Goal: Task Accomplishment & Management: Complete application form

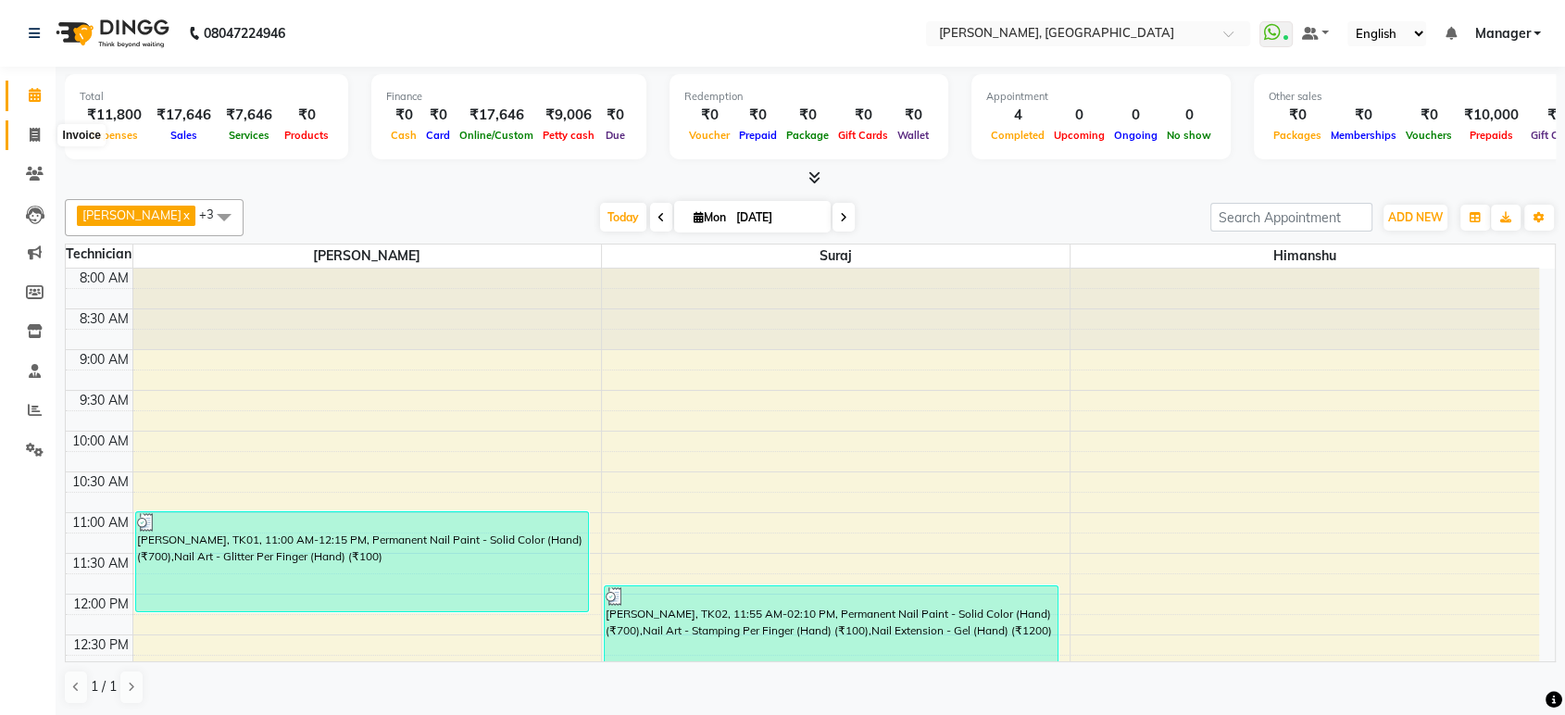
click at [31, 132] on icon at bounding box center [35, 135] width 10 height 14
select select "service"
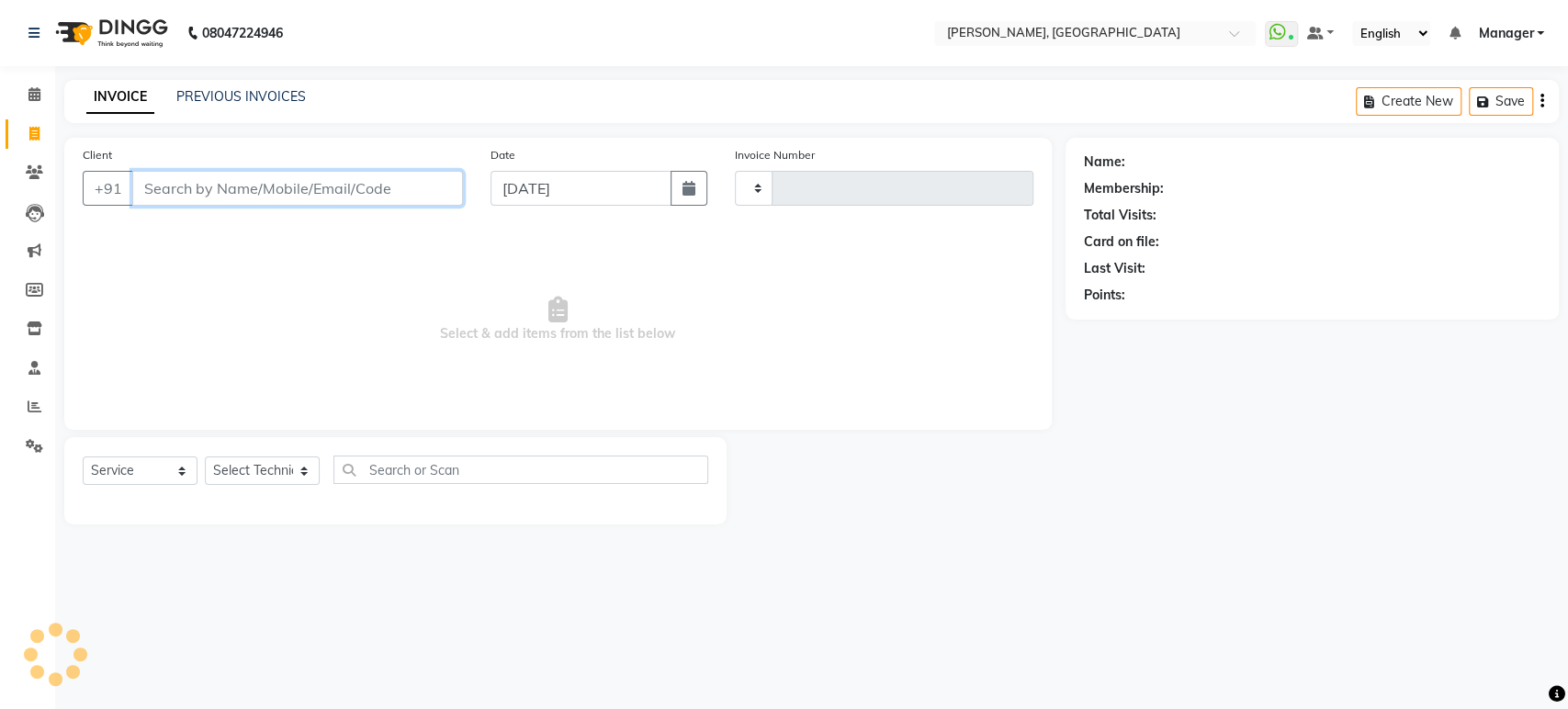
click at [236, 178] on input "Client" at bounding box center [297, 187] width 330 height 35
type input "7904897371"
click at [420, 195] on span "Add Client" at bounding box center [415, 188] width 72 height 19
select select
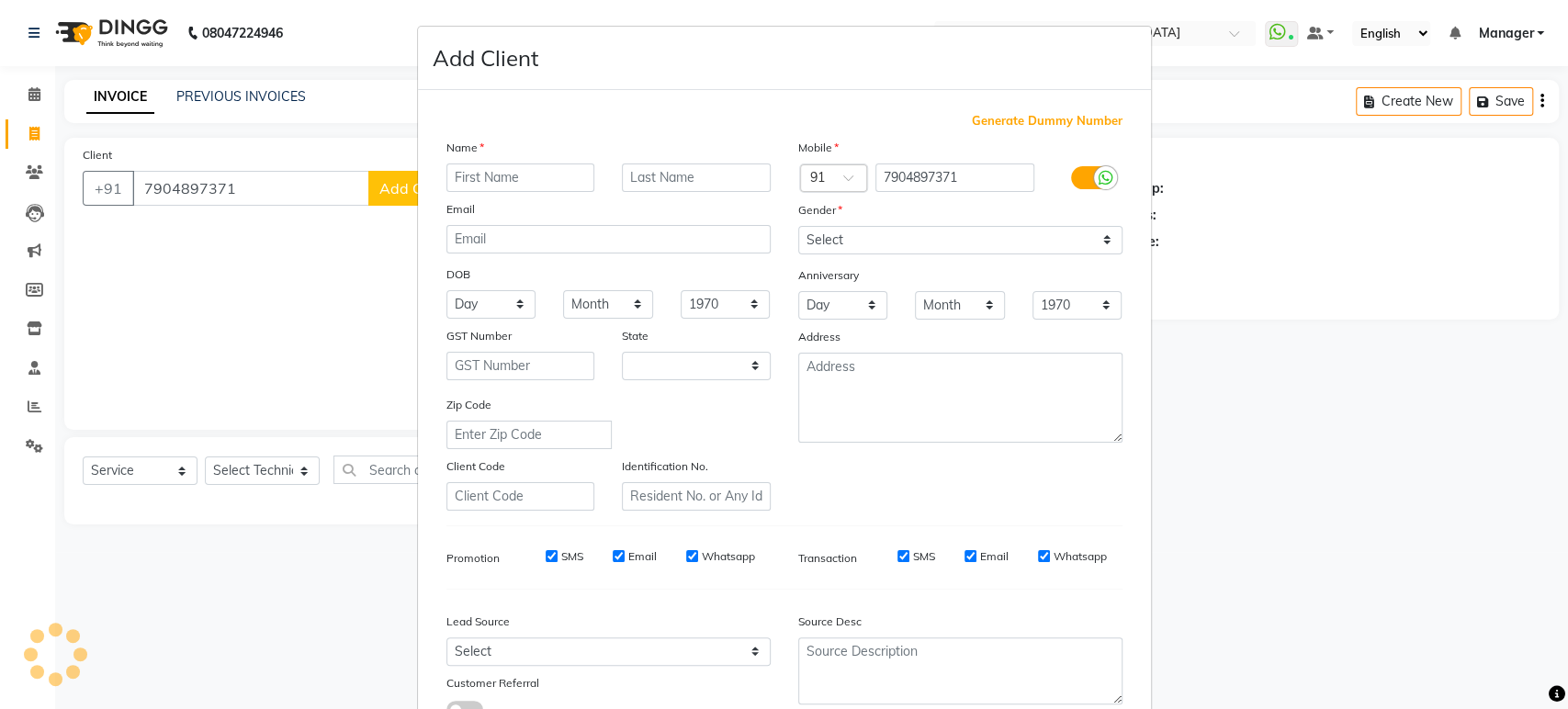
click at [462, 183] on input "text" at bounding box center [521, 177] width 149 height 29
type input "Teju"
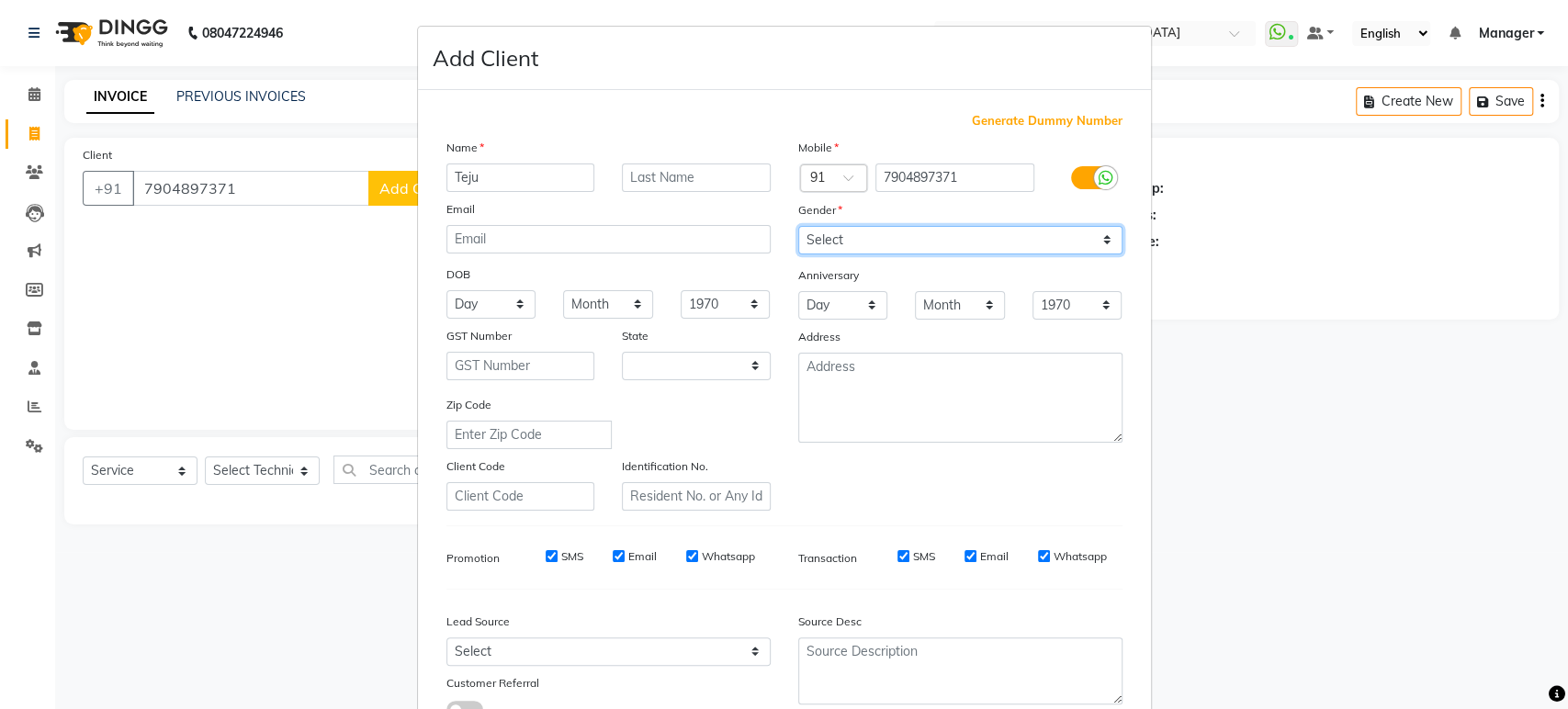
click at [895, 244] on select "Select [DEMOGRAPHIC_DATA] [DEMOGRAPHIC_DATA] Other Prefer Not To Say" at bounding box center [960, 240] width 324 height 29
select select "[DEMOGRAPHIC_DATA]"
click at [798, 226] on select "Select [DEMOGRAPHIC_DATA] [DEMOGRAPHIC_DATA] Other Prefer Not To Say" at bounding box center [960, 240] width 324 height 29
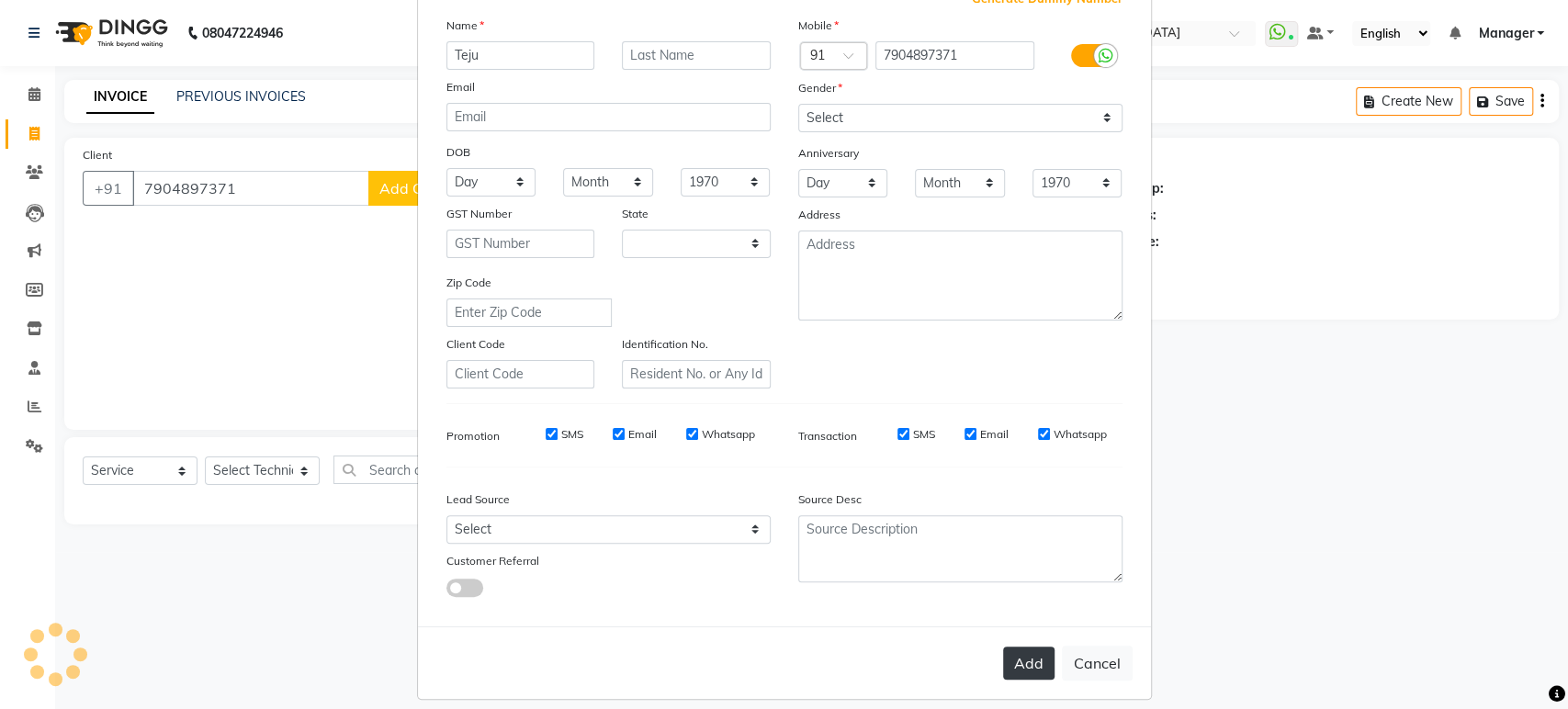
click at [1025, 665] on button "Add" at bounding box center [1028, 662] width 52 height 33
type input "79******71"
select select
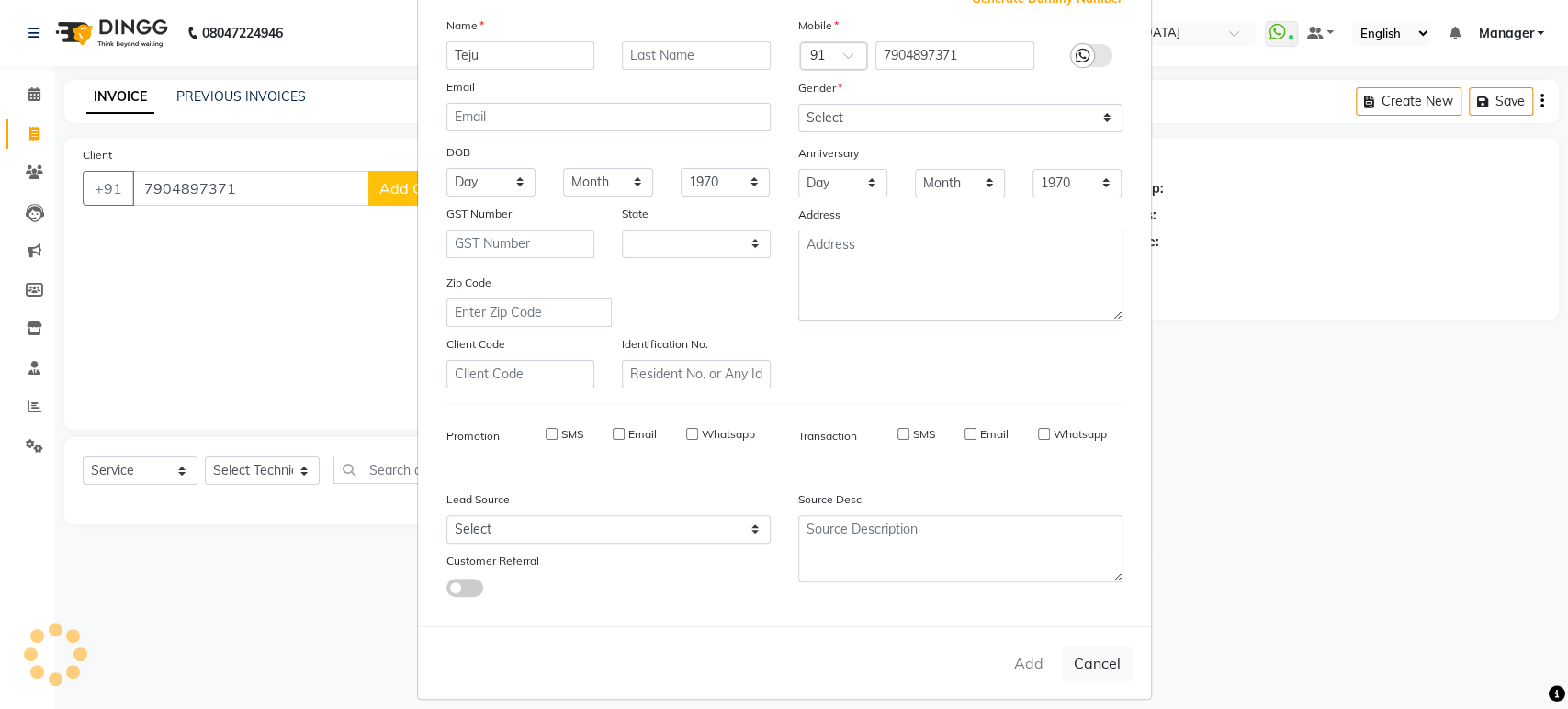
select select "null"
select select
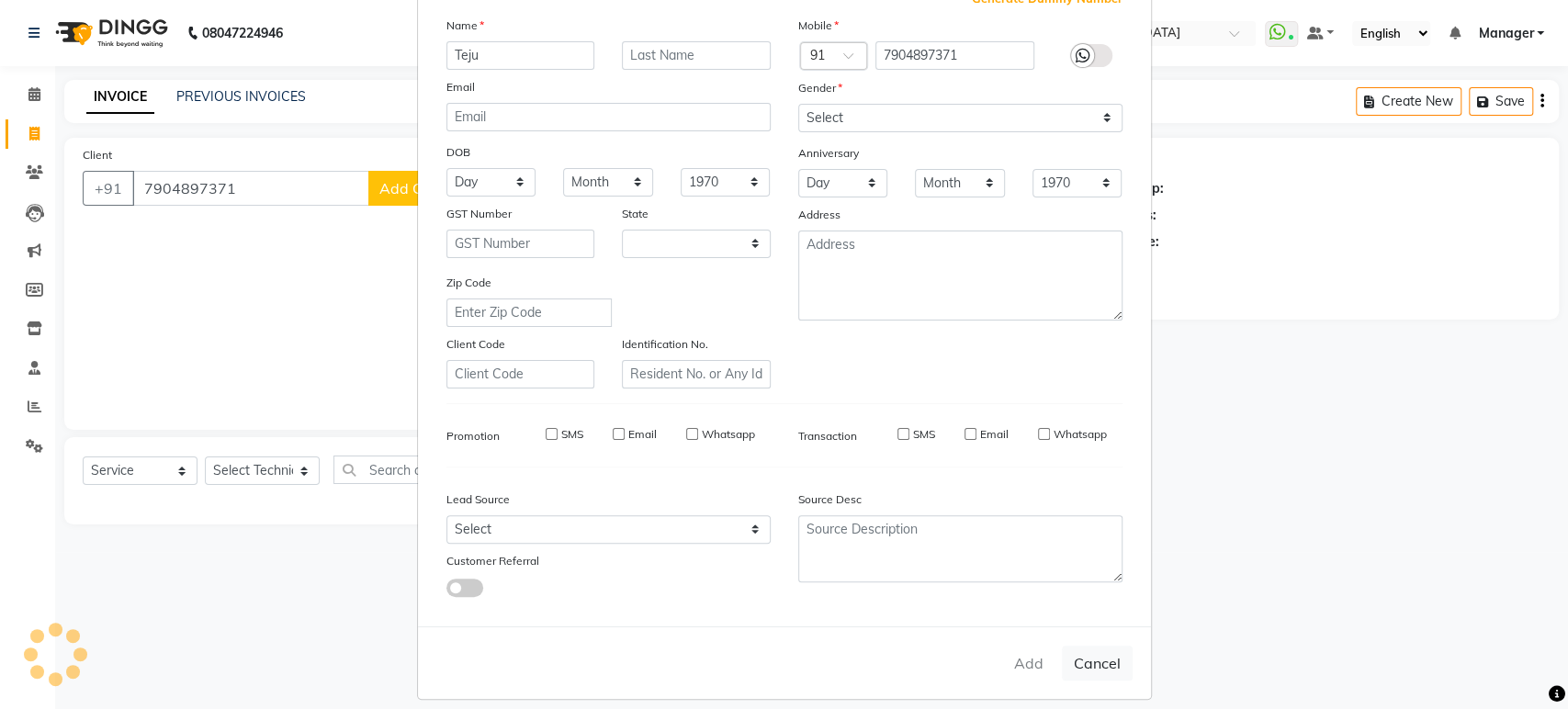
checkbox input "false"
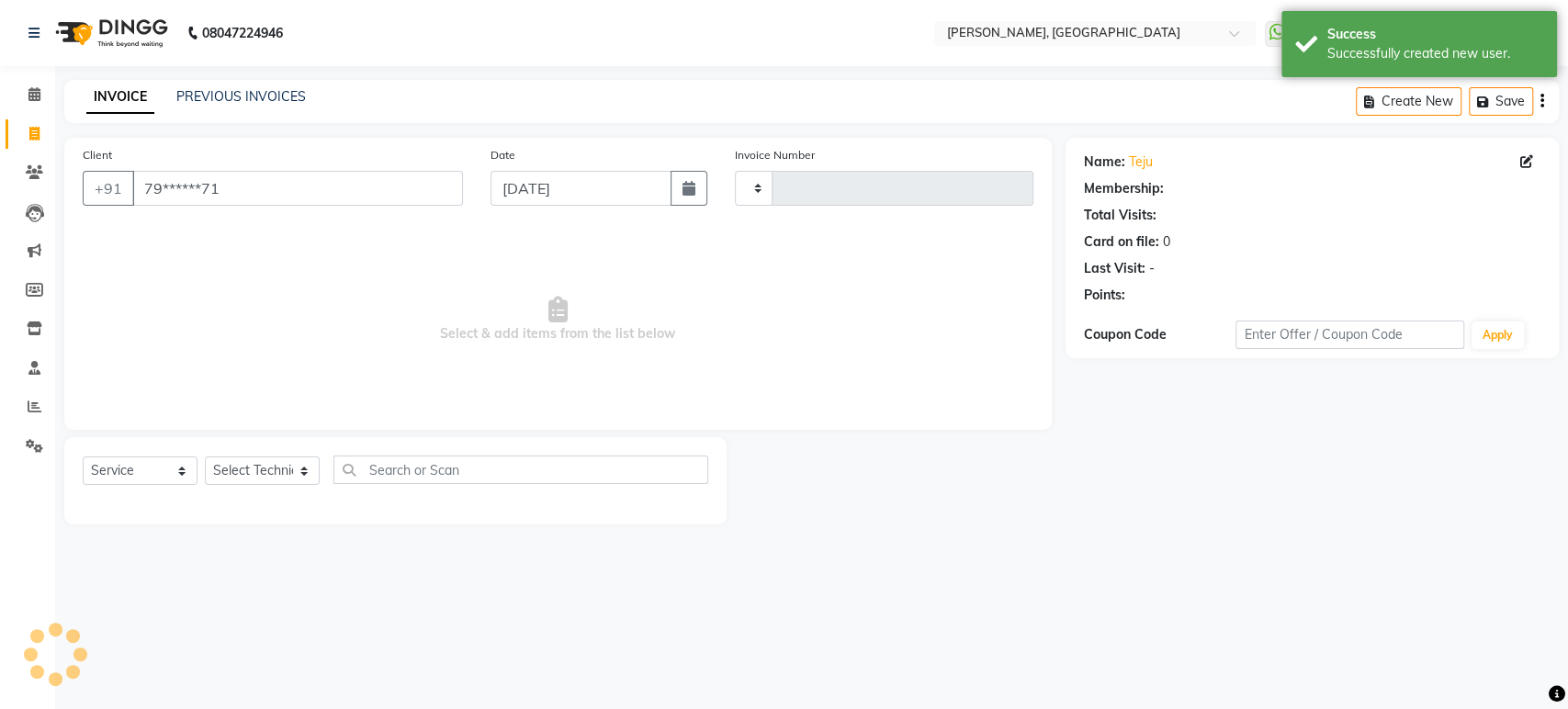
select select "1: Object"
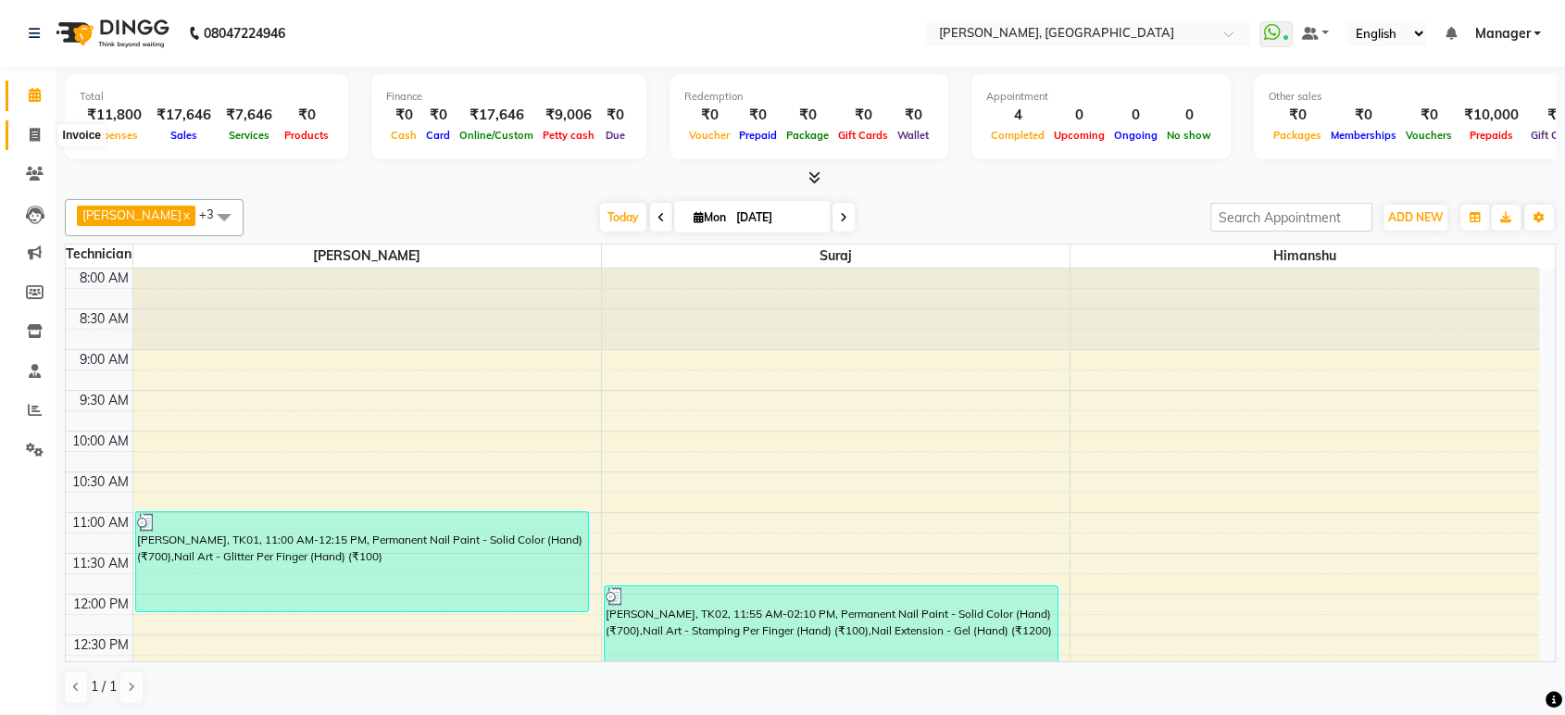
click at [31, 128] on icon at bounding box center [35, 135] width 10 height 14
select select "4998"
select select "service"
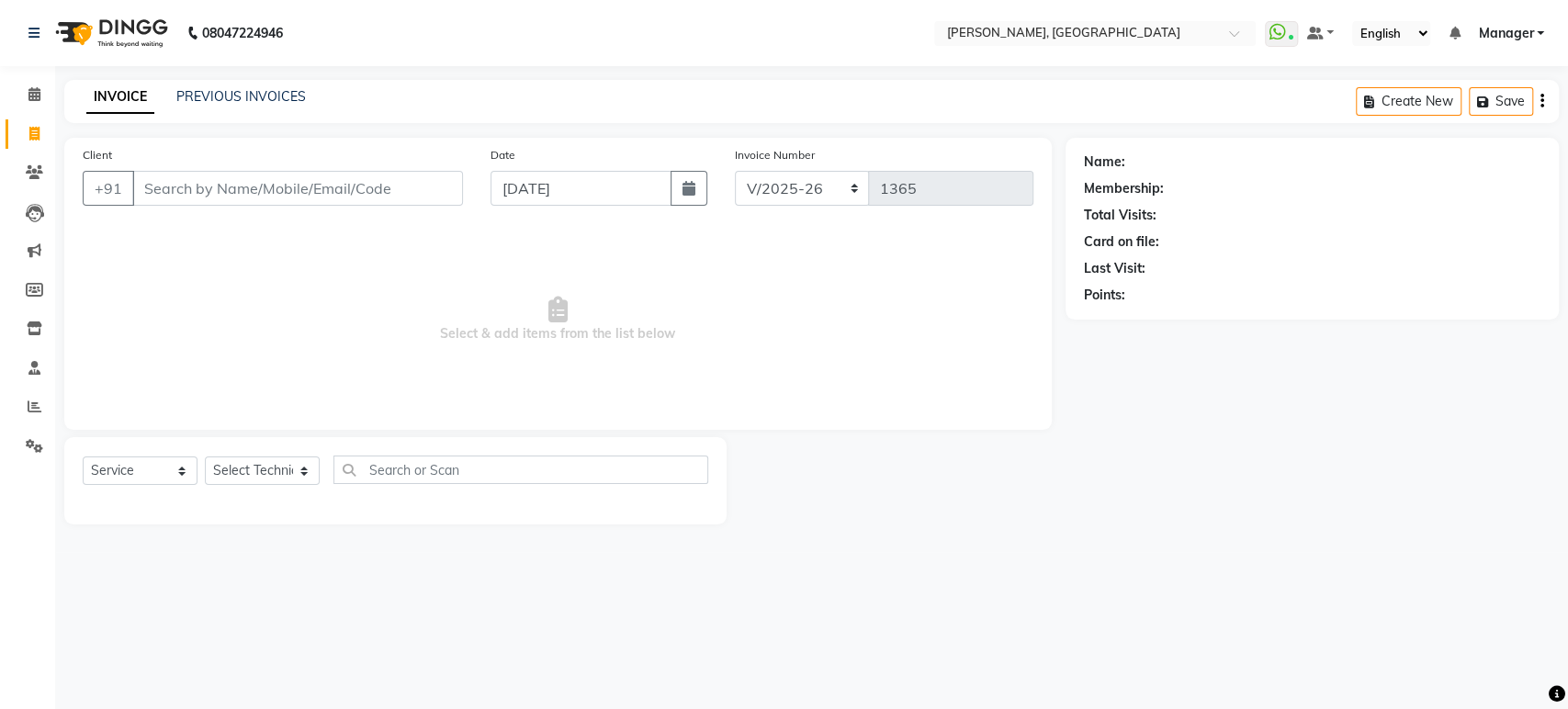
click at [176, 191] on input "Client" at bounding box center [297, 187] width 330 height 35
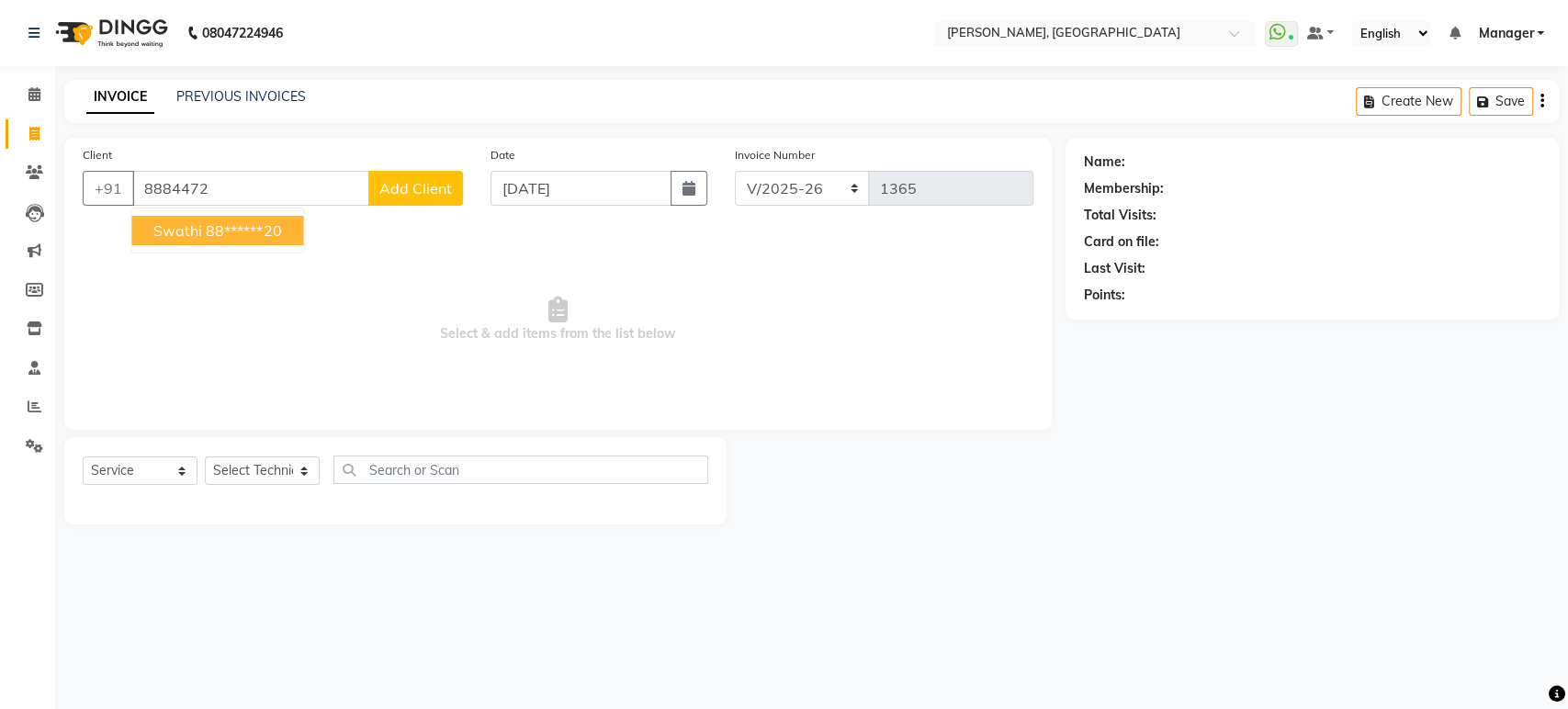
type input "8884472"
click at [424, 183] on span "Add Client" at bounding box center [415, 188] width 72 height 19
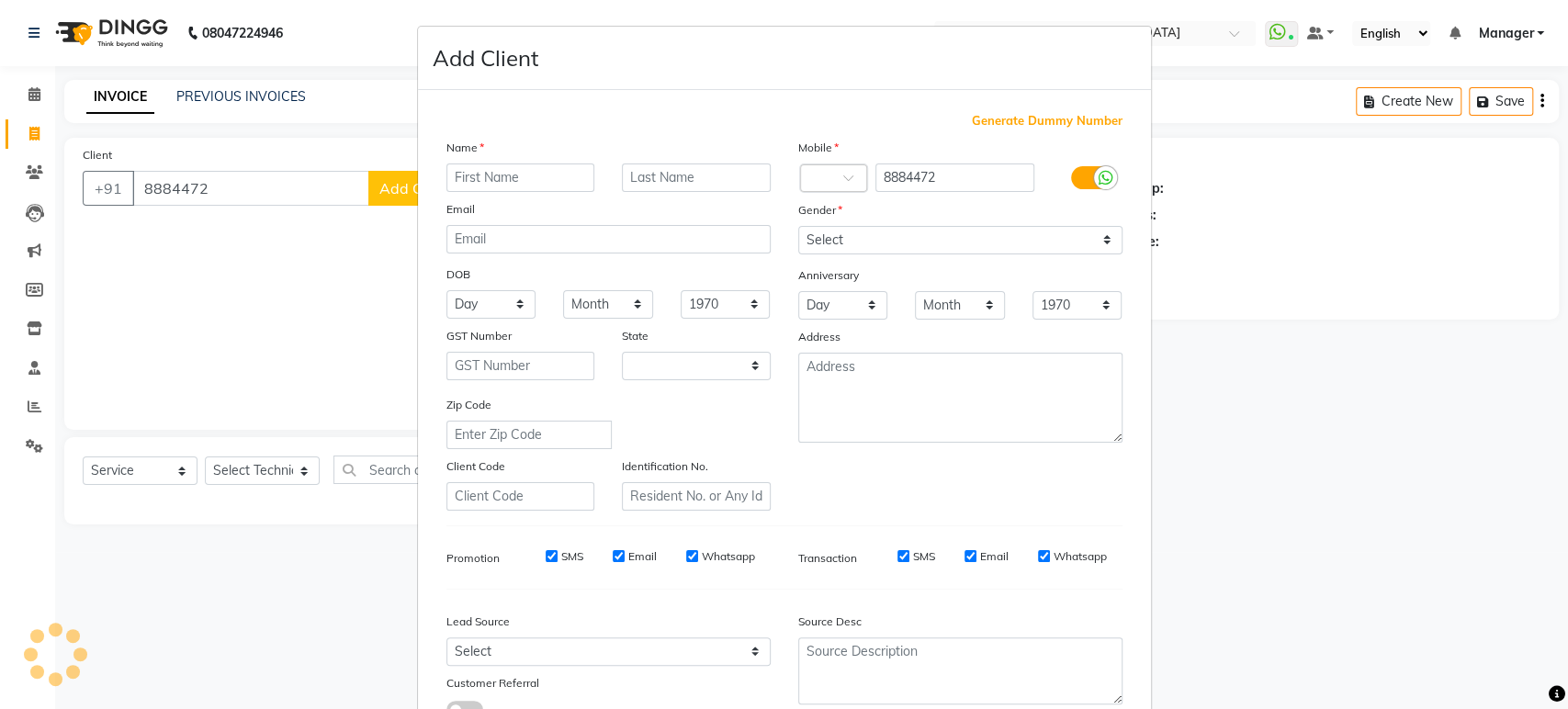
select select "21"
click at [302, 293] on ngb-modal-window "Add Client Generate Dummy Number Name Email DOB Day 01 02 03 04 05 06 07 08 09 …" at bounding box center [784, 354] width 1568 height 709
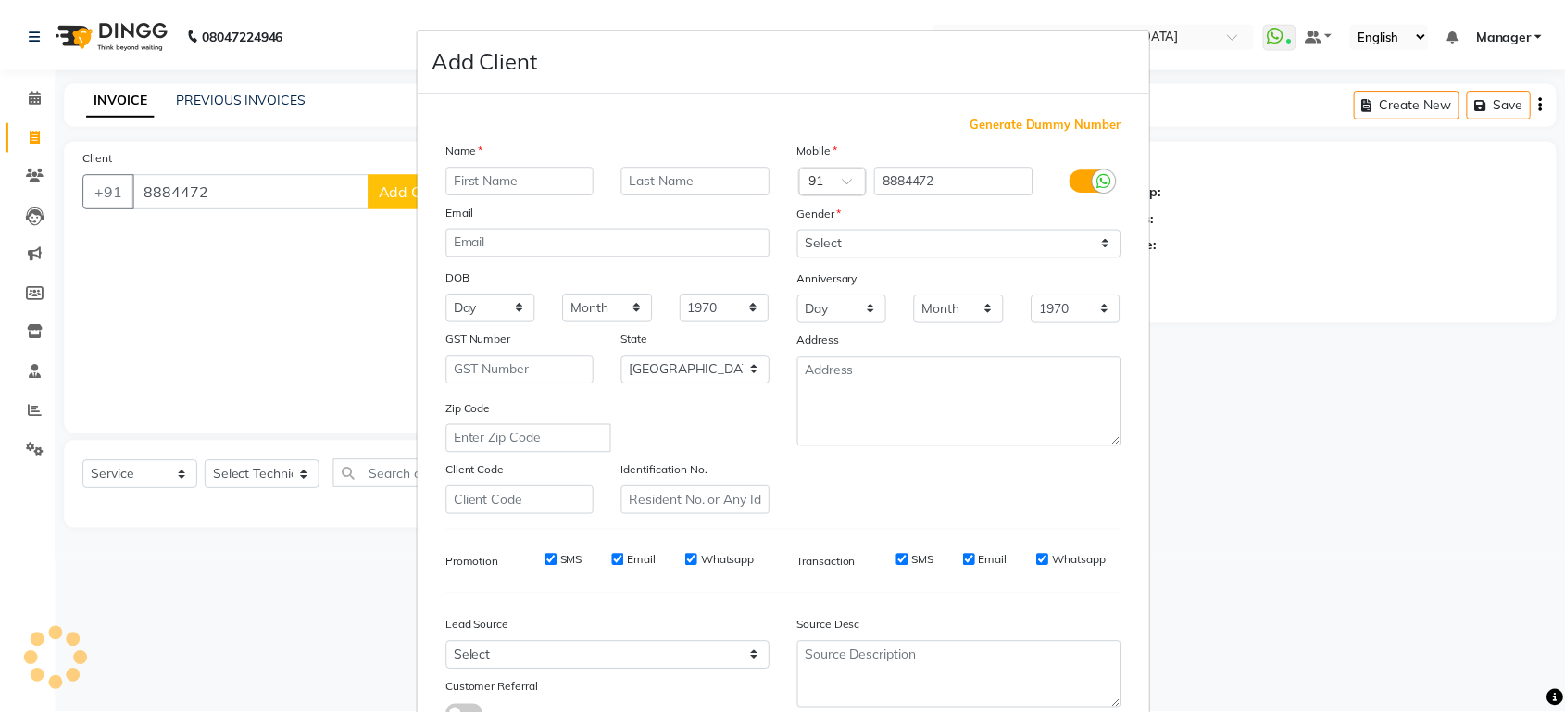
scroll to position [135, 0]
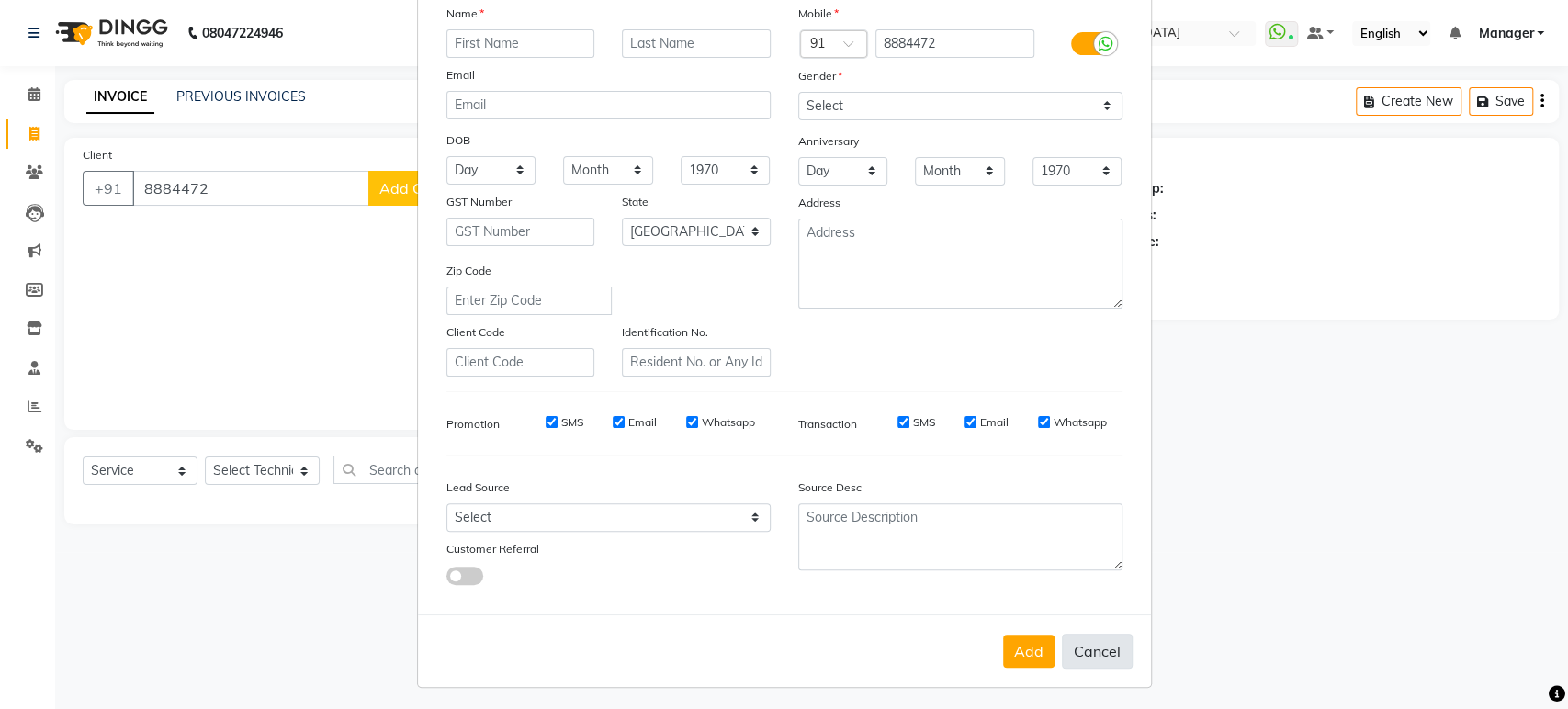
click at [1101, 648] on button "Cancel" at bounding box center [1097, 650] width 70 height 35
select select
select select "null"
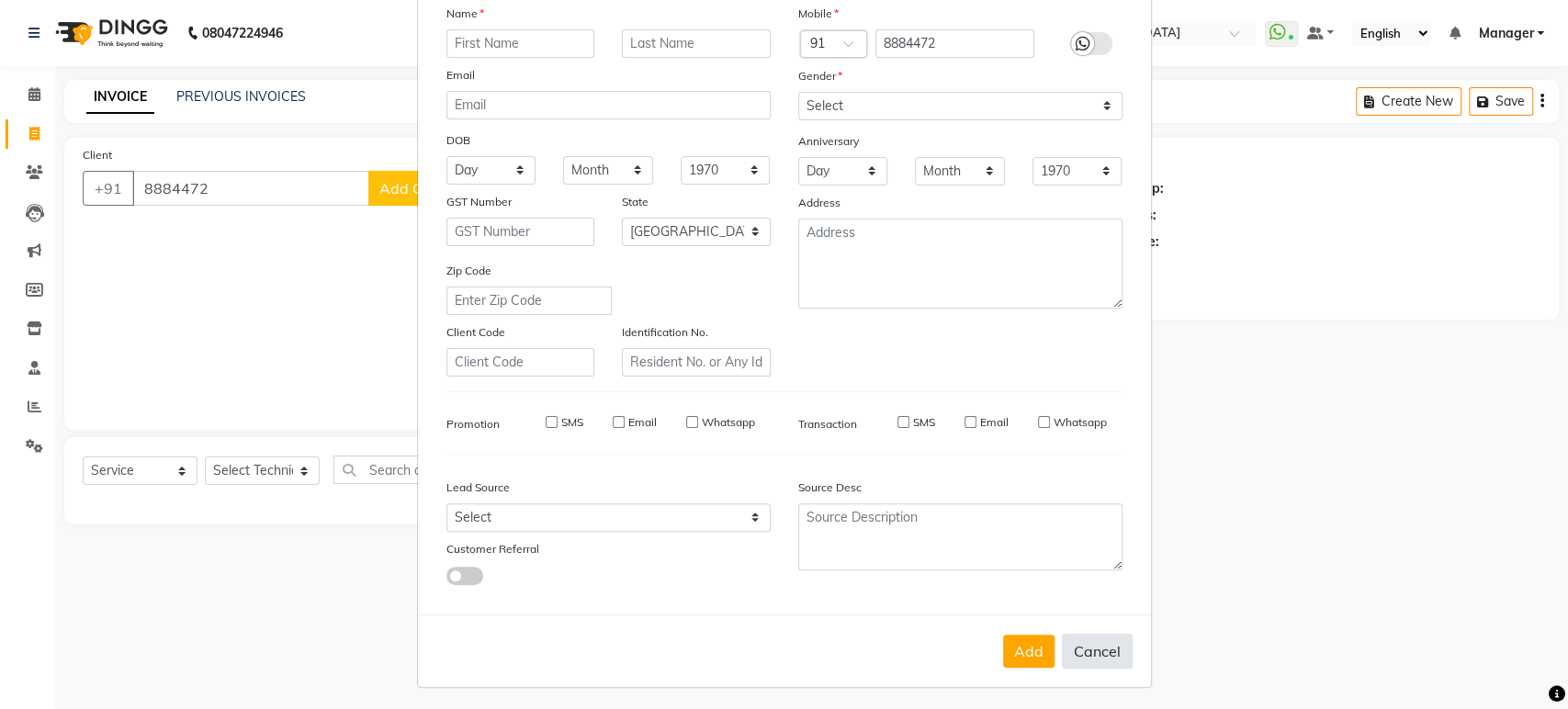
select select
checkbox input "false"
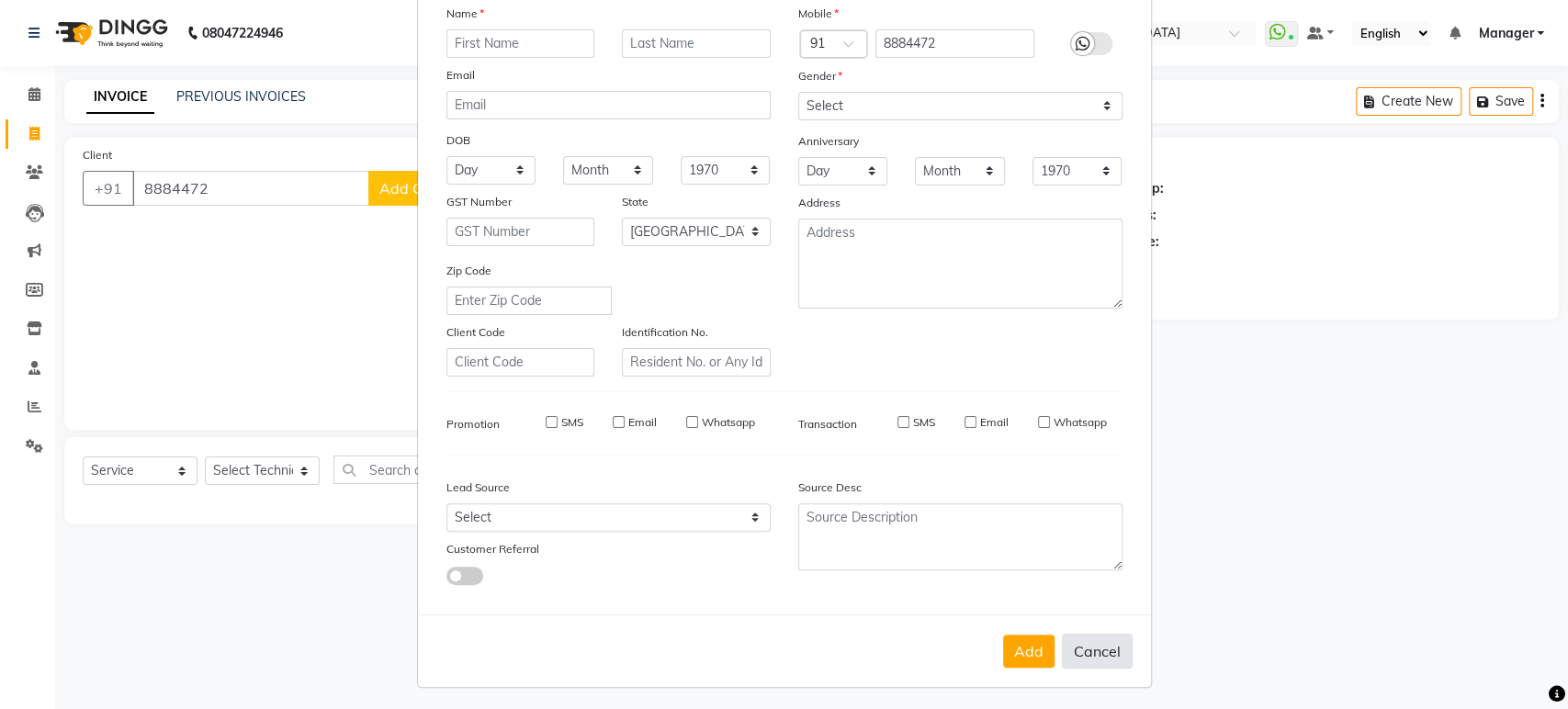
checkbox input "false"
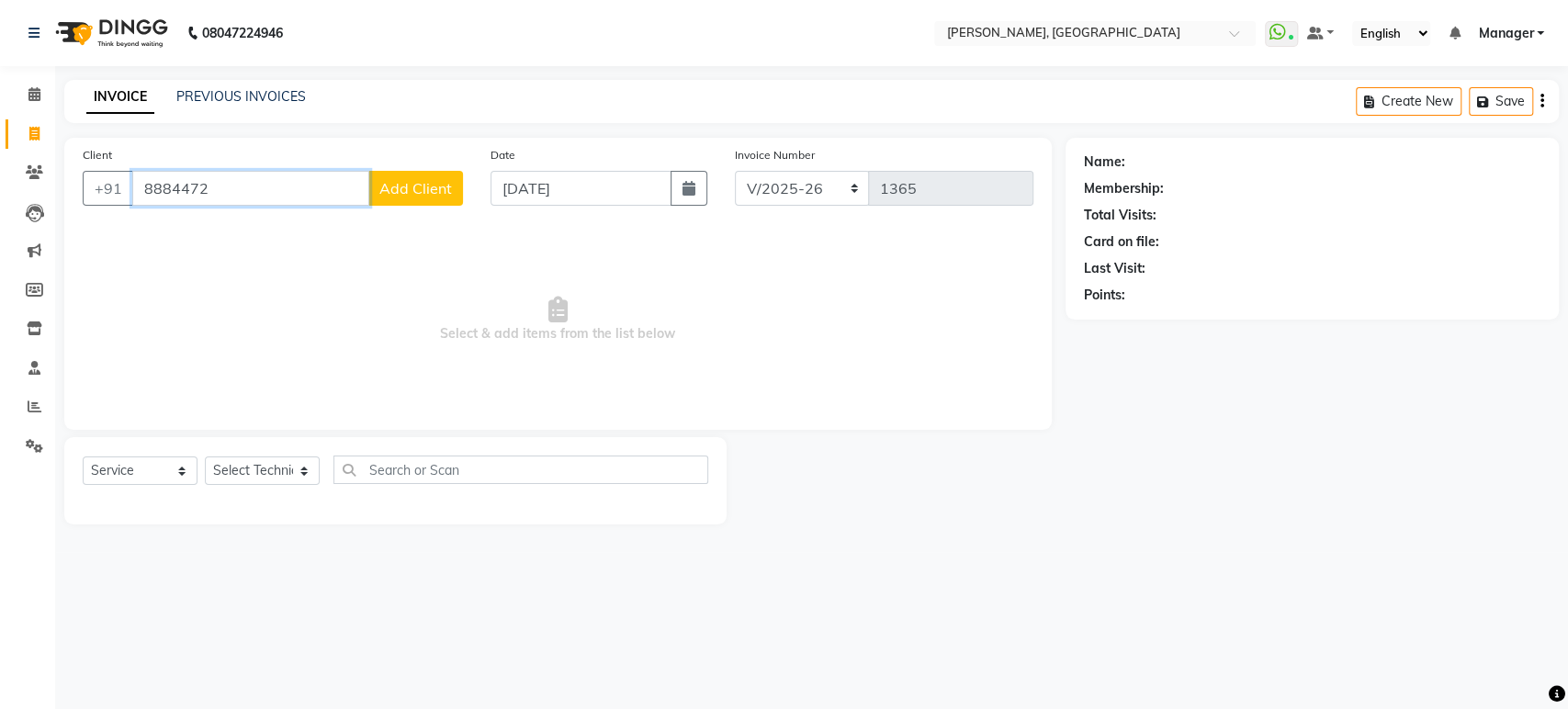
click at [248, 190] on input "8884472" at bounding box center [250, 187] width 237 height 35
click at [212, 238] on ngb-highlight "88******20" at bounding box center [243, 230] width 75 height 19
type input "88******20"
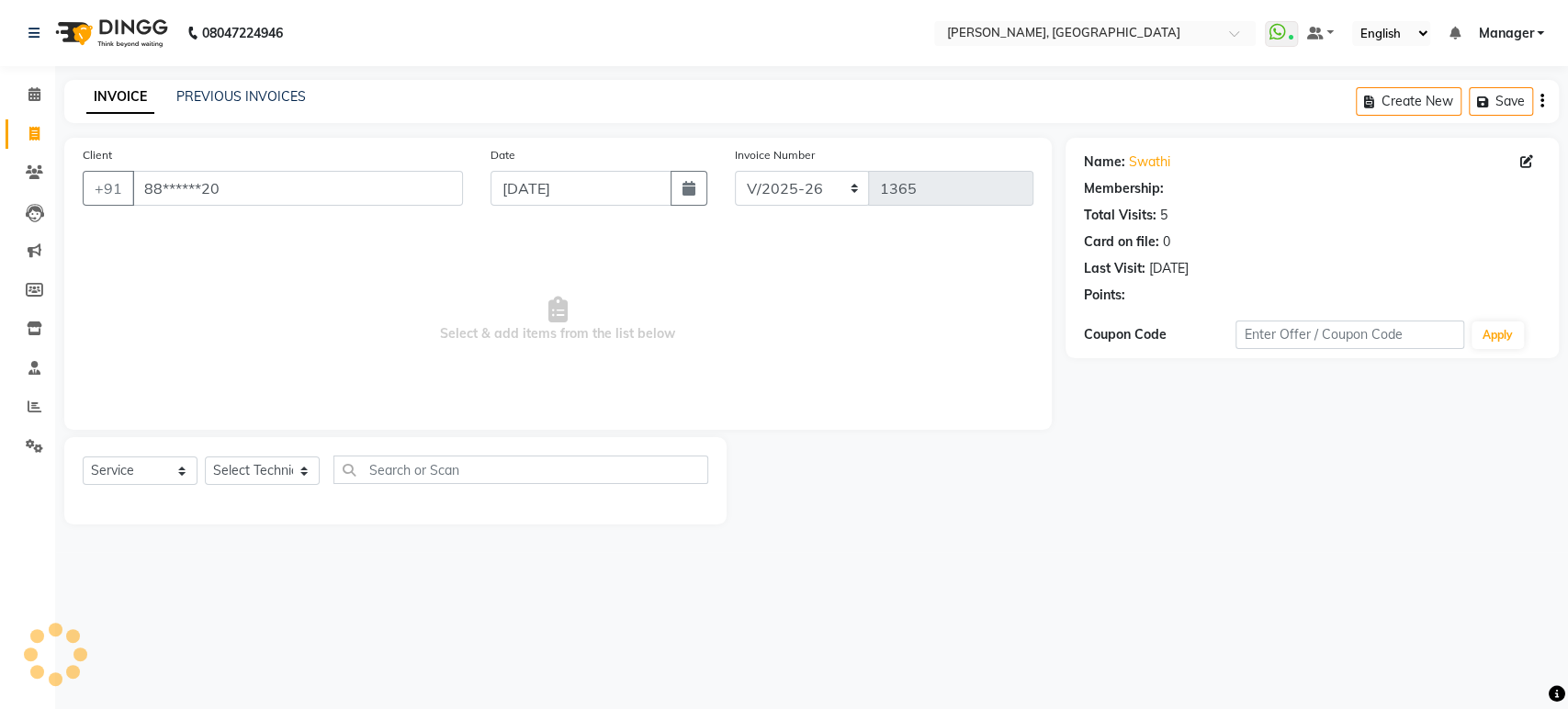
select select "1: Object"
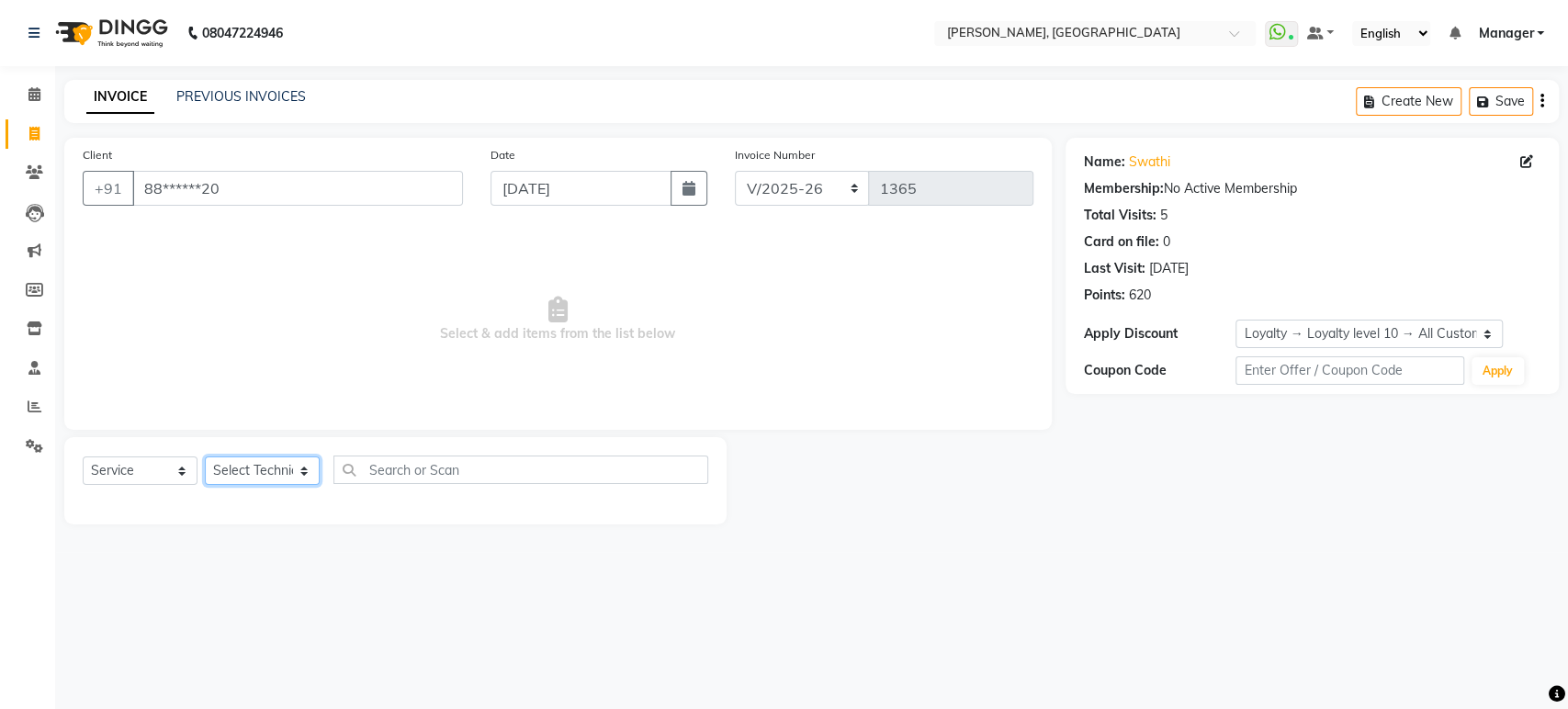
click at [302, 458] on select "Select Technician Himanshu Manager Suraj Vikash" at bounding box center [263, 470] width 115 height 29
select select "31755"
click at [205, 456] on select "Select Technician Himanshu Manager Suraj Vikash" at bounding box center [263, 470] width 115 height 29
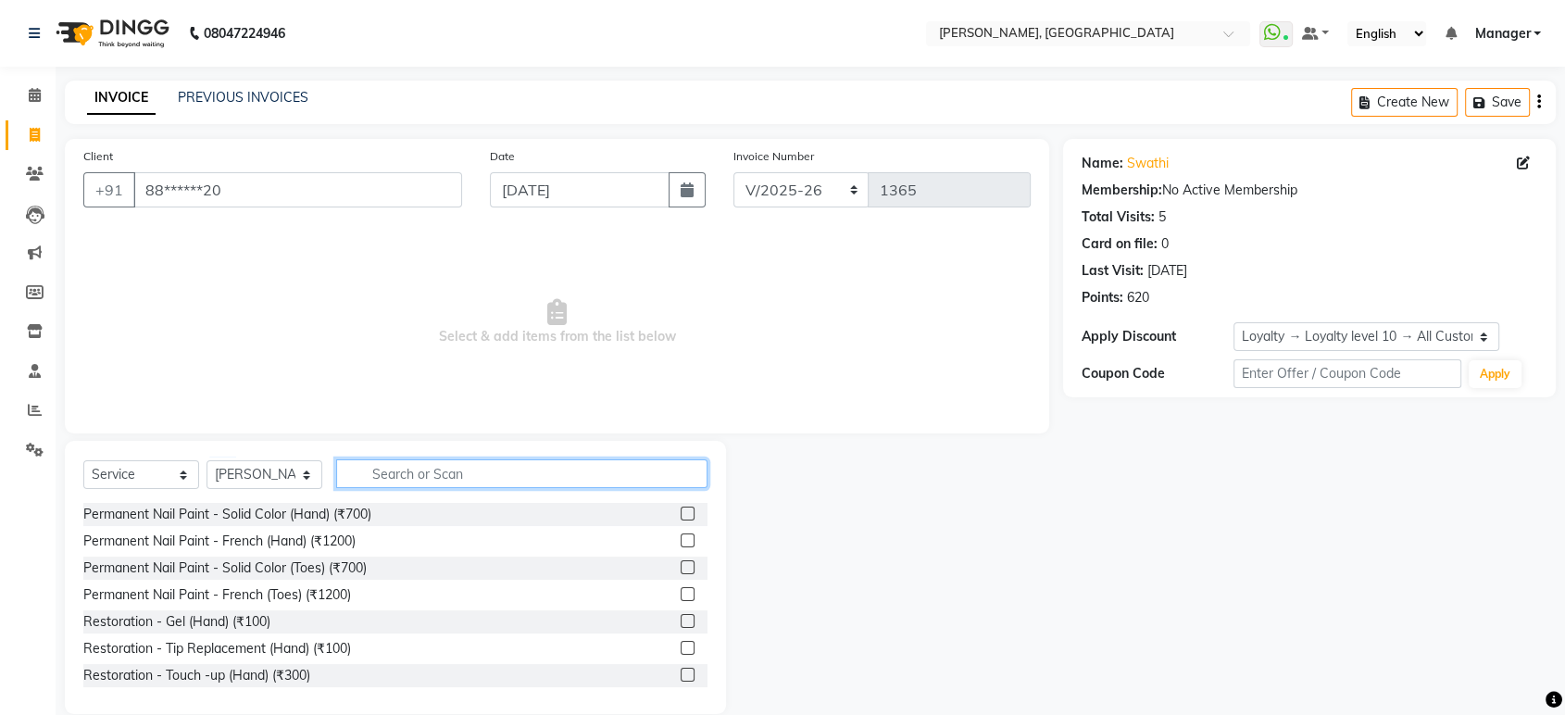
click at [429, 469] on input "text" at bounding box center [521, 473] width 371 height 29
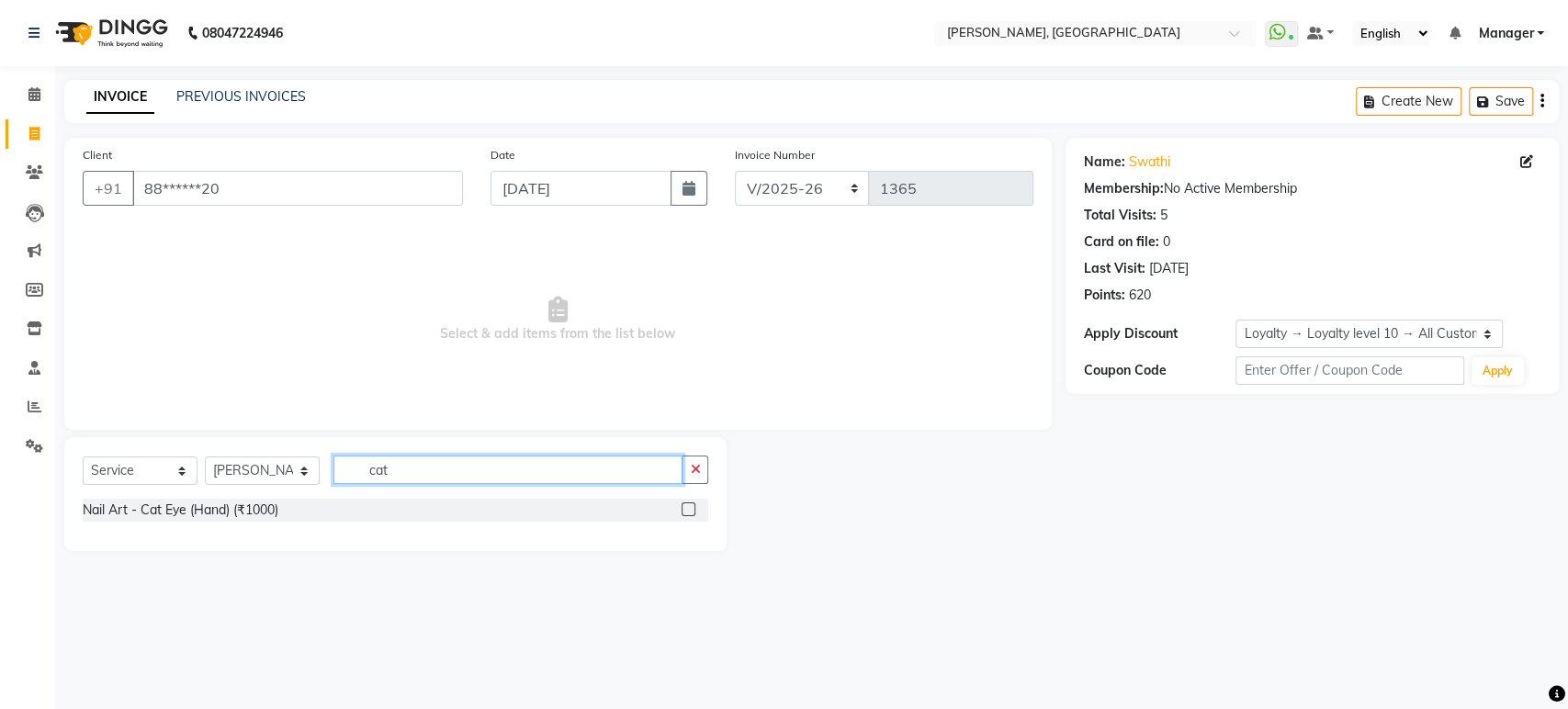
type input "cat"
click at [688, 513] on label at bounding box center [688, 510] width 14 height 14
click at [688, 513] on input "checkbox" at bounding box center [687, 510] width 12 height 12
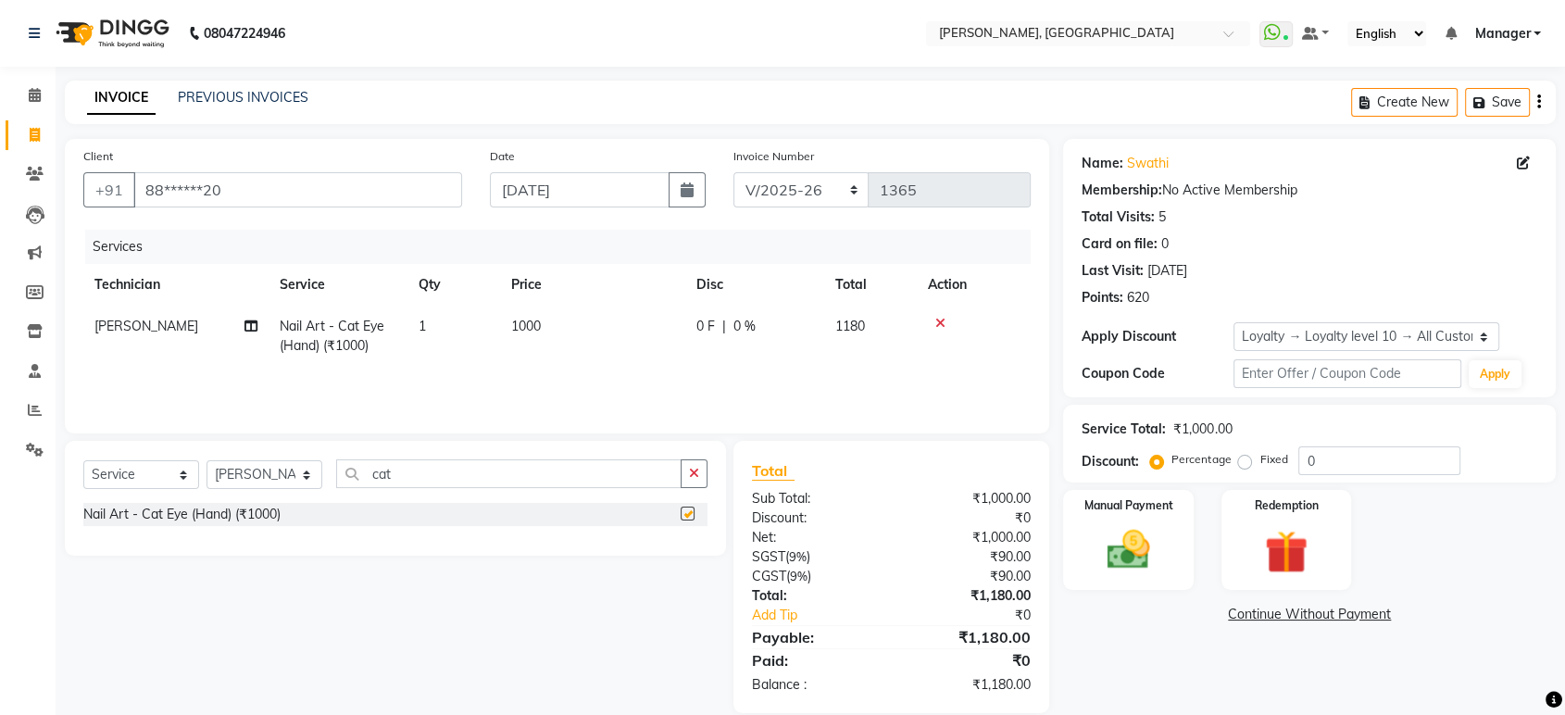
checkbox input "false"
click at [1132, 558] on img at bounding box center [1128, 550] width 72 height 52
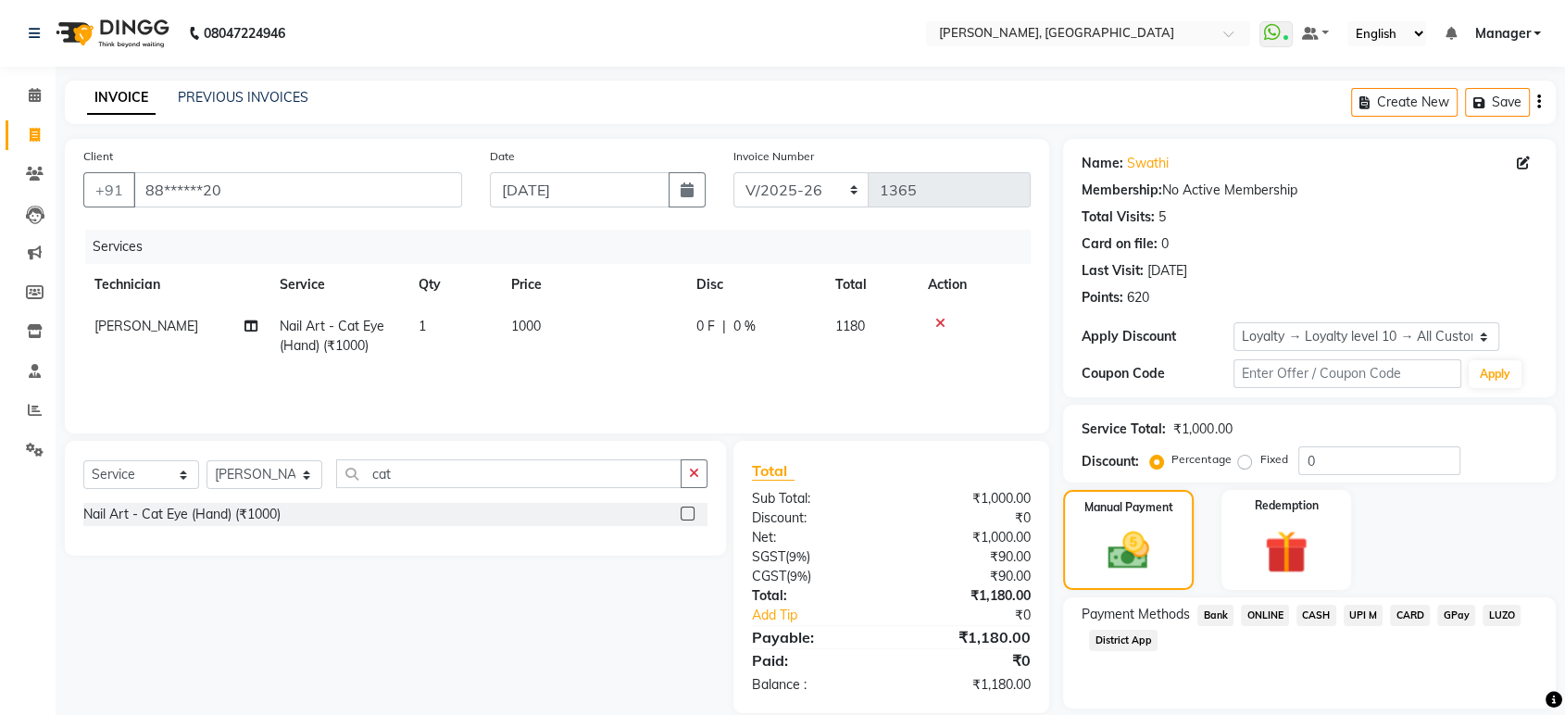
click at [1270, 610] on span "ONLINE" at bounding box center [1265, 615] width 48 height 21
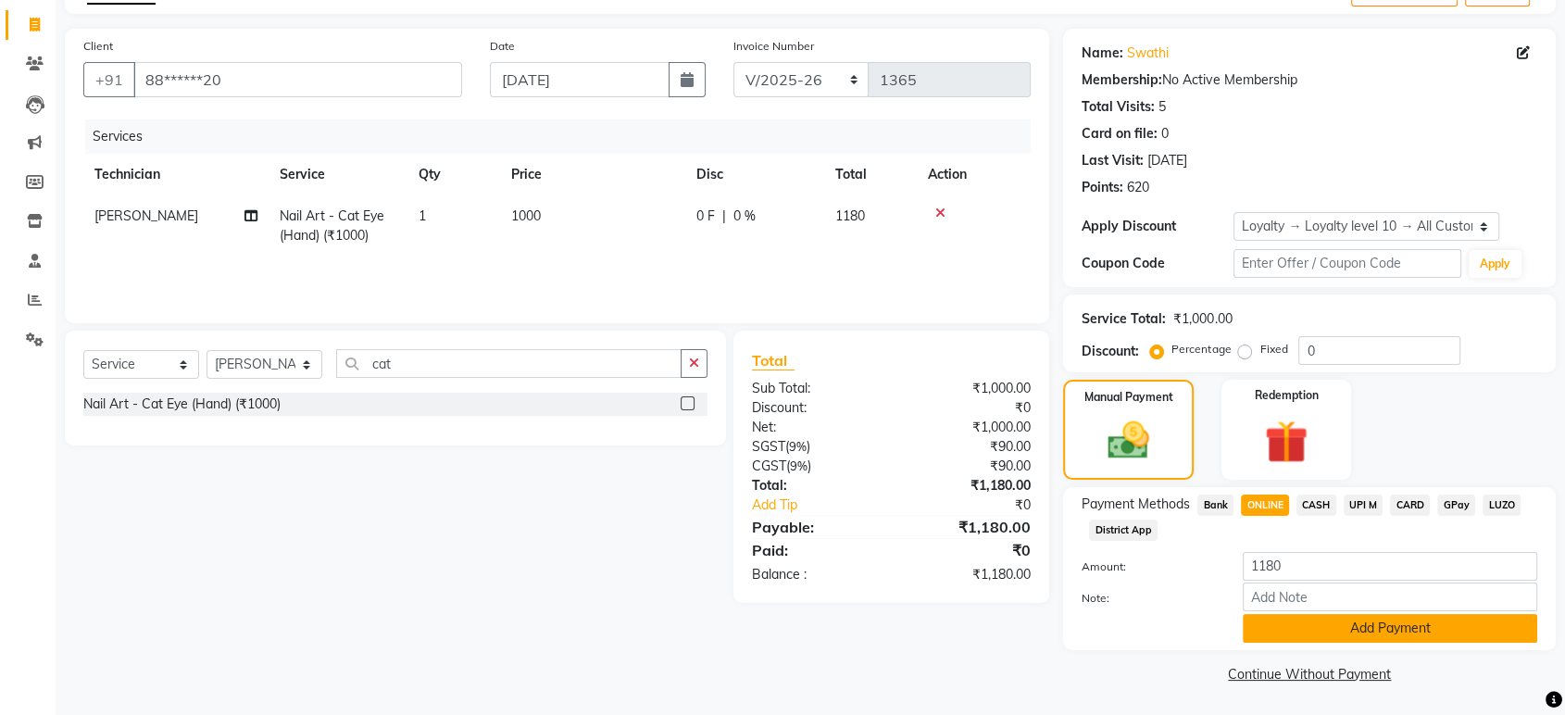
click at [1417, 628] on button "Add Payment" at bounding box center [1390, 628] width 295 height 29
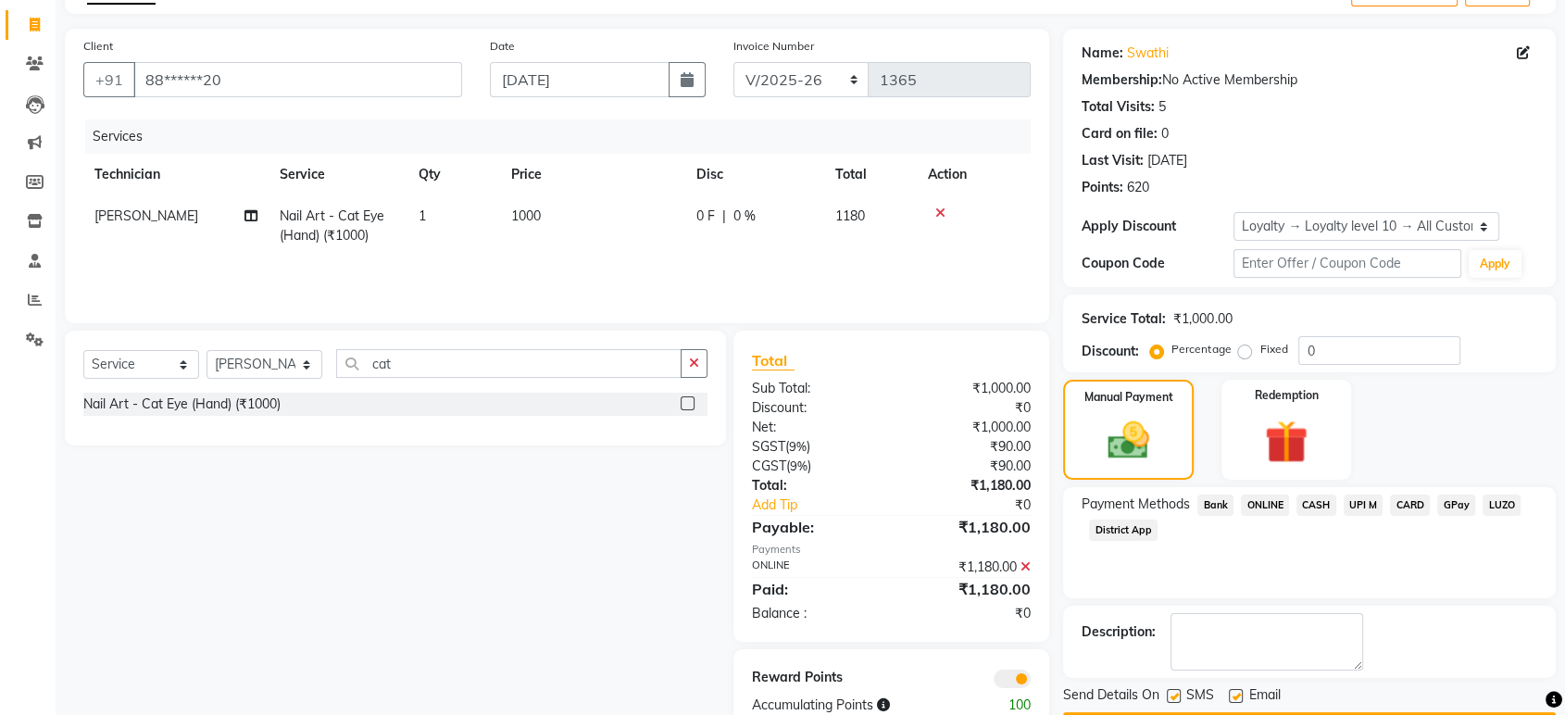
click at [1417, 628] on div "Description:" at bounding box center [1310, 641] width 456 height 57
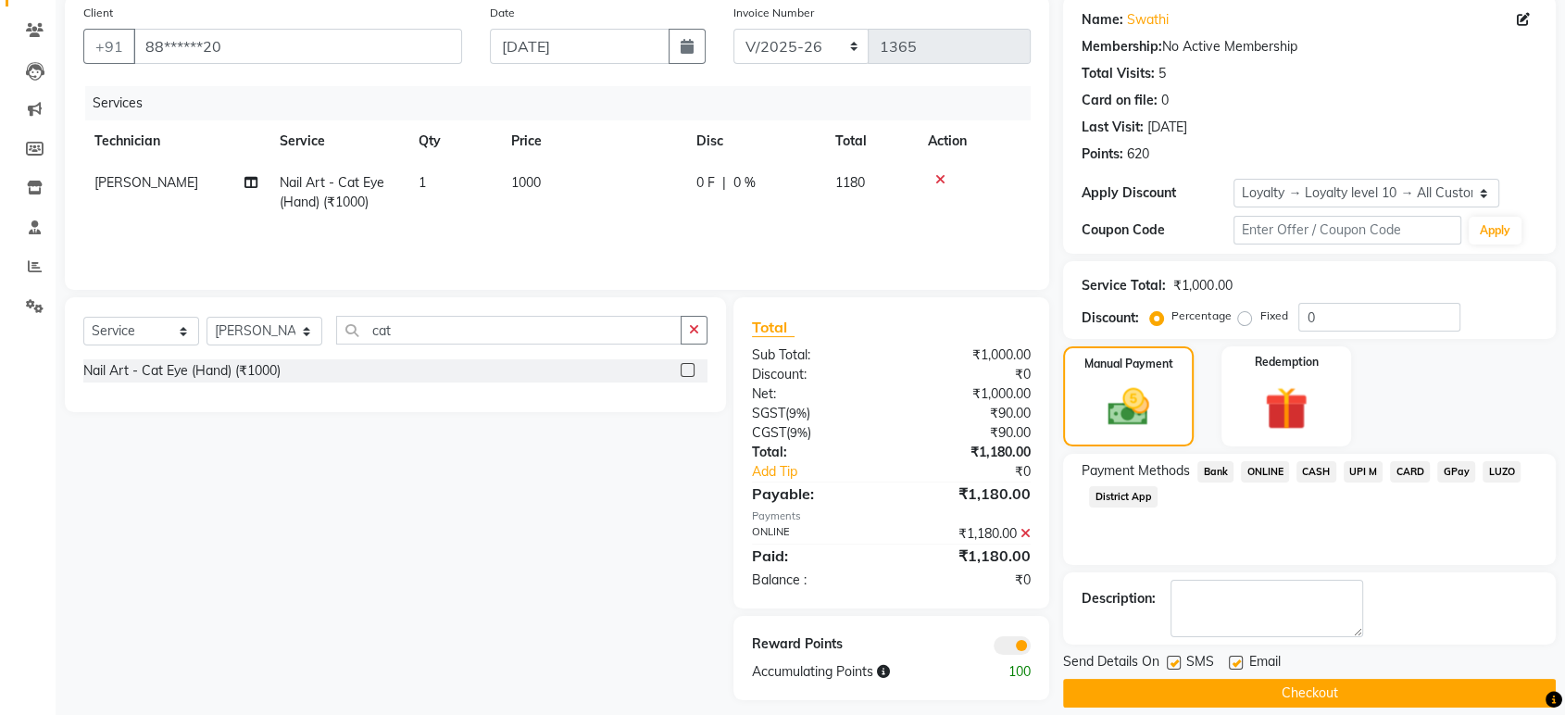
scroll to position [162, 0]
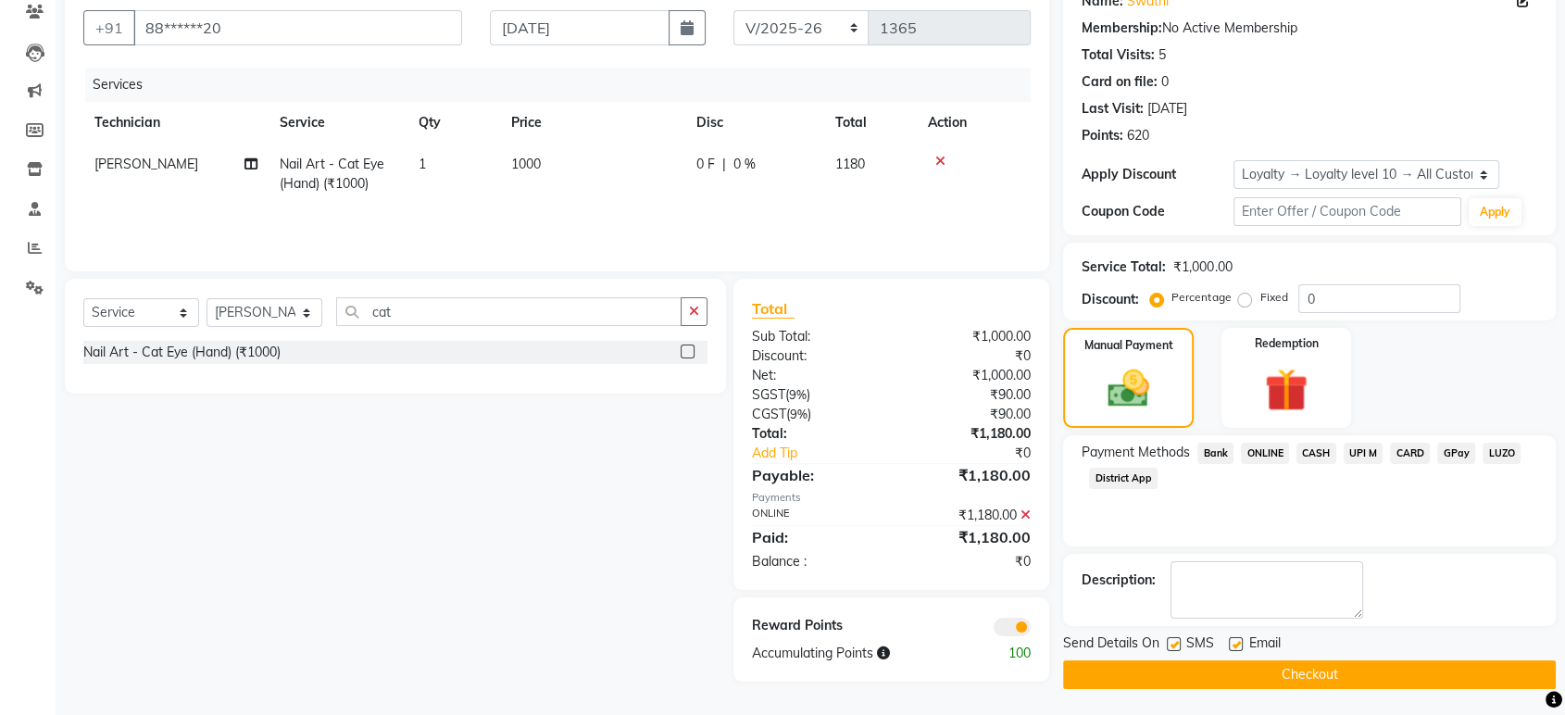
click at [1391, 671] on button "Checkout" at bounding box center [1309, 674] width 493 height 29
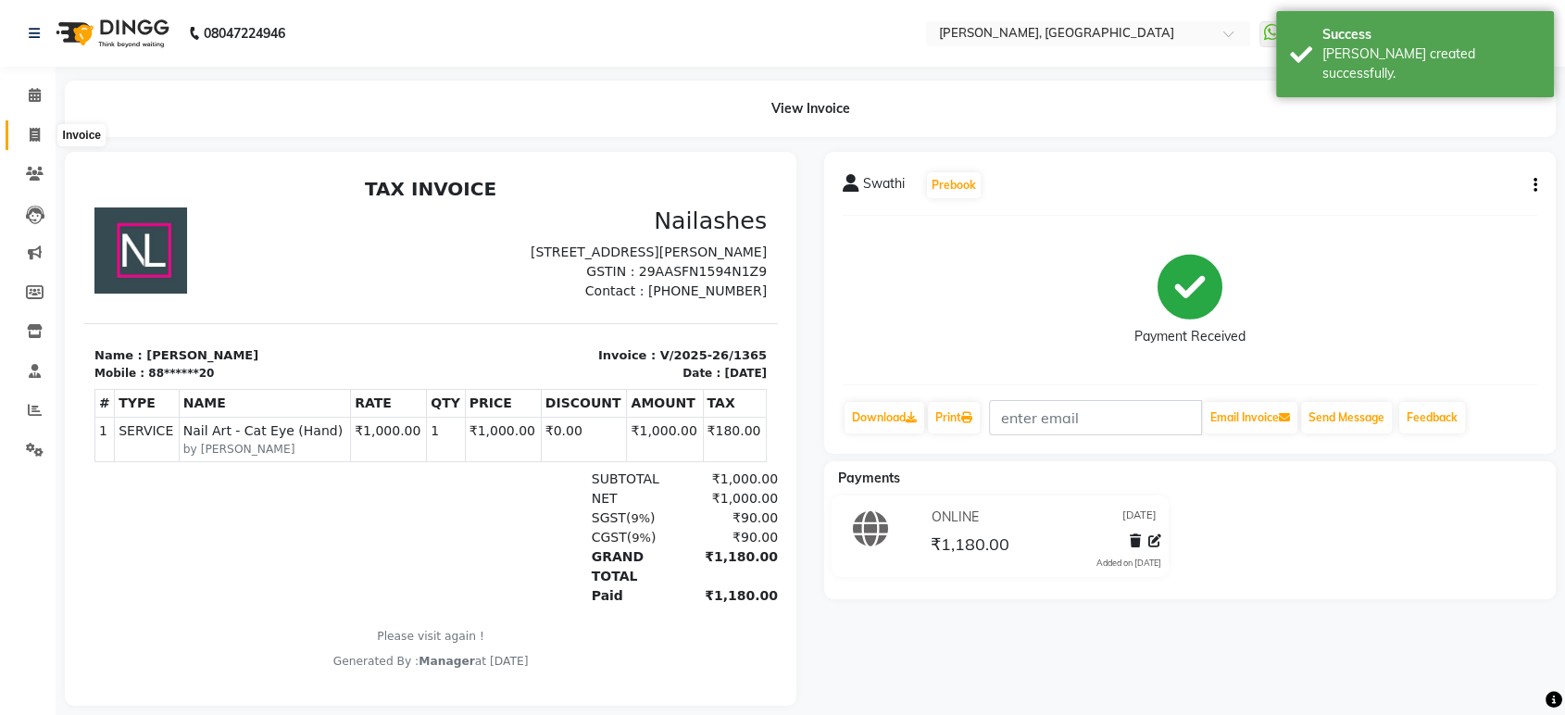
click at [31, 131] on icon at bounding box center [35, 135] width 10 height 14
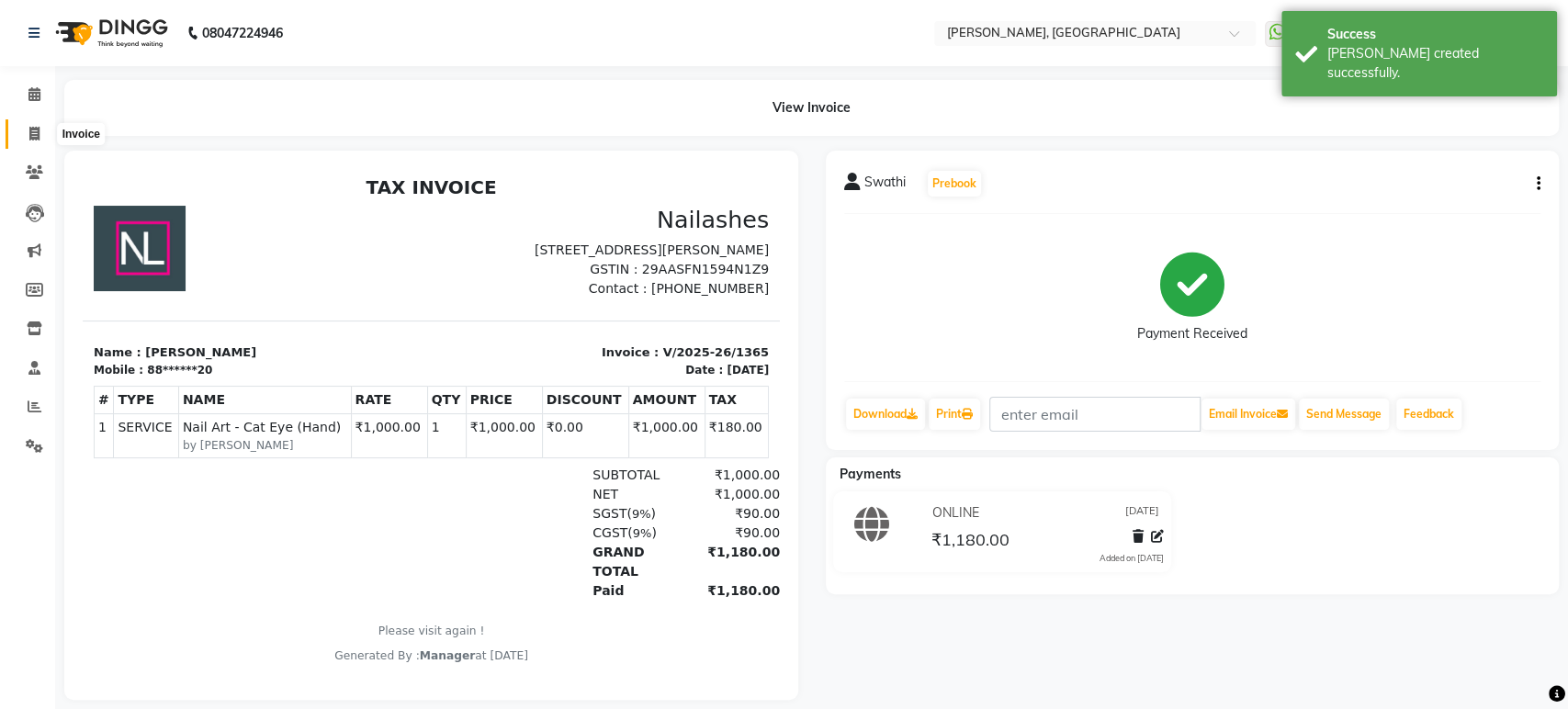
select select "4998"
select select "service"
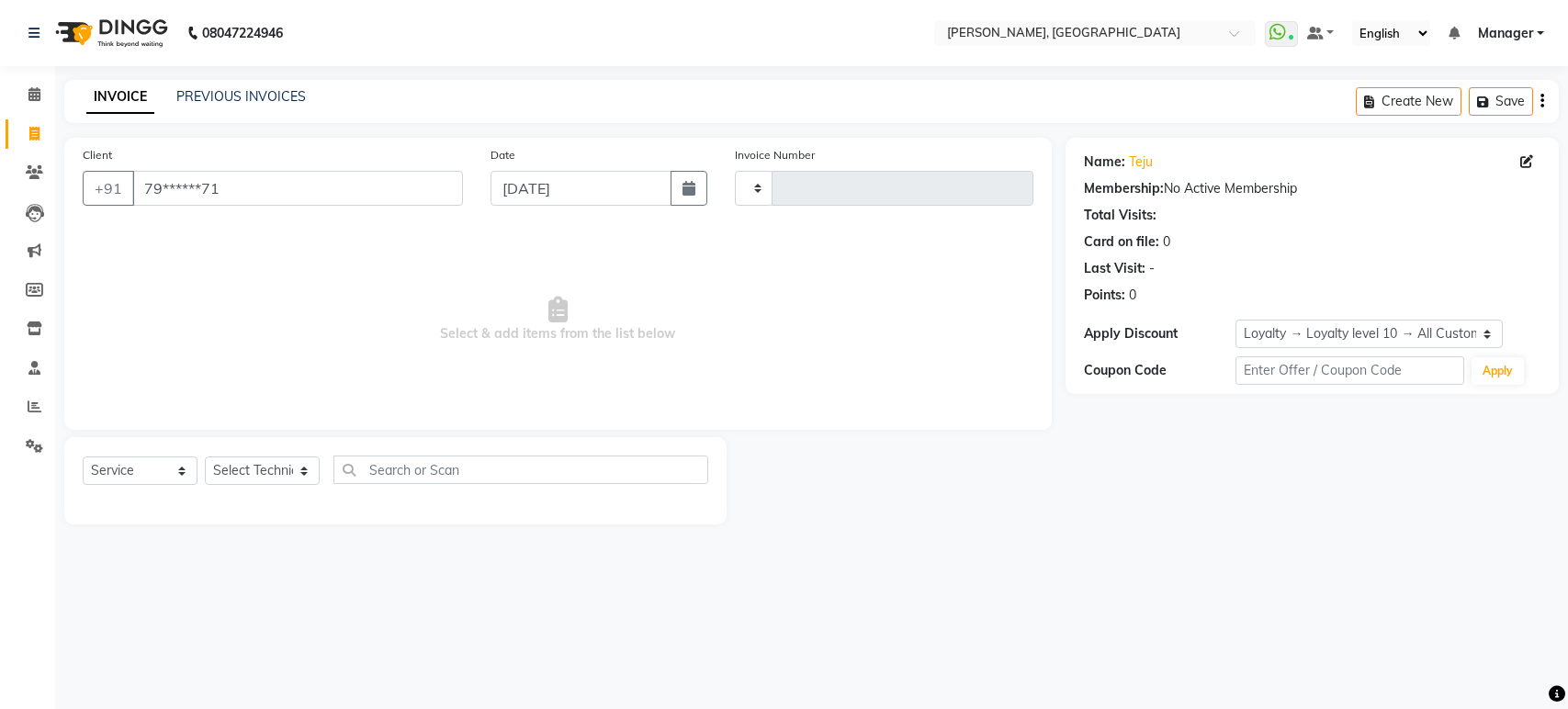
select select "service"
select select "1: Object"
click at [254, 461] on select "Select Technician Himanshu Manager Suraj Vikash" at bounding box center [263, 470] width 115 height 29
select select "31755"
click at [205, 456] on select "Select Technician Himanshu Manager Suraj Vikash" at bounding box center [263, 470] width 115 height 29
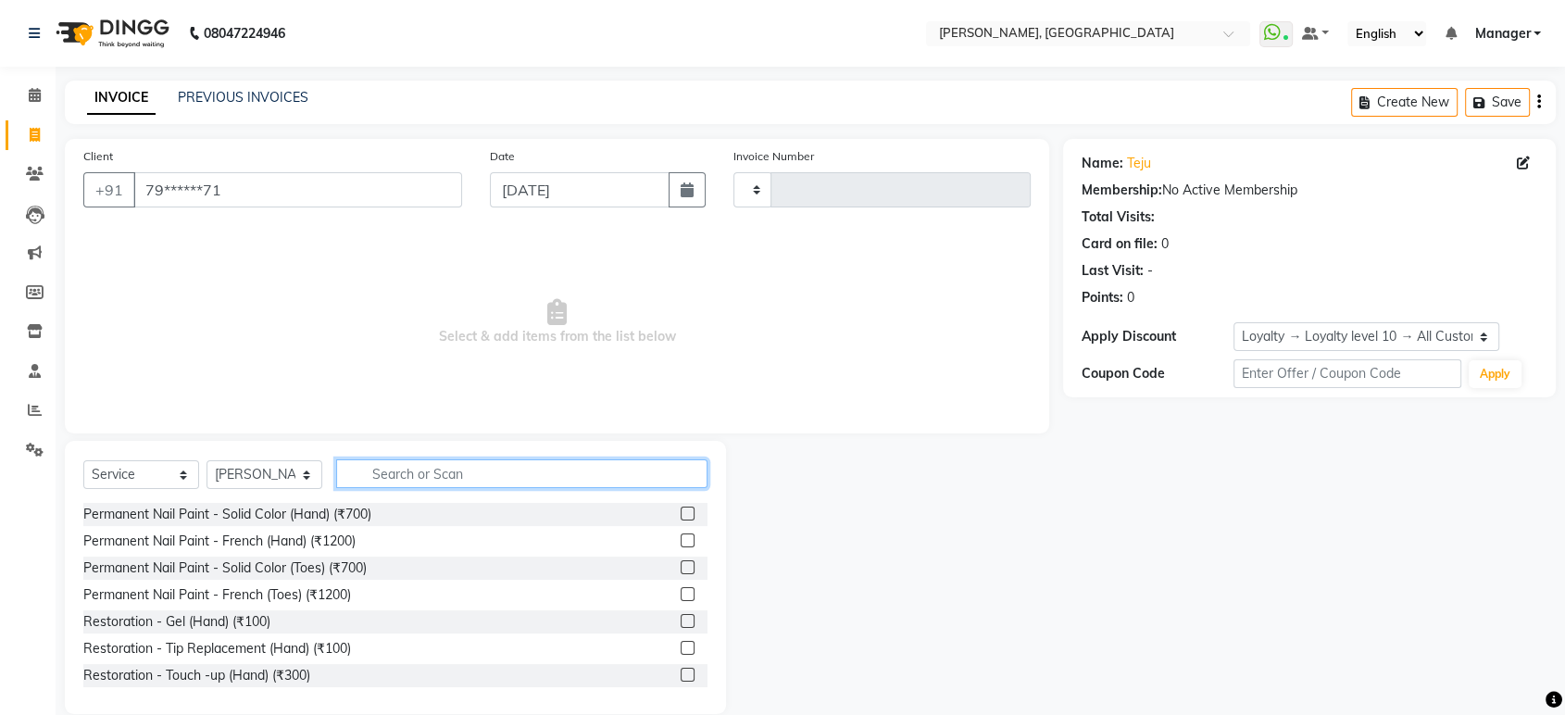
click at [437, 473] on input "text" at bounding box center [521, 473] width 371 height 29
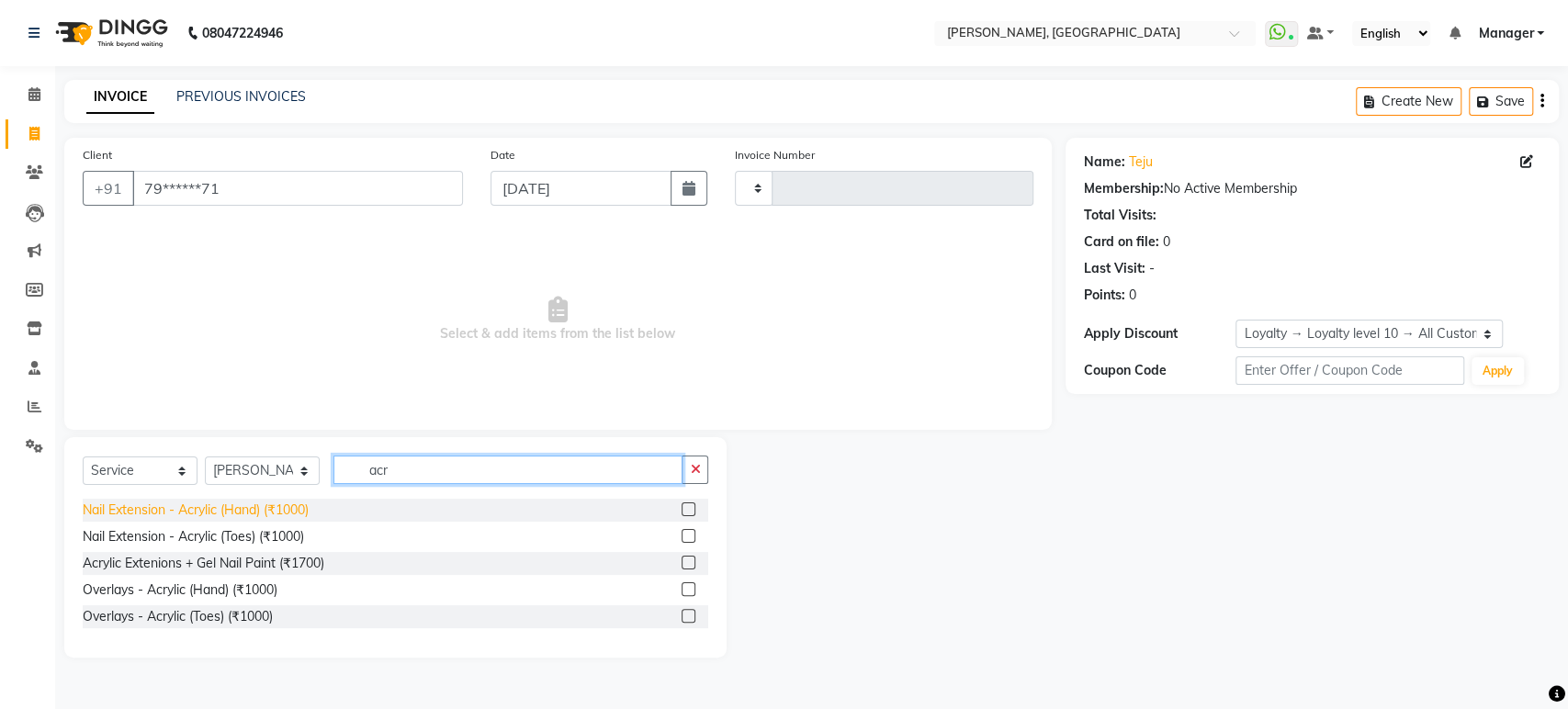
type input "acr"
click at [202, 513] on div "Nail Extension - Acrylic (Hand) (₹1000)" at bounding box center [195, 510] width 226 height 19
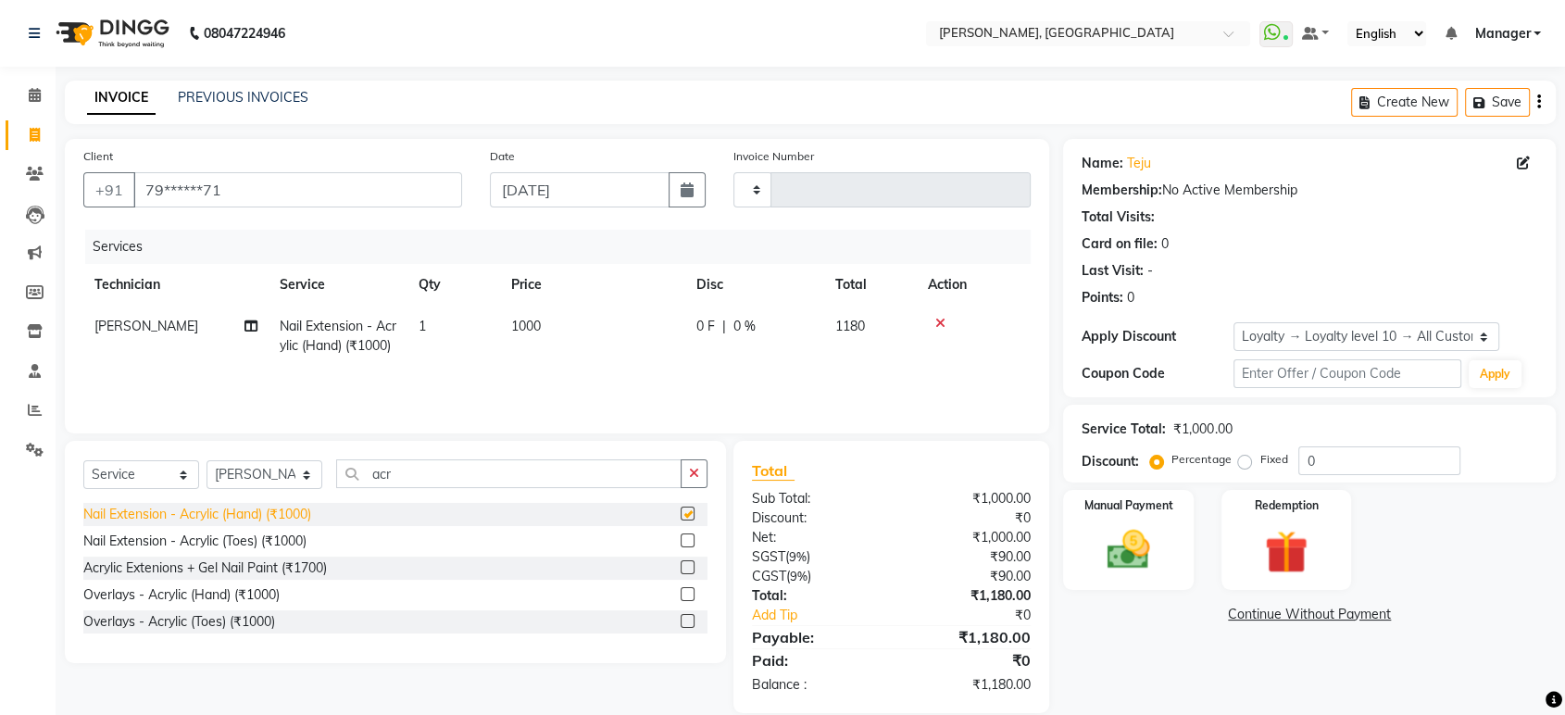
checkbox input "false"
click at [437, 483] on input "acr" at bounding box center [508, 473] width 345 height 29
type input "a"
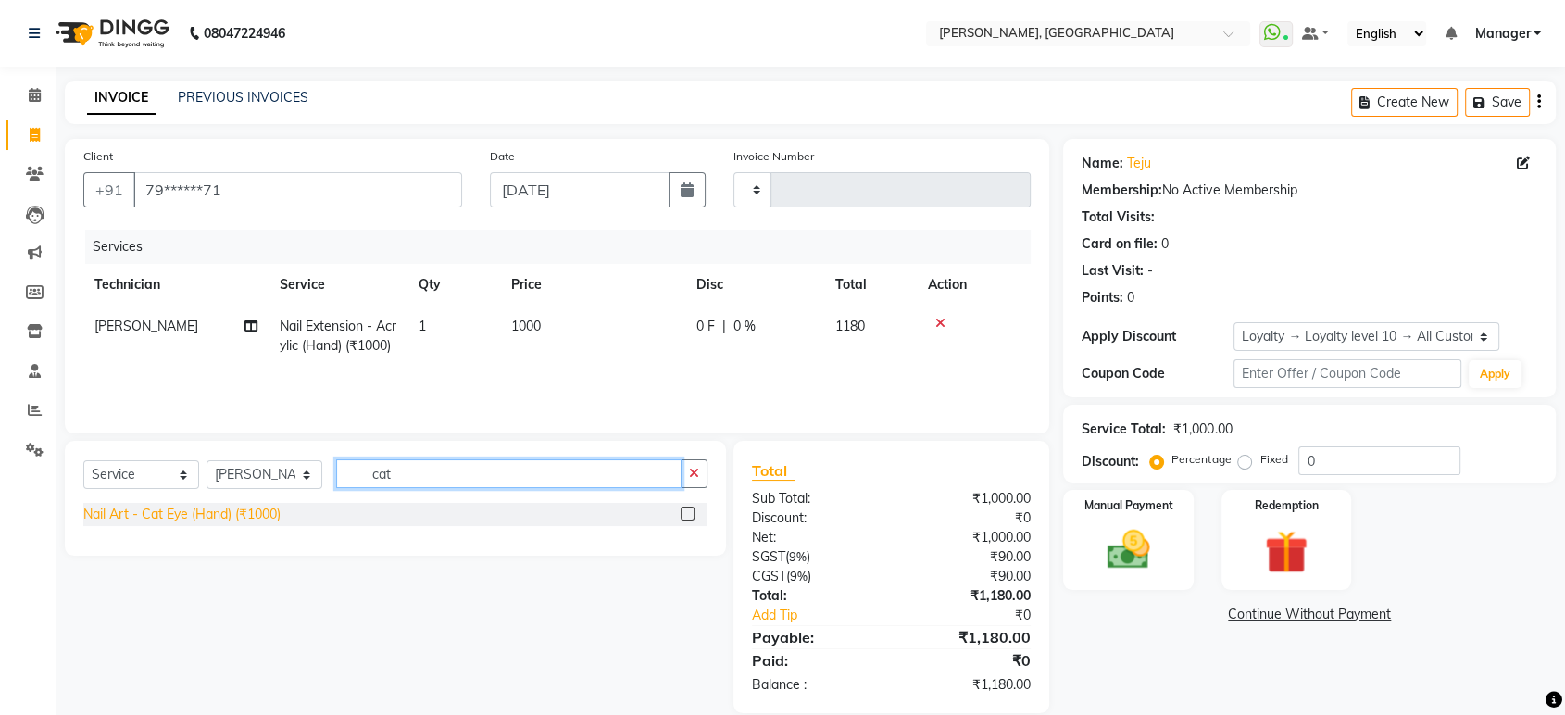
type input "cat"
click at [235, 510] on div "Nail Art - Cat Eye (Hand) (₹1000)" at bounding box center [181, 514] width 197 height 19
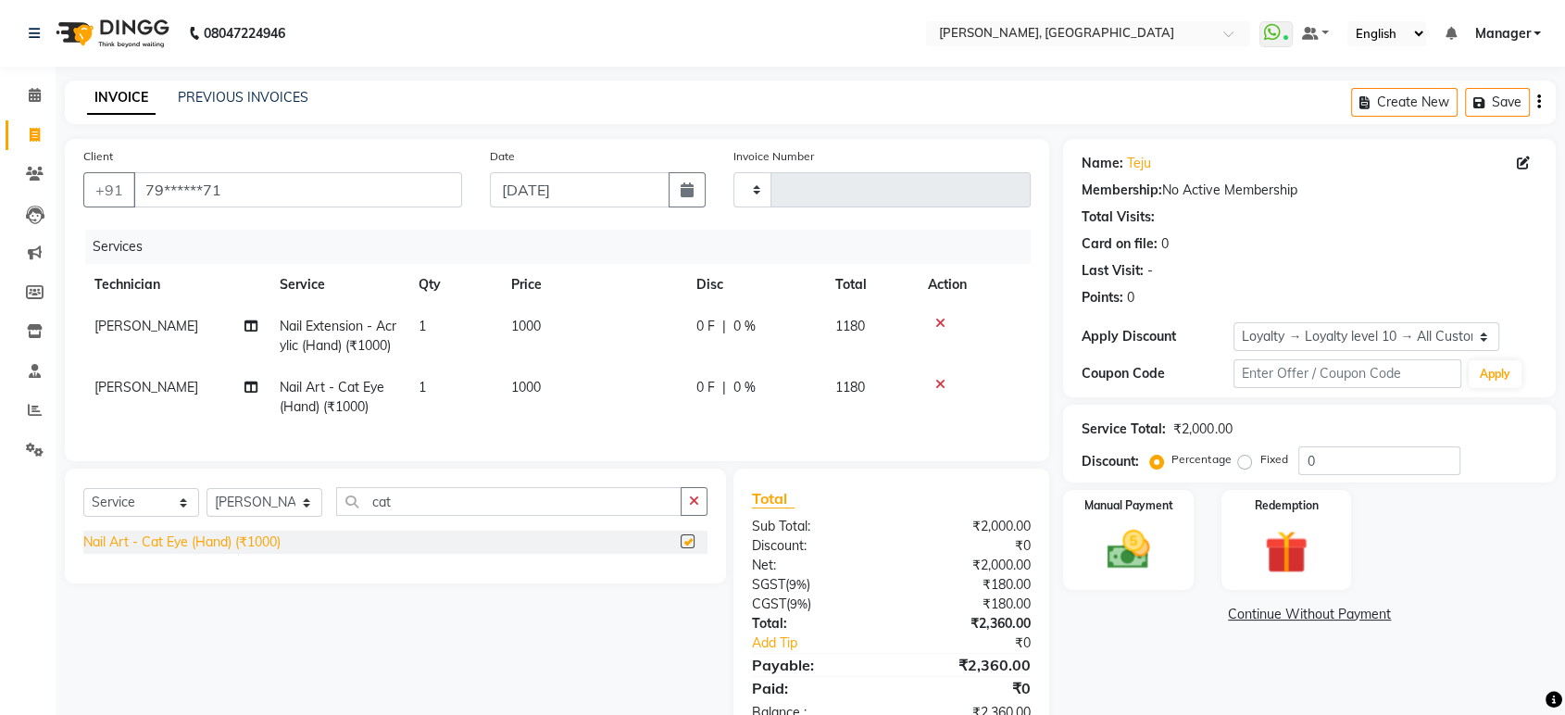
checkbox input "false"
click at [1260, 458] on label "Fixed" at bounding box center [1274, 459] width 28 height 17
click at [1245, 458] on input "Fixed" at bounding box center [1248, 459] width 13 height 13
radio input "true"
click at [1363, 459] on input "0" at bounding box center [1379, 460] width 162 height 29
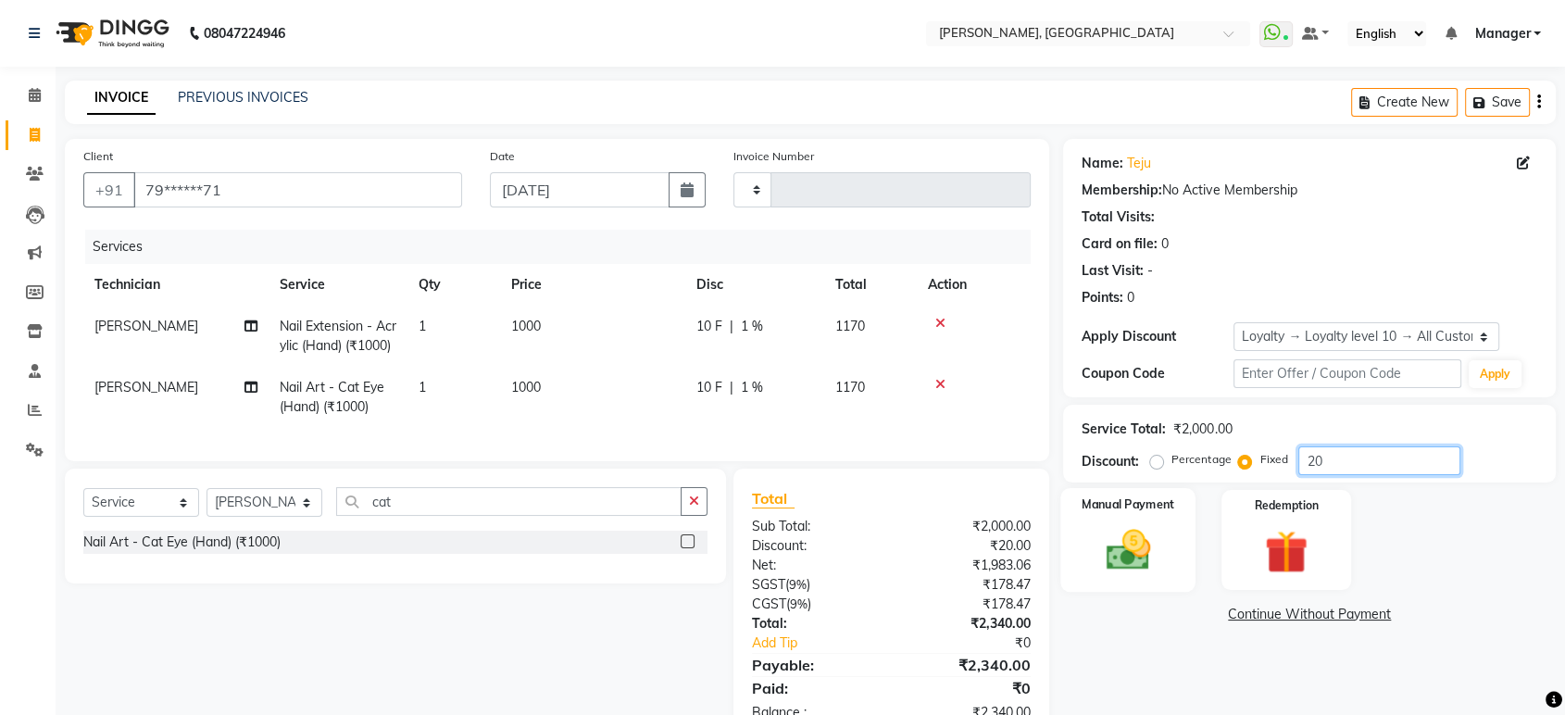
type input "20"
click at [1141, 540] on img at bounding box center [1128, 550] width 72 height 52
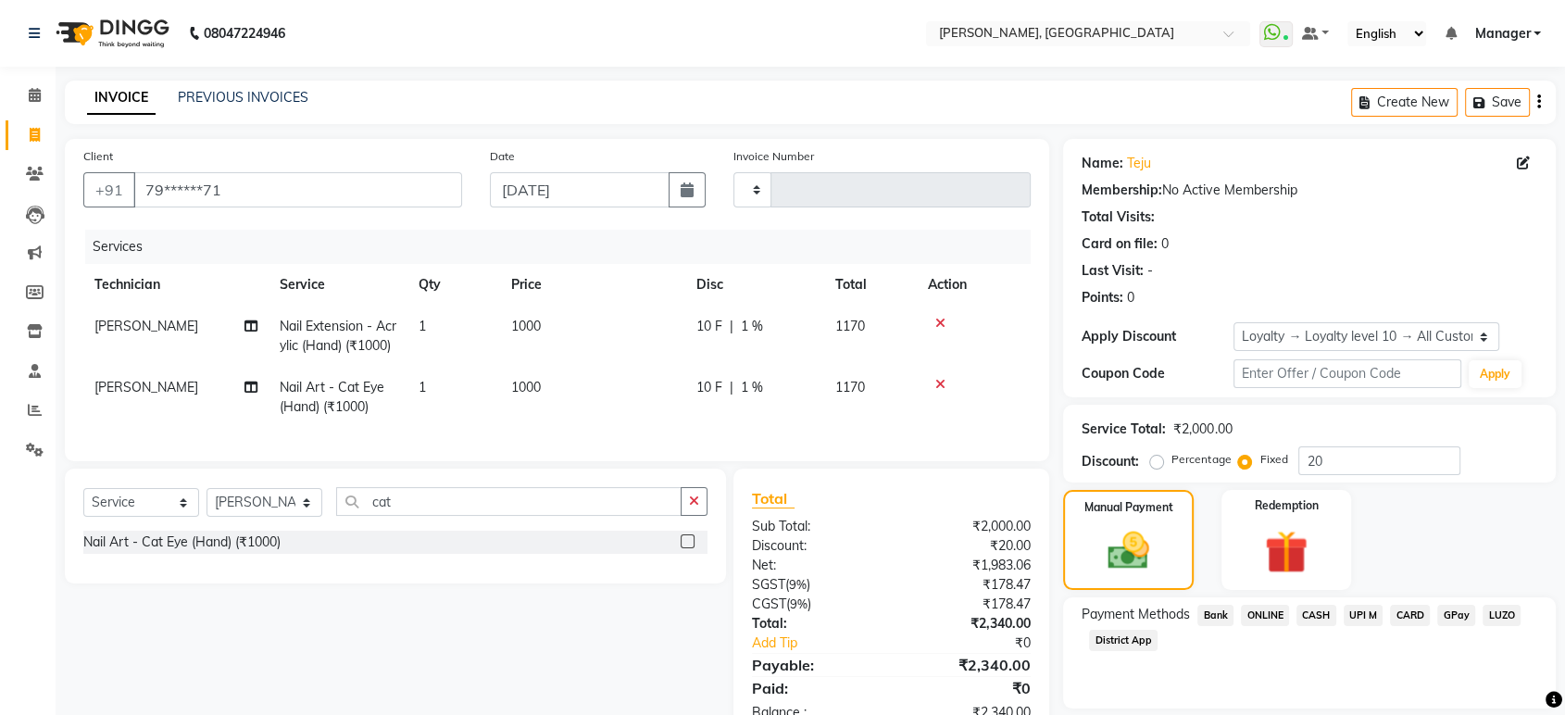
scroll to position [88, 0]
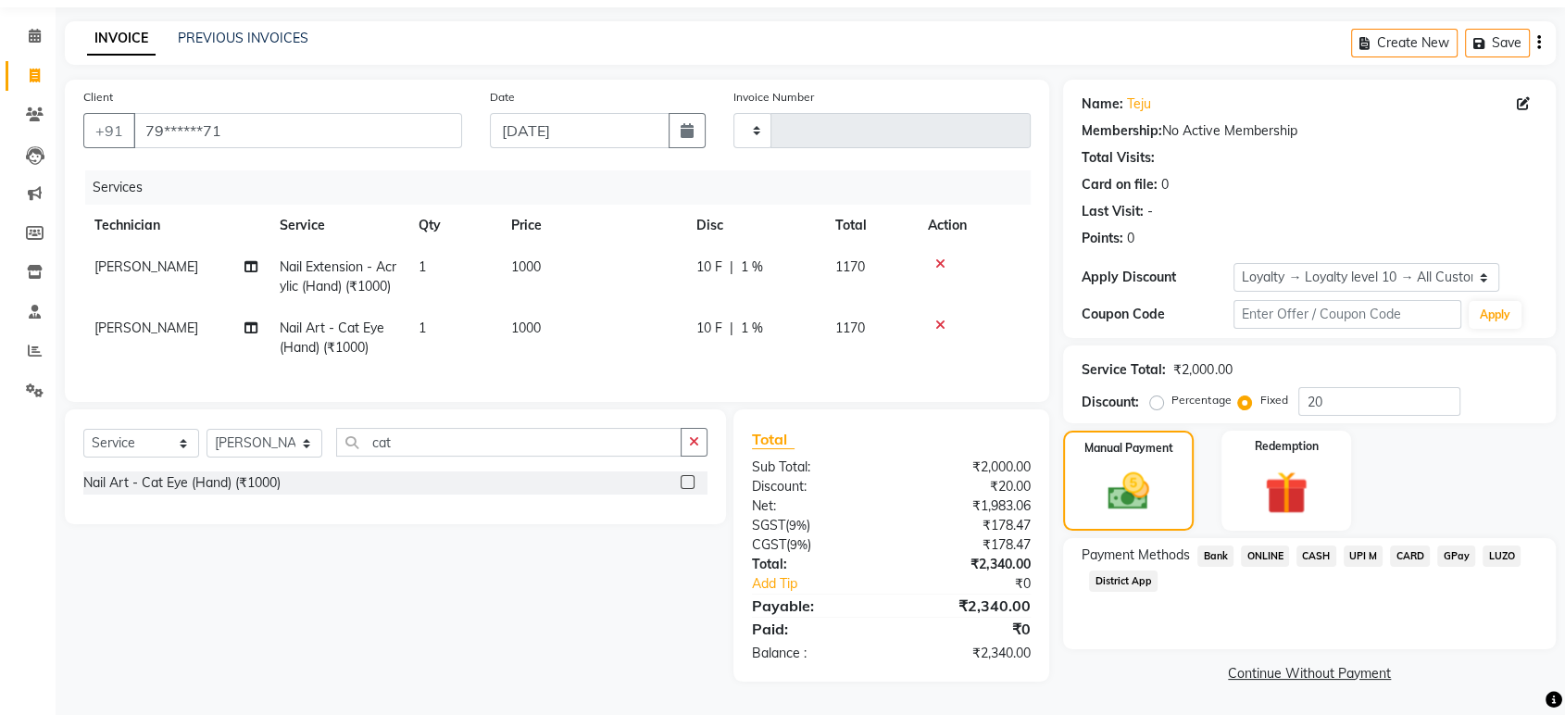
click at [1325, 545] on span "CASH" at bounding box center [1317, 555] width 40 height 21
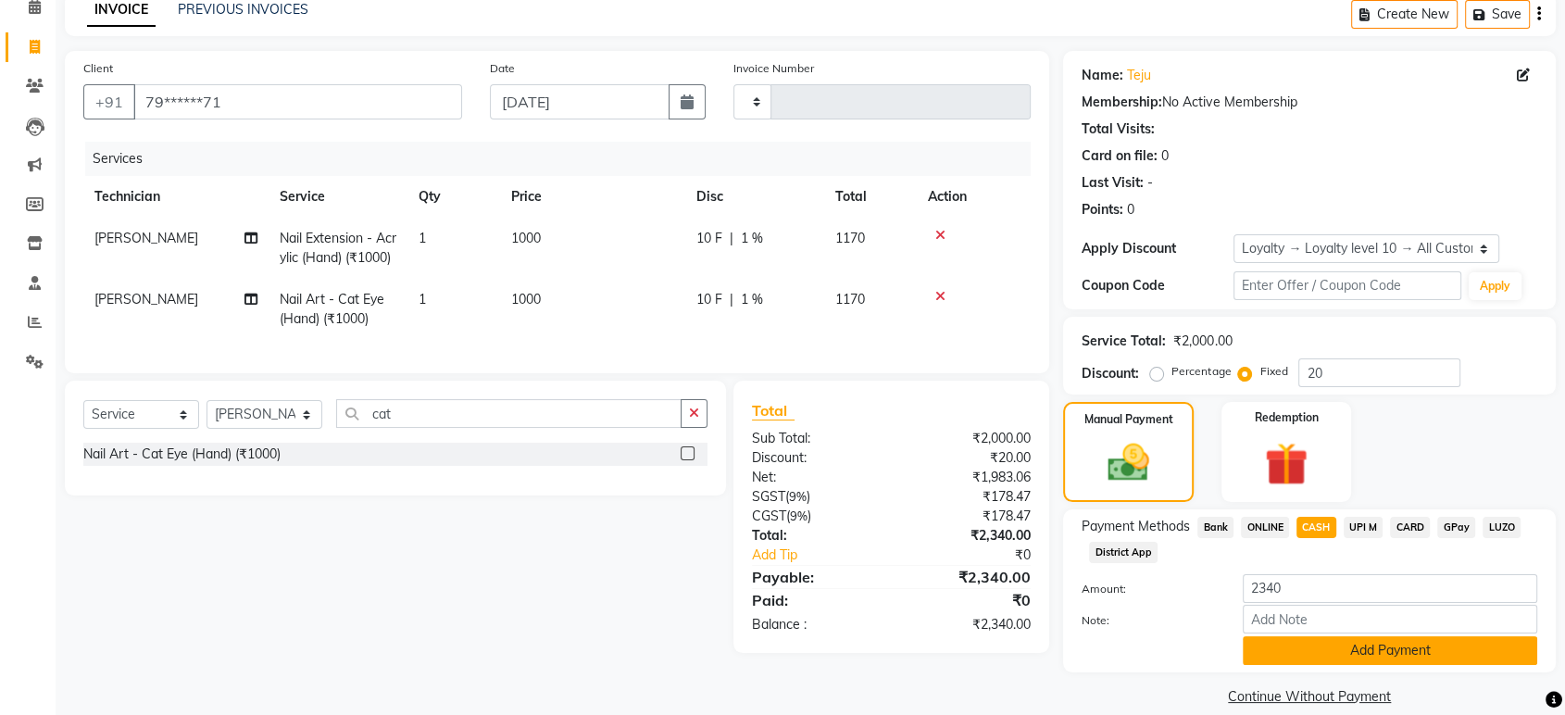
click at [1313, 662] on button "Add Payment" at bounding box center [1390, 650] width 295 height 29
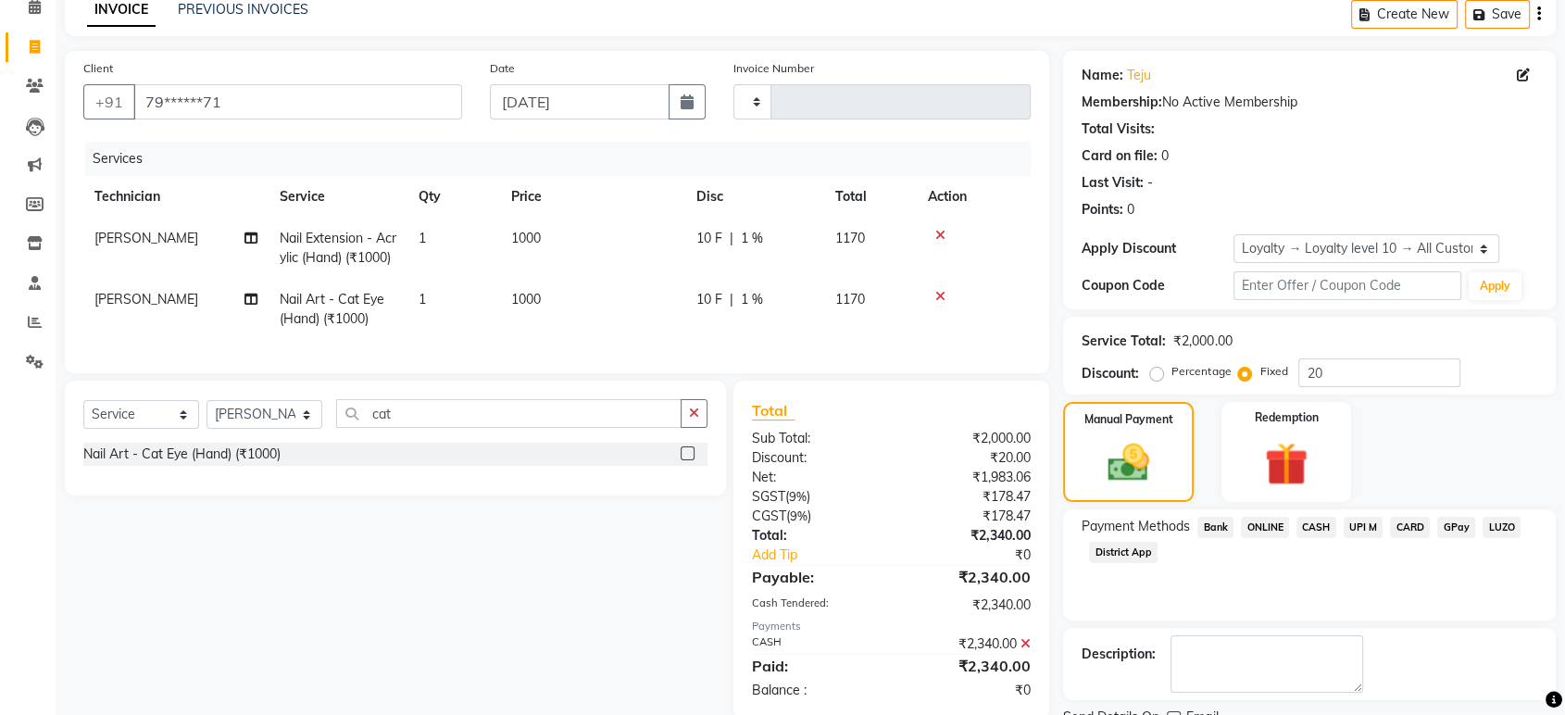
scroll to position [244, 0]
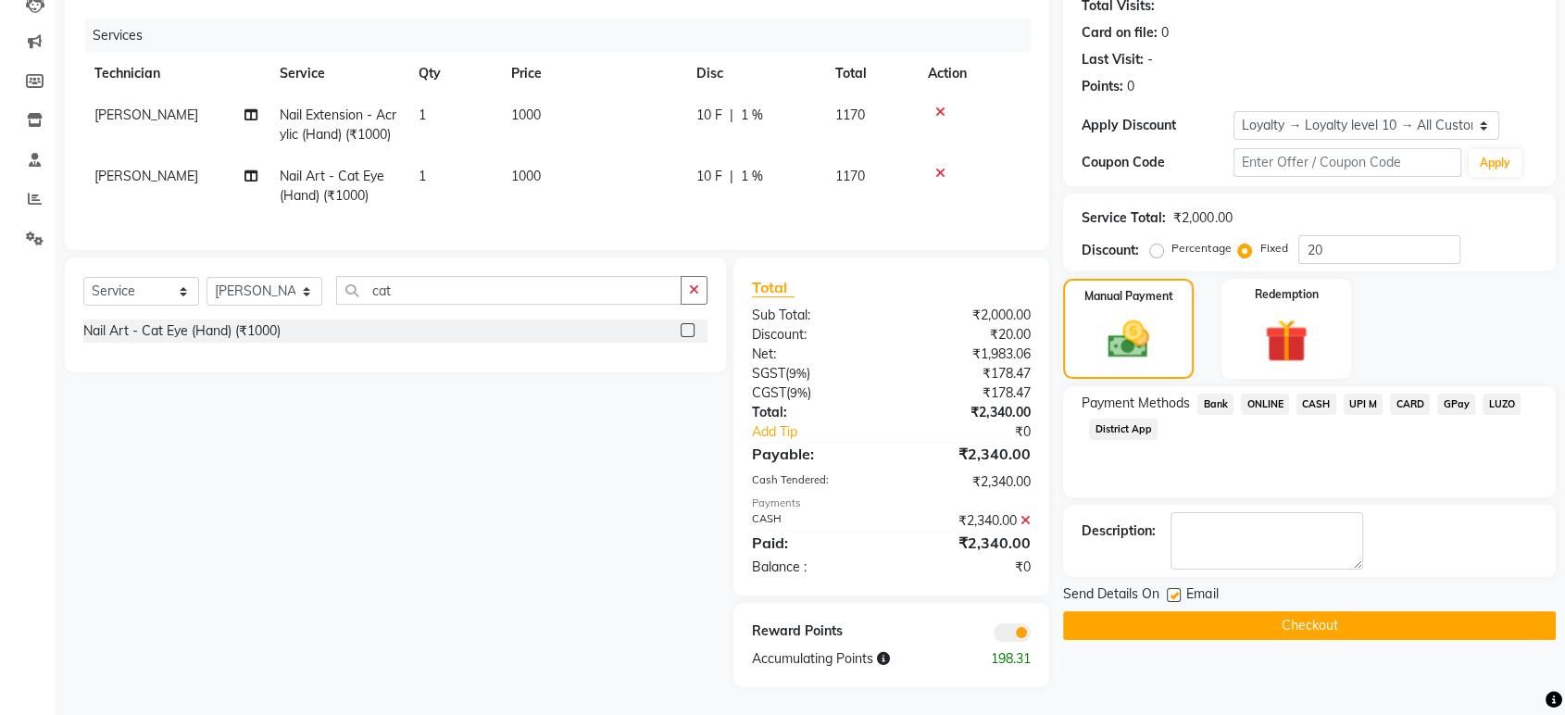
click at [1274, 611] on button "Checkout" at bounding box center [1309, 625] width 493 height 29
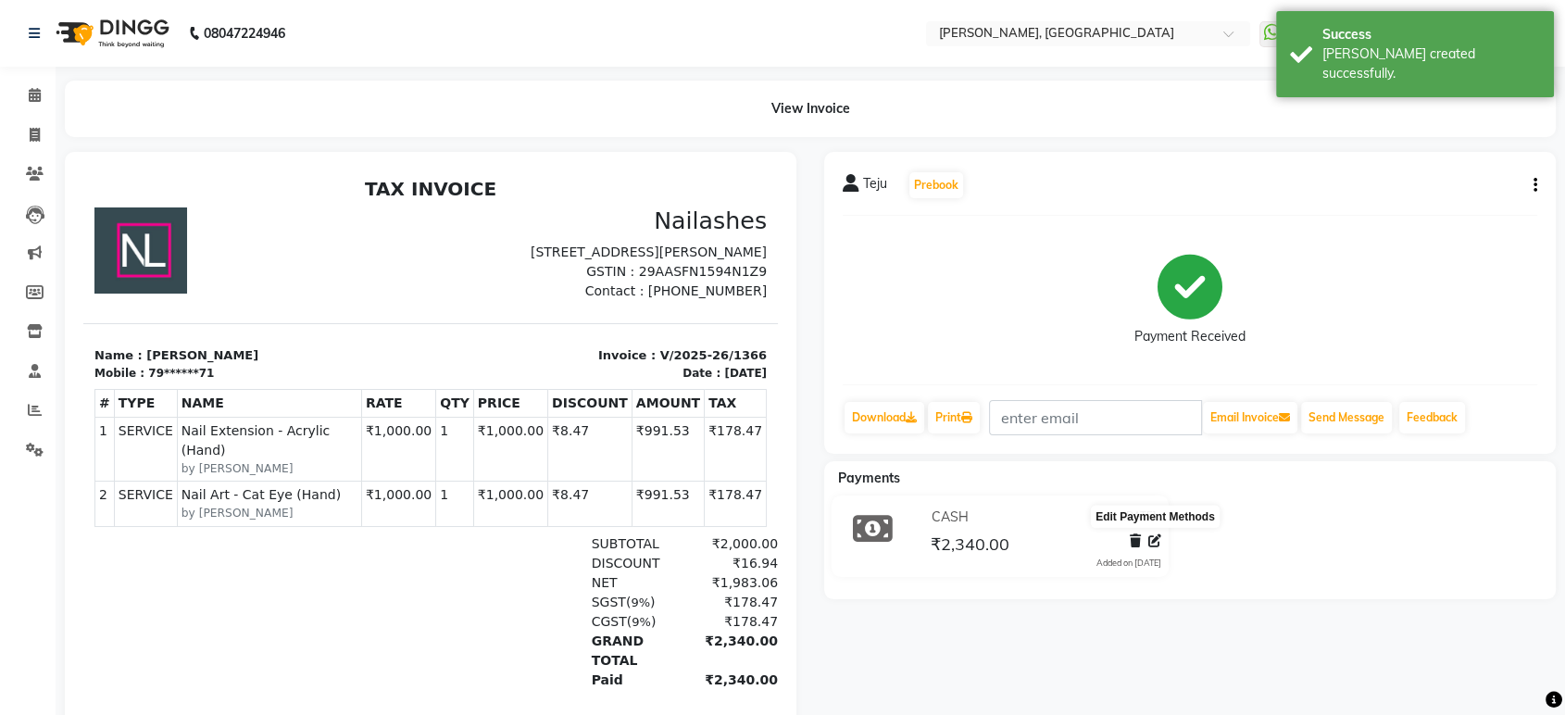
click at [1152, 539] on icon at bounding box center [1154, 540] width 13 height 13
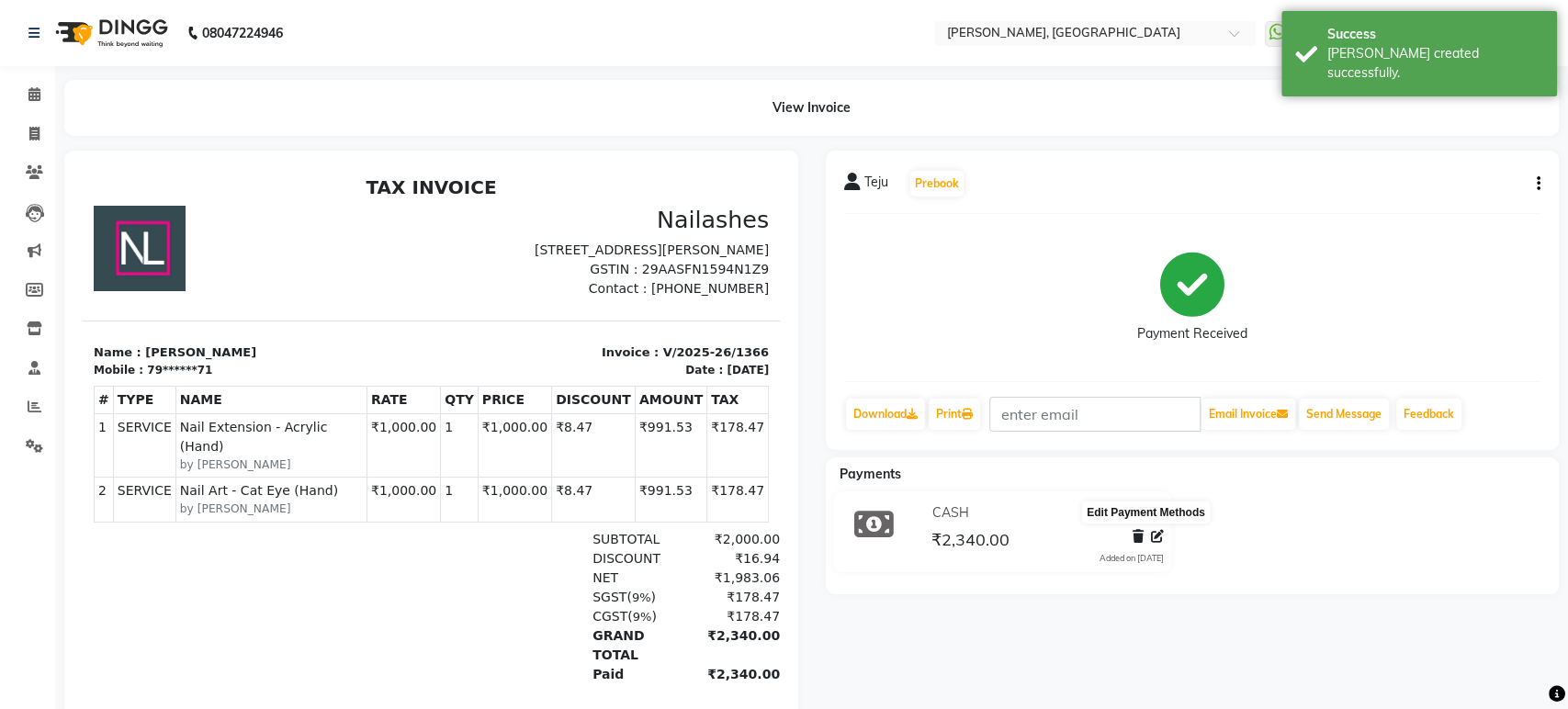
select select "1"
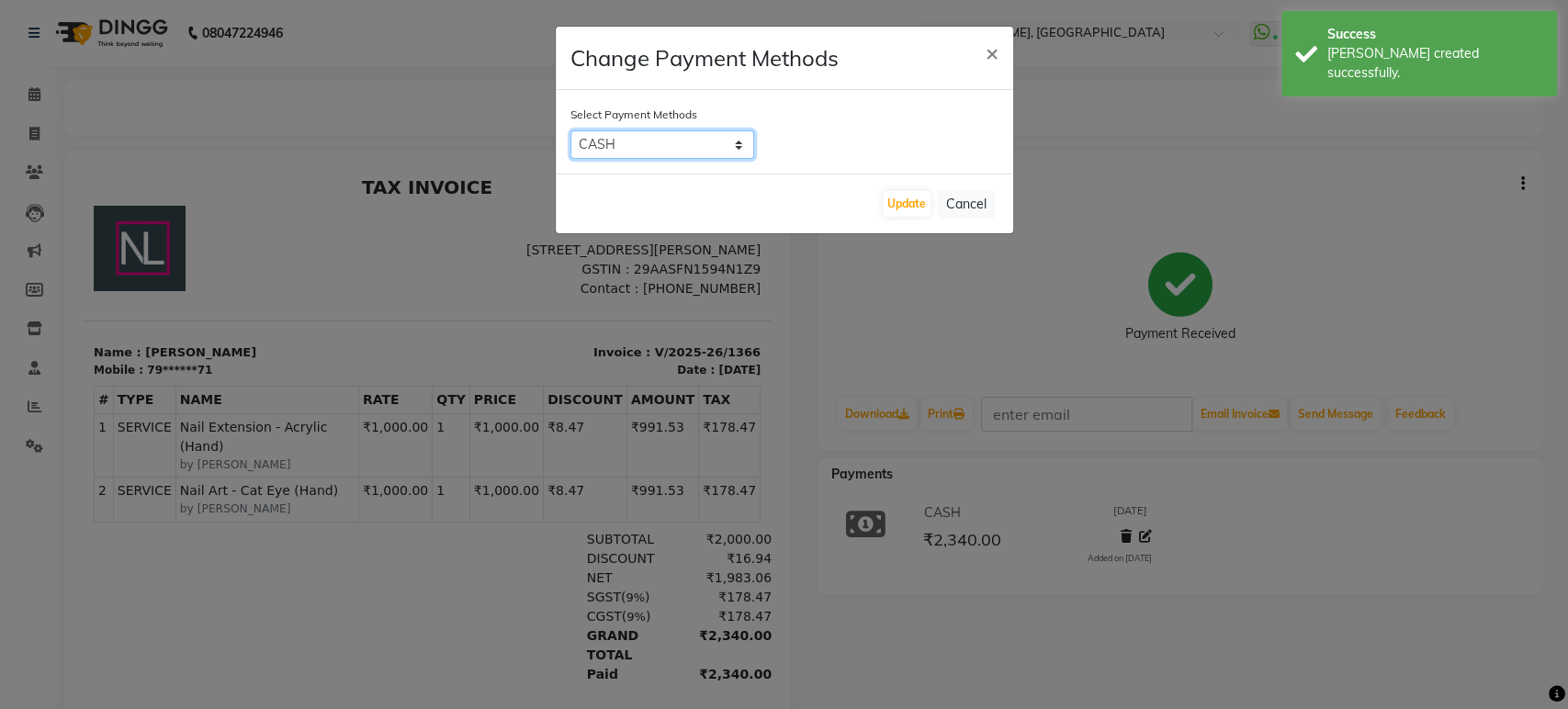
click at [629, 143] on select "Bank ONLINE CASH UPI M CARD GPay LUZO District App" at bounding box center [662, 145] width 183 height 29
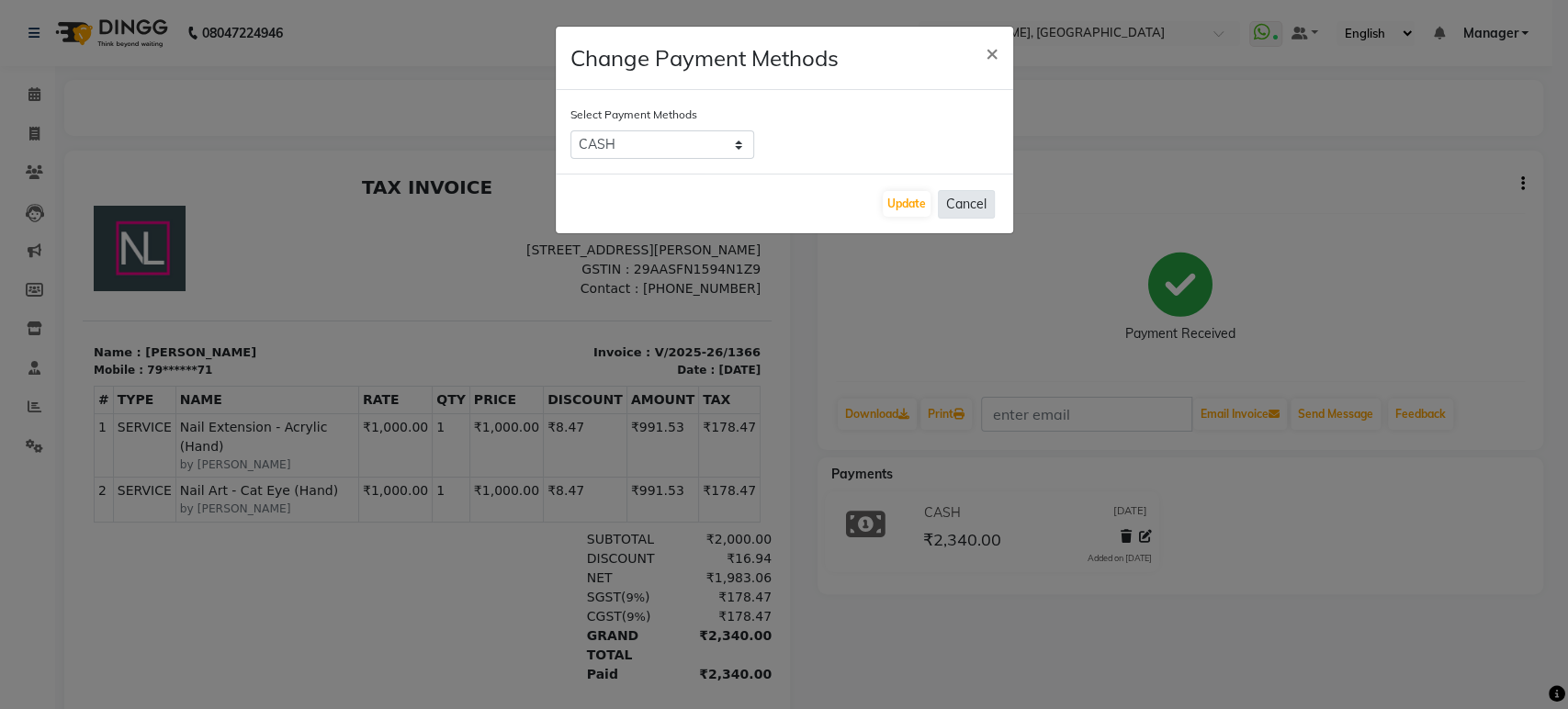
click at [969, 207] on button "Cancel" at bounding box center [966, 204] width 57 height 29
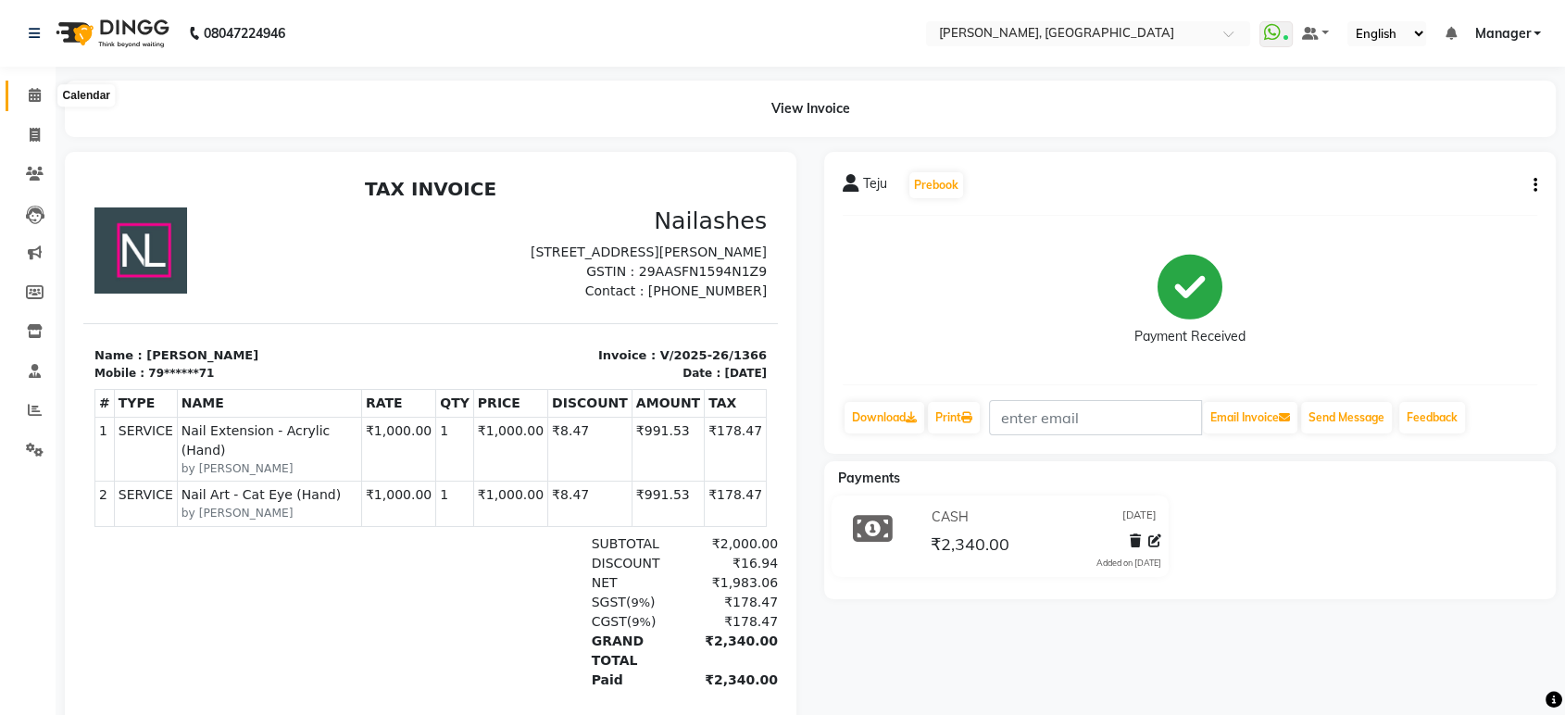
click at [33, 99] on icon at bounding box center [35, 95] width 12 height 14
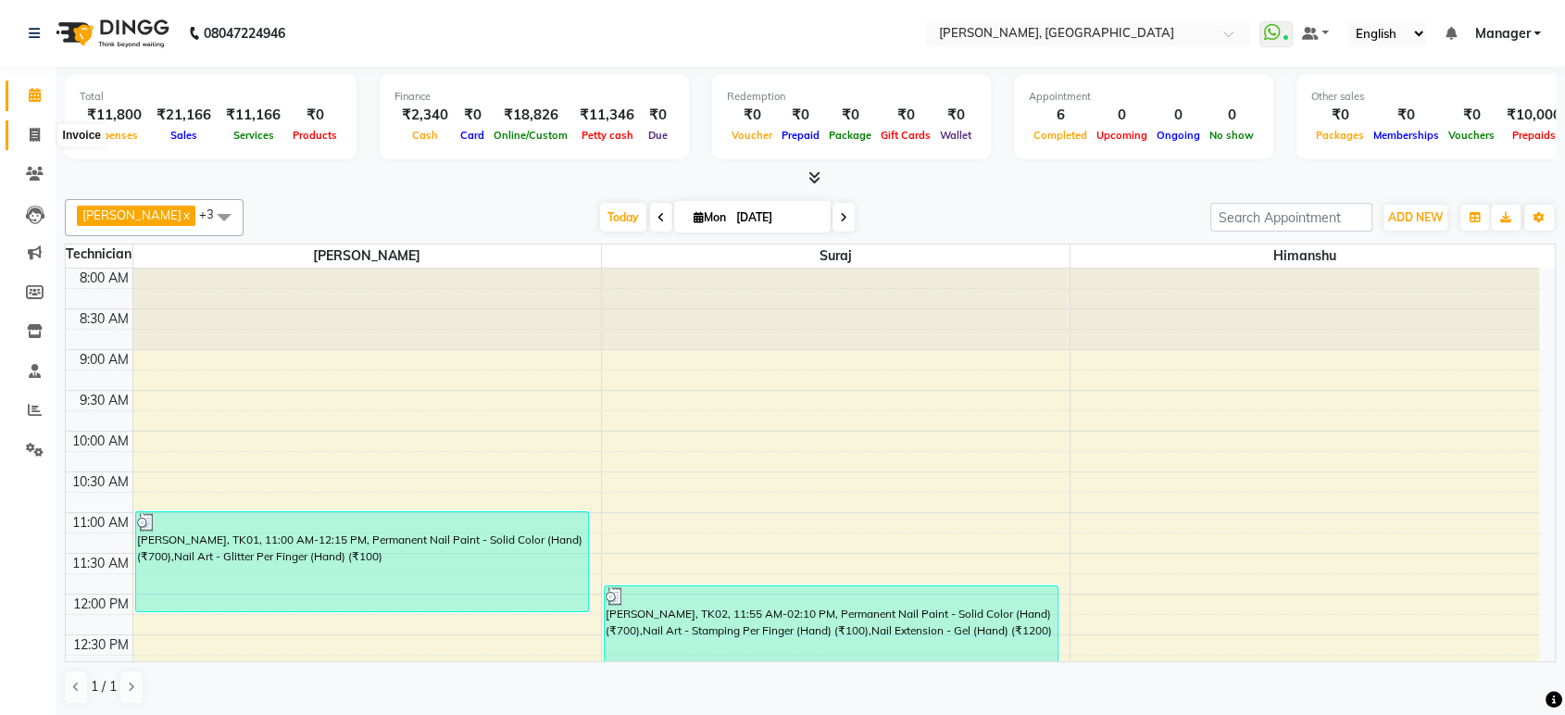
click at [35, 132] on icon at bounding box center [35, 135] width 10 height 14
select select "4998"
select select "service"
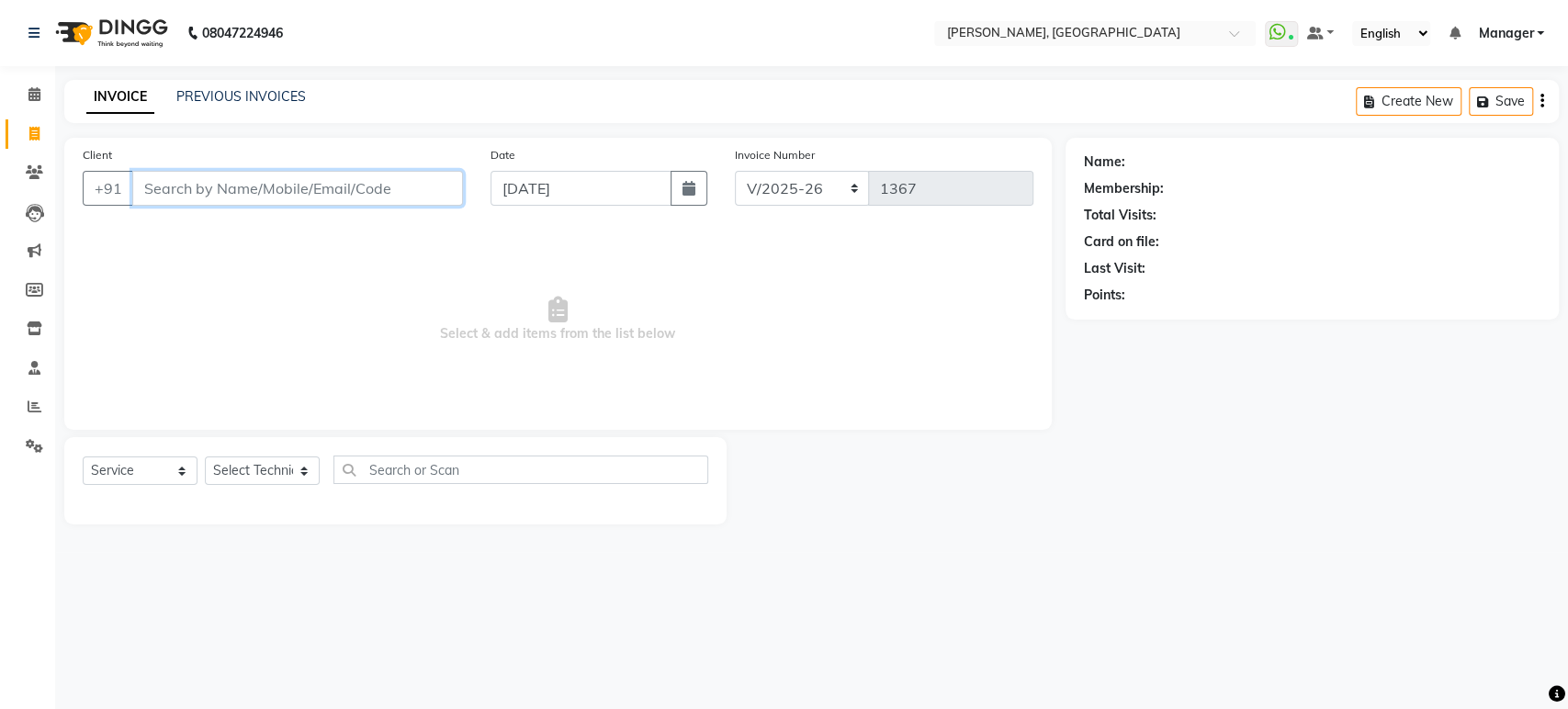
click at [154, 190] on input "Client" at bounding box center [297, 187] width 330 height 35
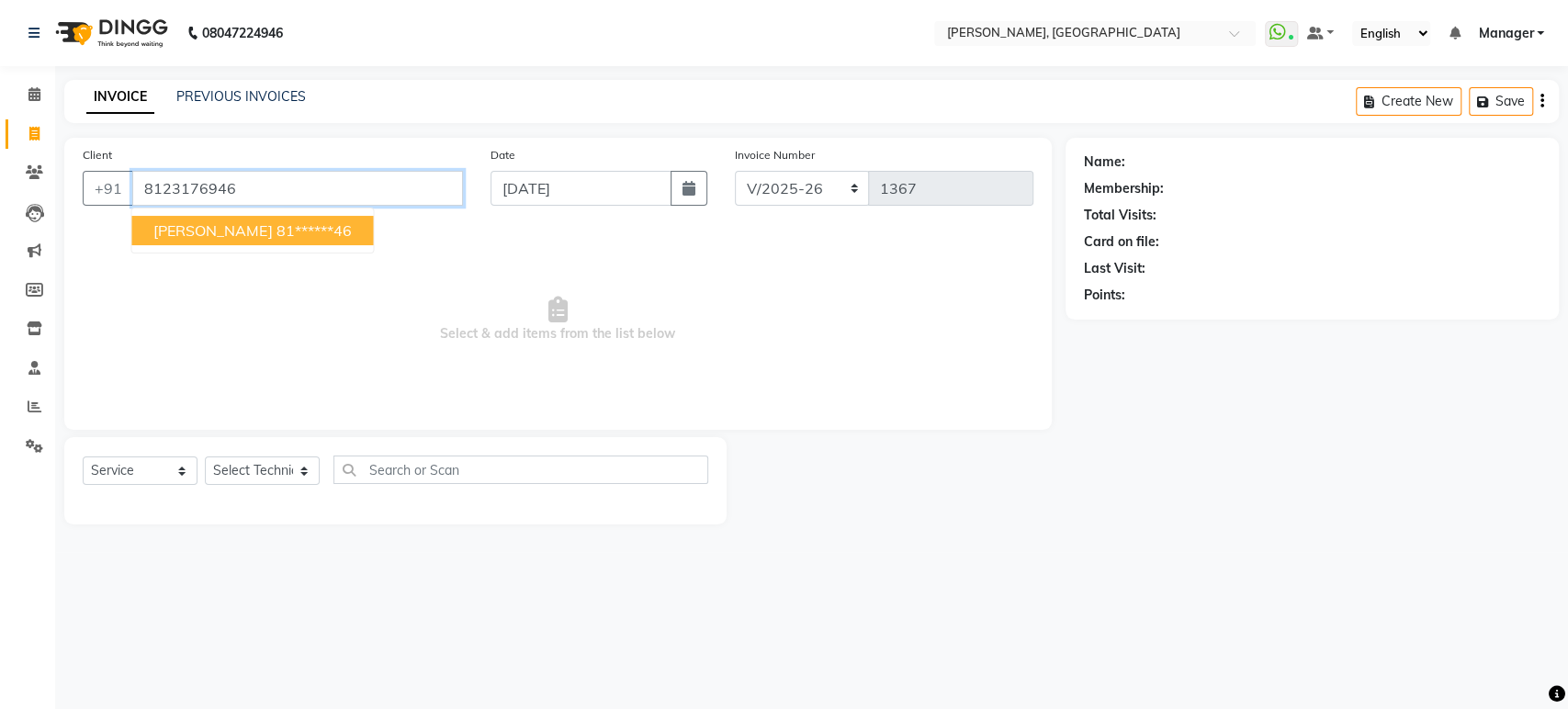
type input "8123176946"
select select "1: Object"
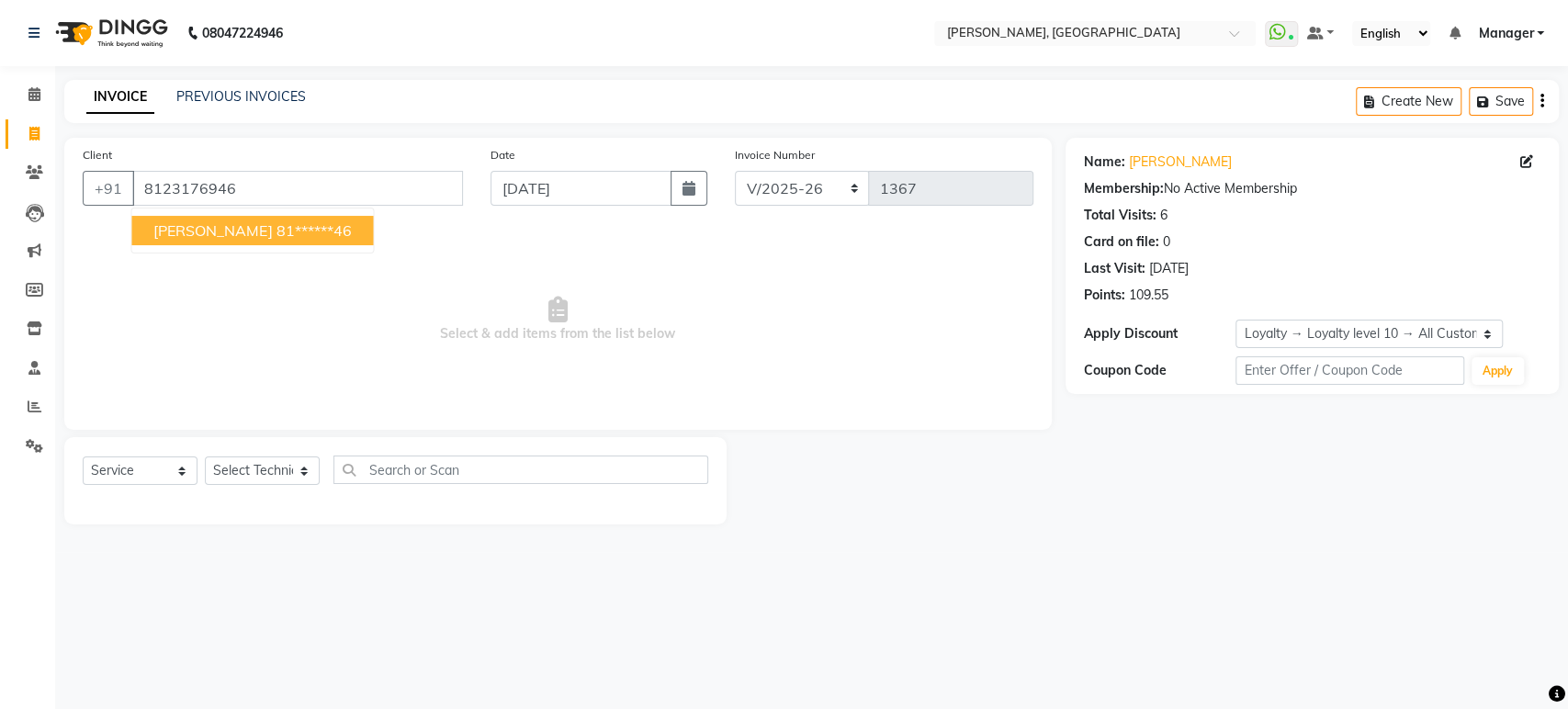
click at [276, 233] on ngb-highlight "81******46" at bounding box center [313, 230] width 75 height 19
type input "81******46"
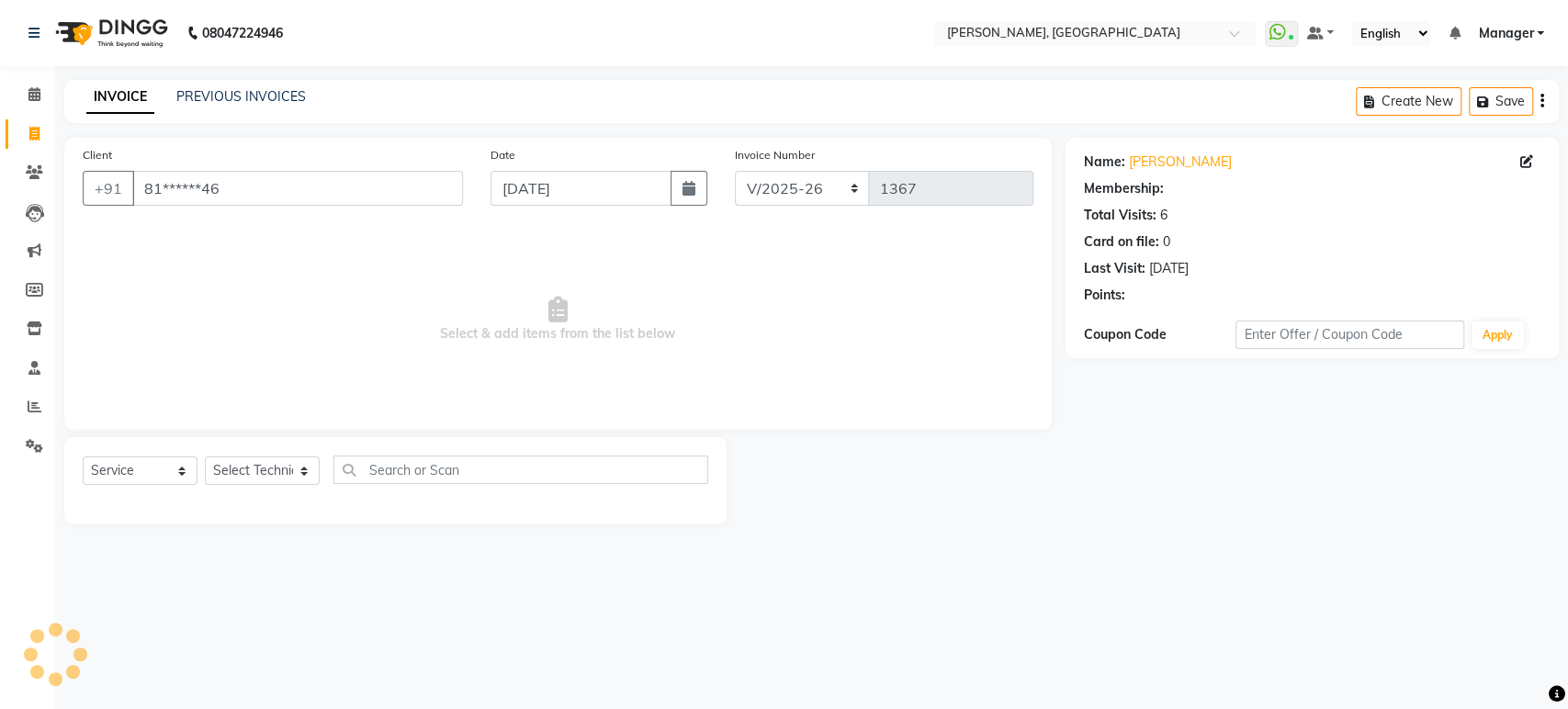
select select "1: Object"
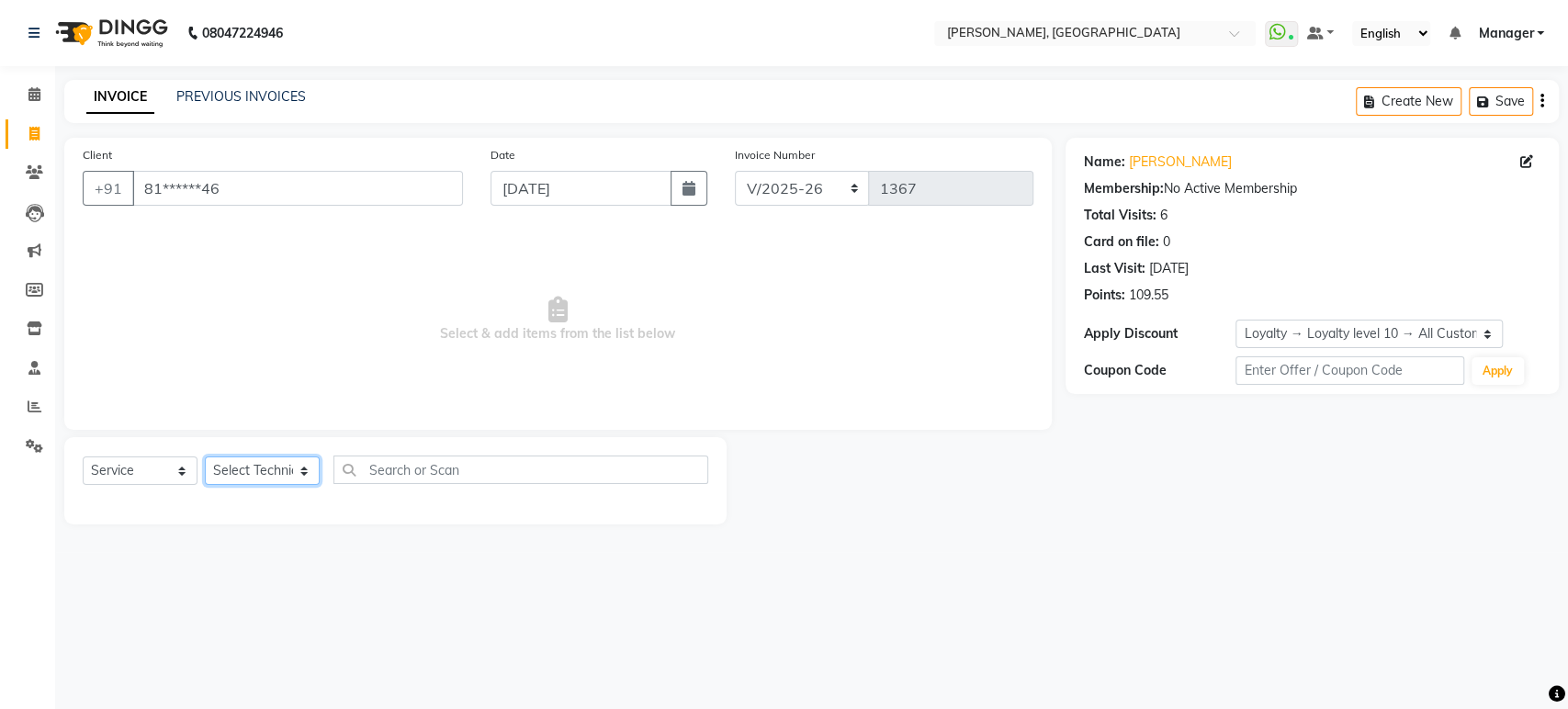
click at [302, 476] on select "Select Technician Himanshu Manager Suraj Vikash" at bounding box center [263, 470] width 115 height 29
select select "88386"
click at [205, 456] on select "Select Technician Himanshu Manager Suraj Vikash" at bounding box center [263, 470] width 115 height 29
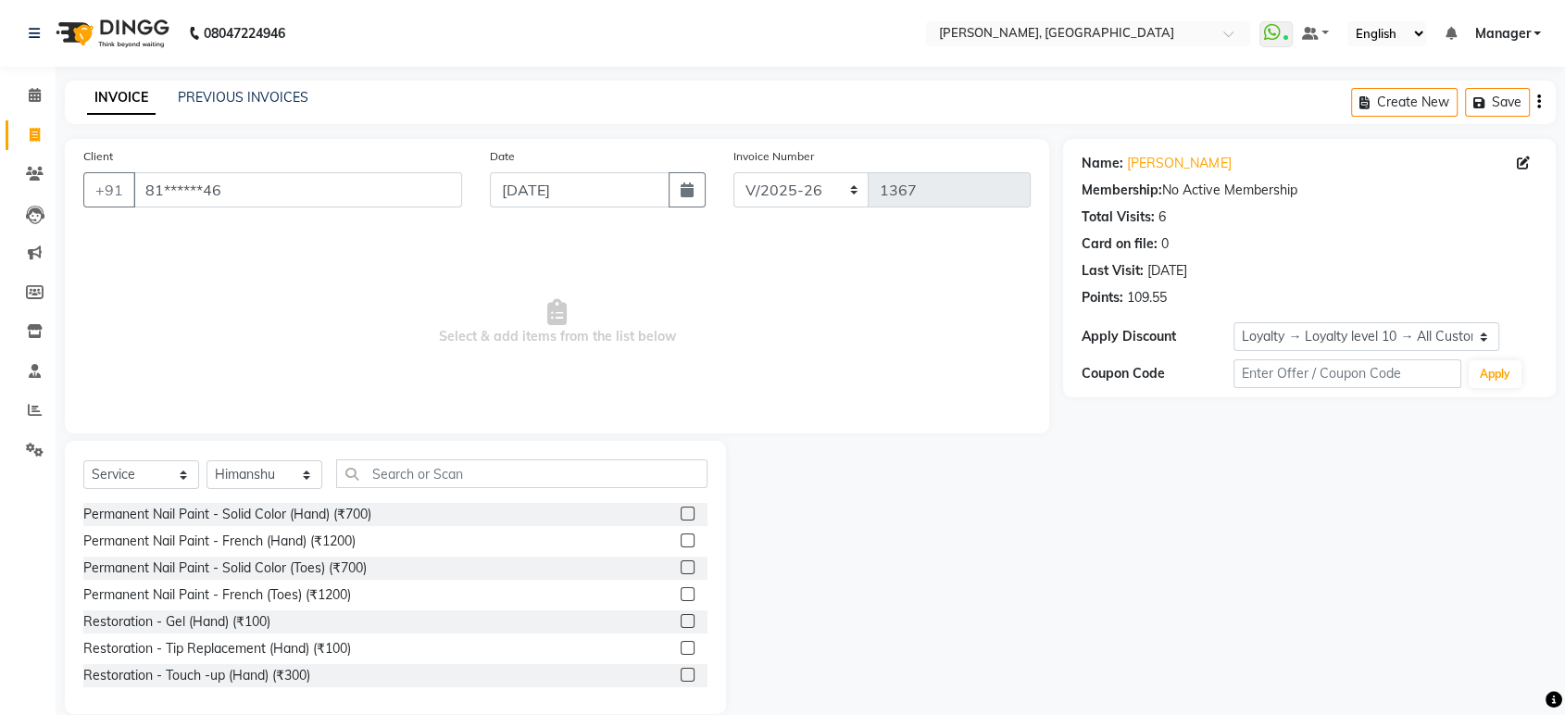
click at [661, 509] on div "Permanent Nail Paint - Solid Color (Hand) (₹700)" at bounding box center [395, 514] width 624 height 23
click at [681, 509] on label at bounding box center [688, 514] width 14 height 14
click at [681, 509] on input "checkbox" at bounding box center [687, 514] width 12 height 12
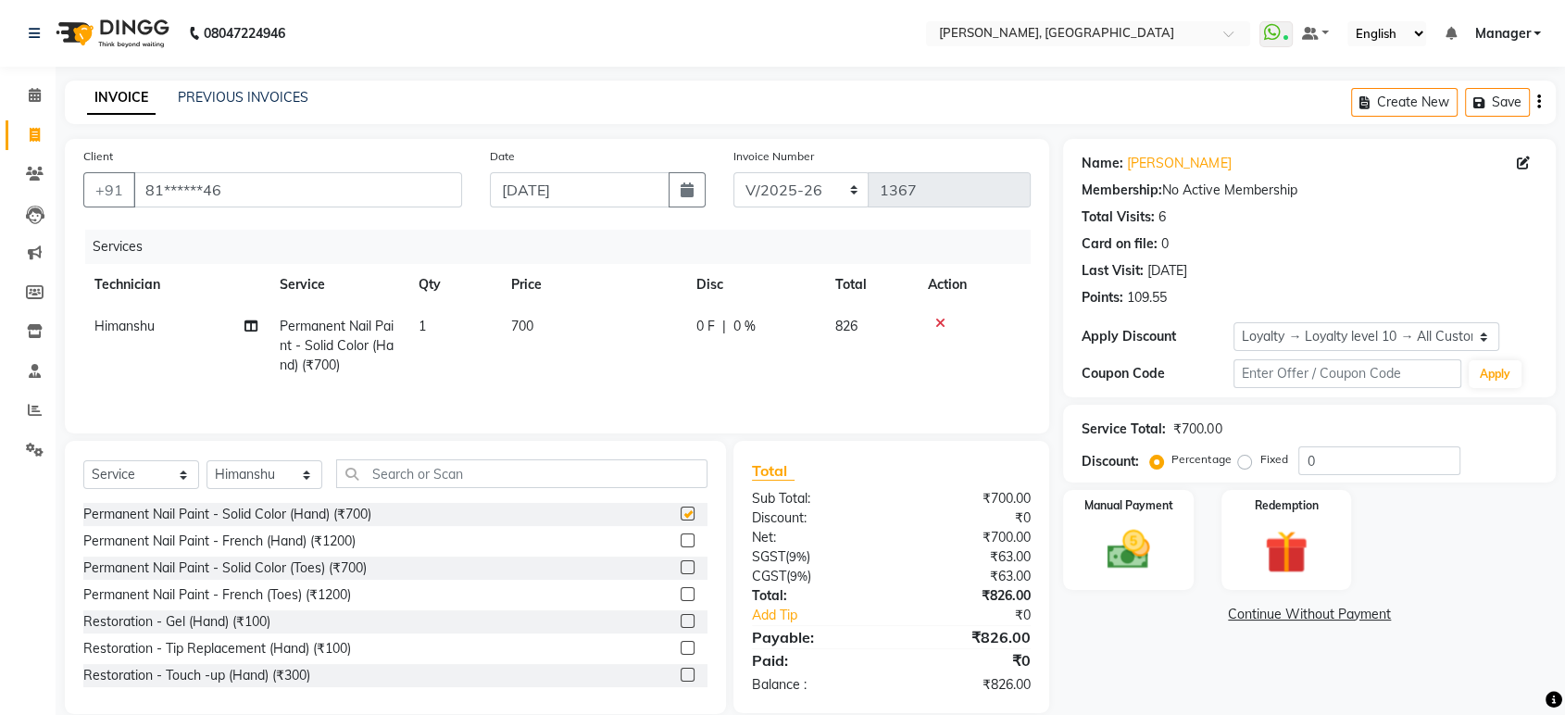
checkbox input "false"
click at [467, 460] on input "text" at bounding box center [521, 473] width 371 height 29
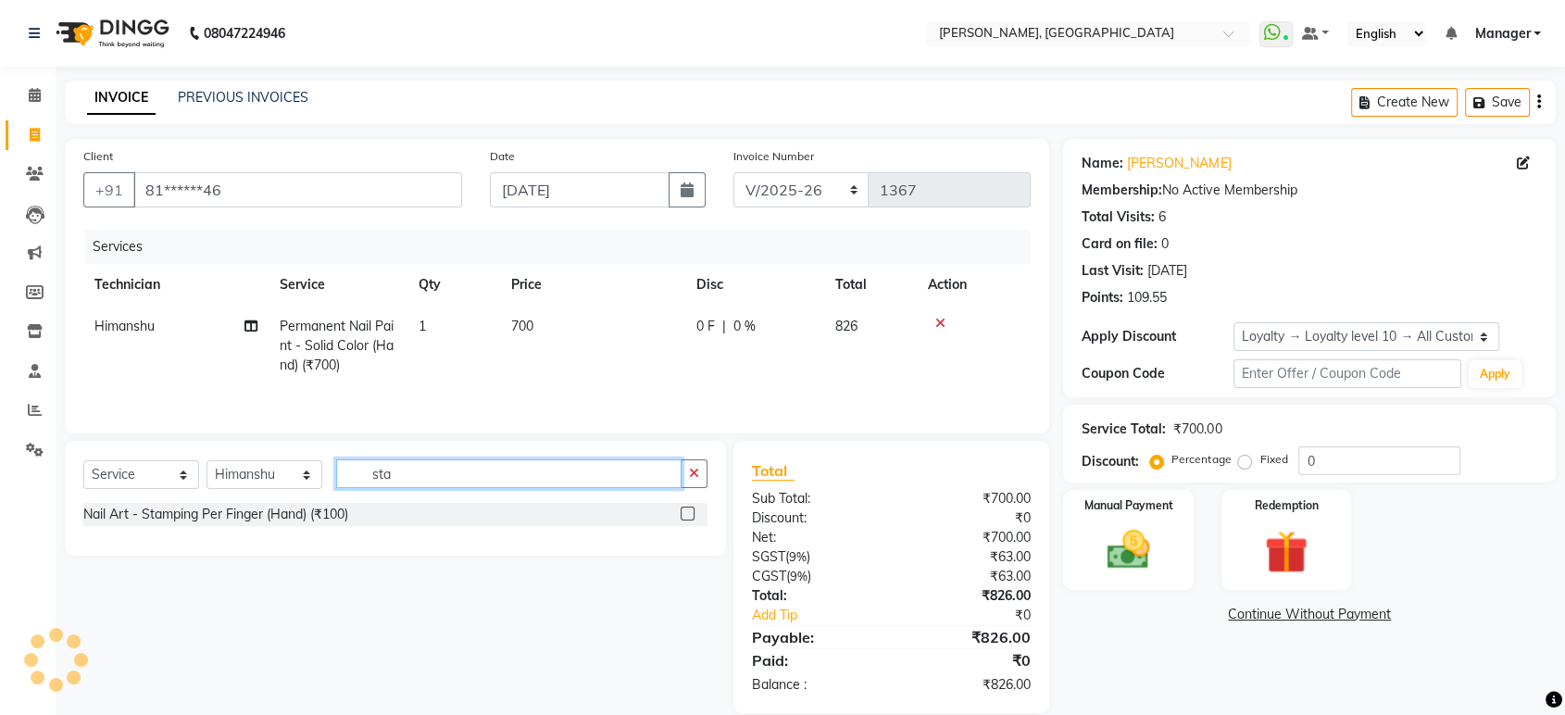
type input "sta"
click at [685, 517] on label at bounding box center [688, 514] width 14 height 14
click at [685, 517] on input "checkbox" at bounding box center [687, 514] width 12 height 12
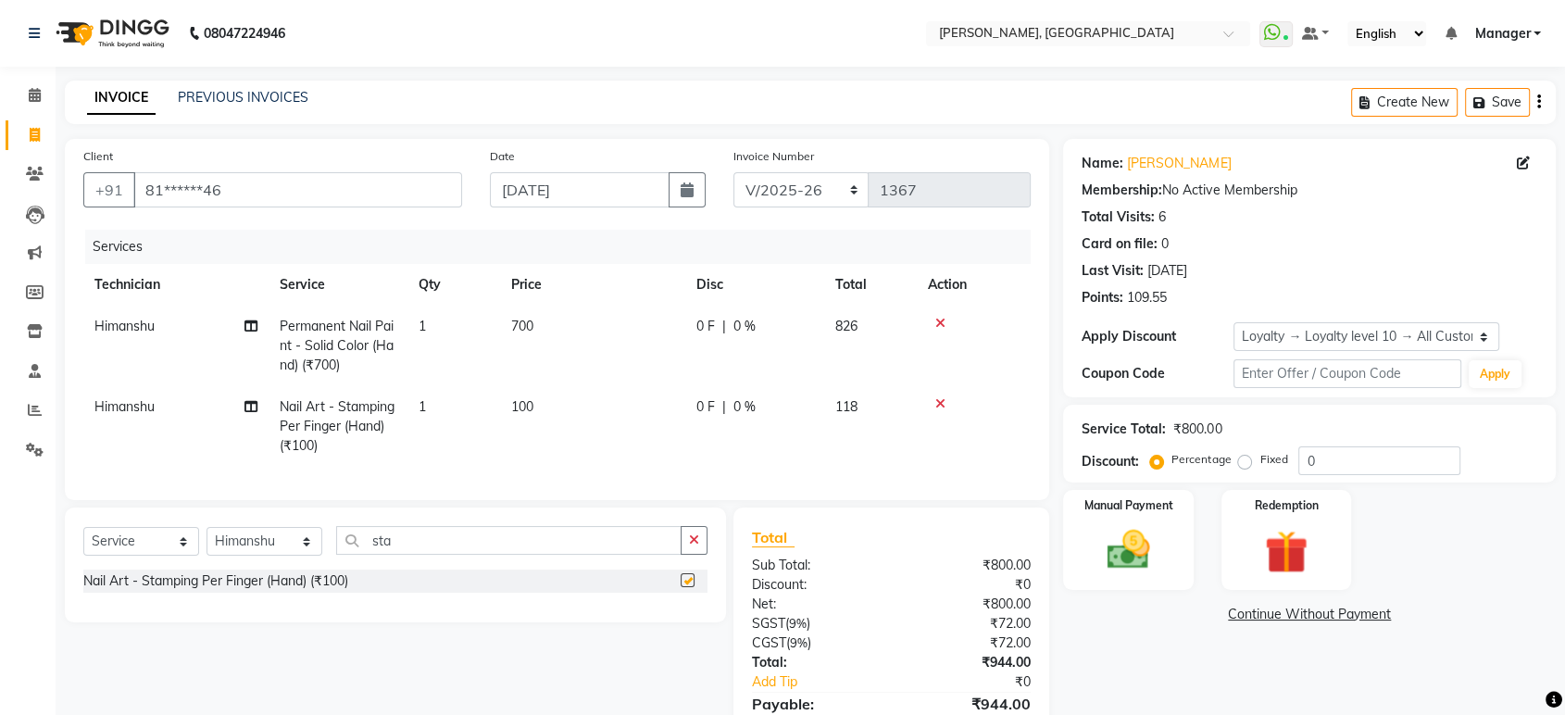
checkbox input "false"
click at [526, 321] on span "700" at bounding box center [522, 326] width 22 height 17
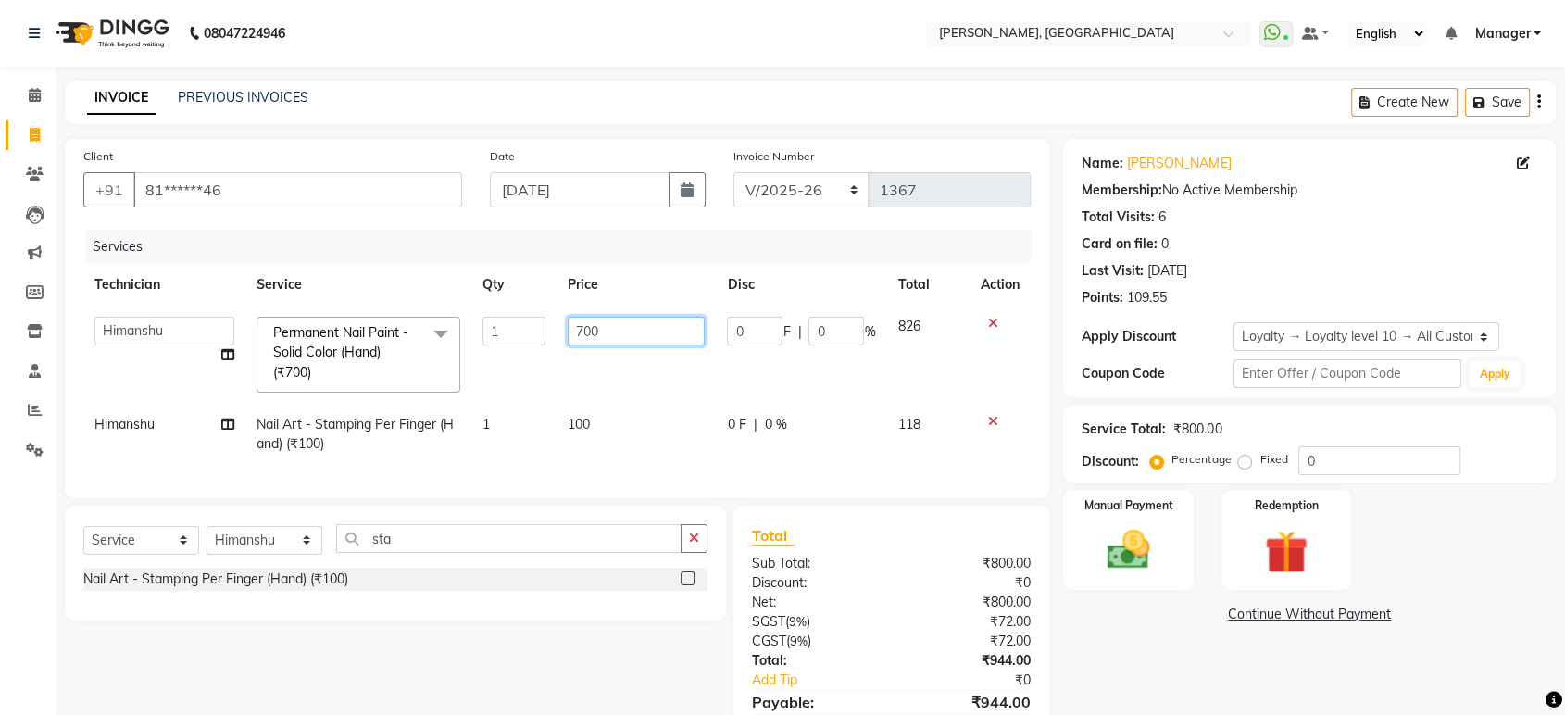
click at [595, 329] on input "700" at bounding box center [636, 331] width 137 height 29
type input "350"
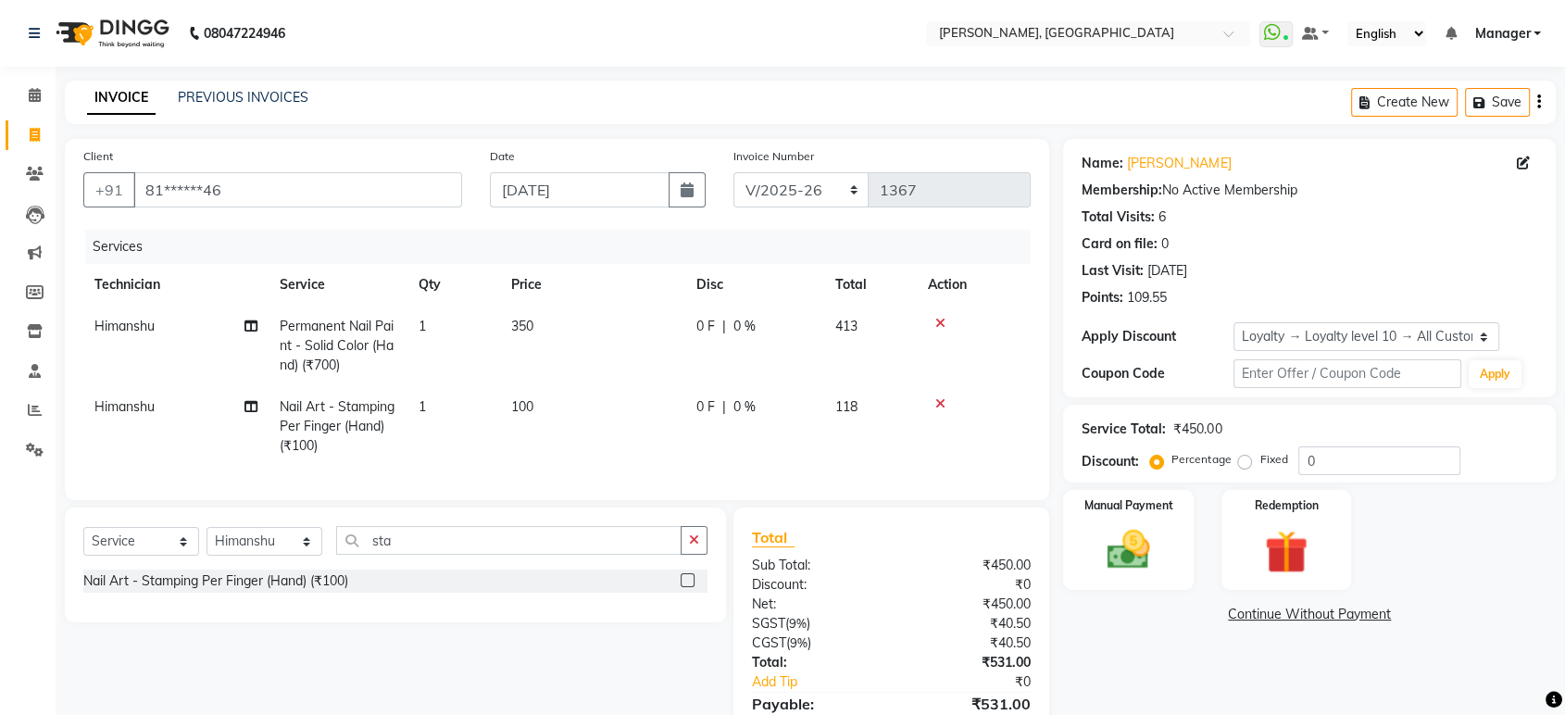
click at [992, 317] on div at bounding box center [974, 323] width 92 height 13
click at [934, 322] on div at bounding box center [974, 323] width 92 height 13
click at [940, 321] on icon at bounding box center [940, 323] width 10 height 13
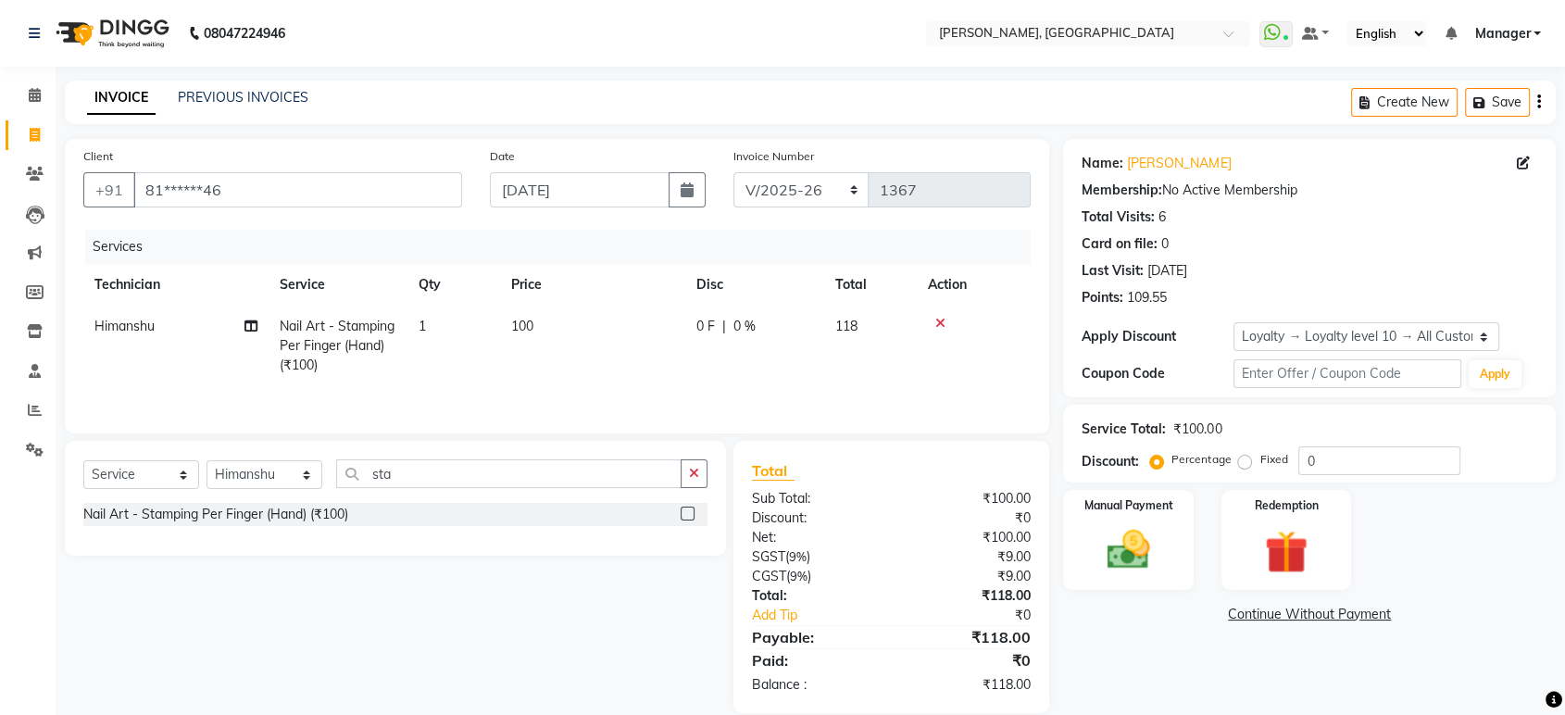
click at [939, 319] on icon at bounding box center [940, 323] width 10 height 13
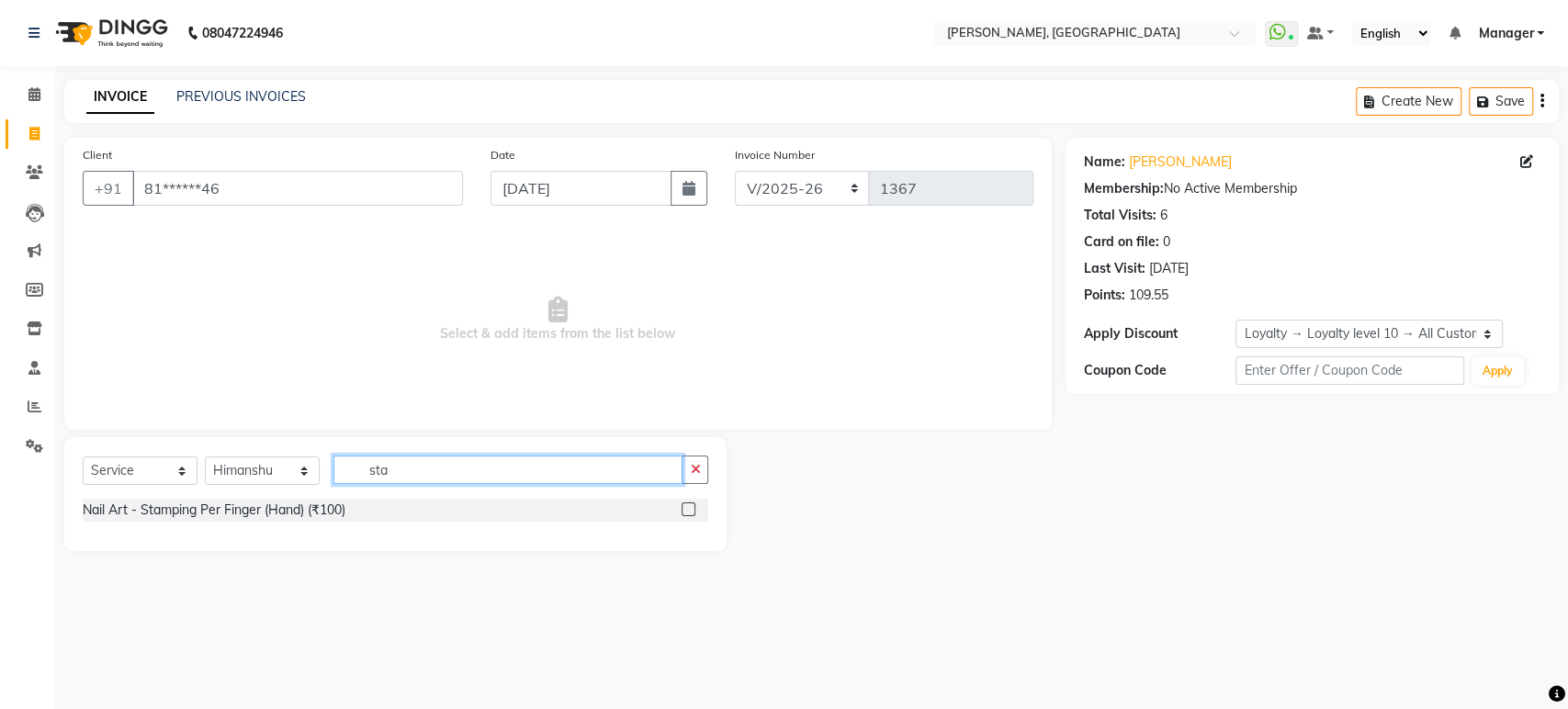
click at [423, 459] on input "sta" at bounding box center [508, 469] width 349 height 29
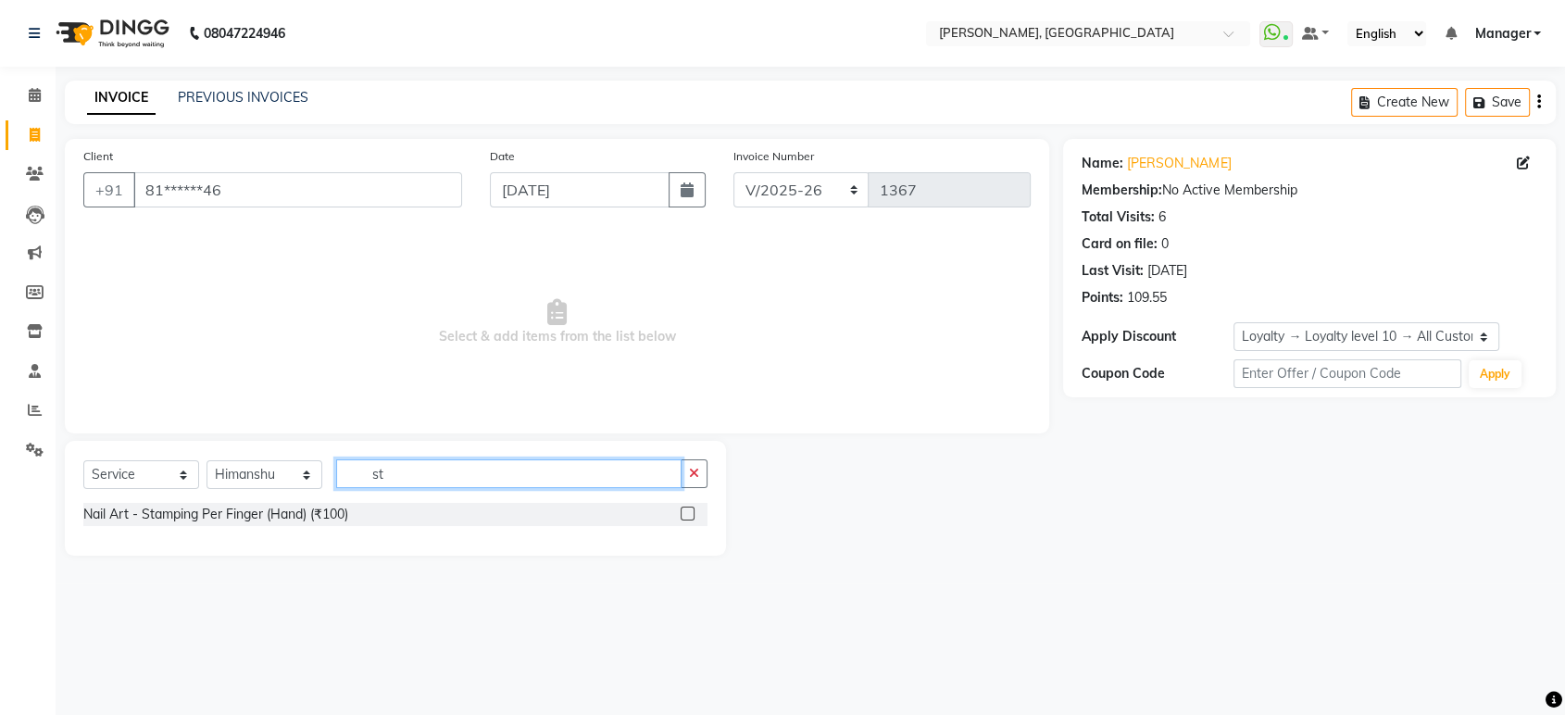
type input "s"
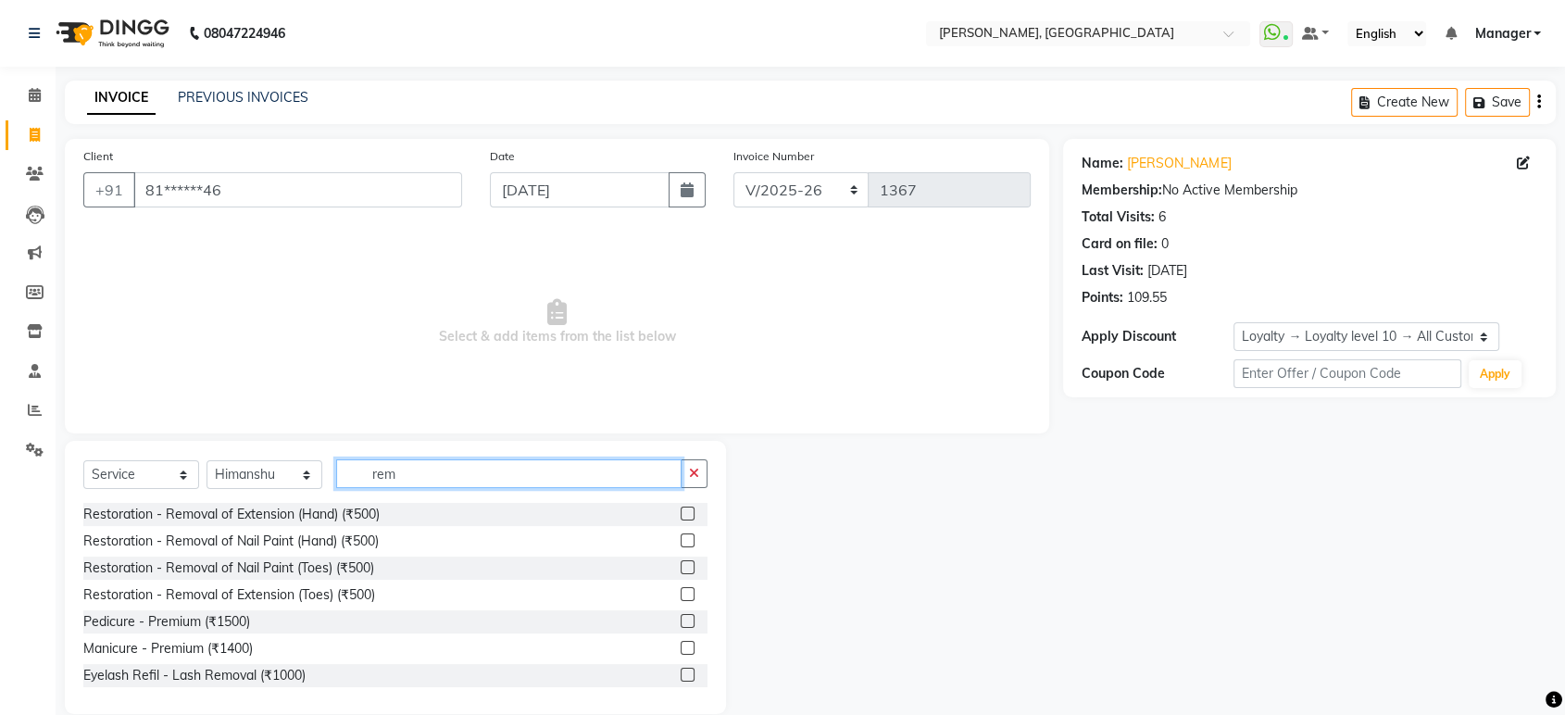
type input "rem"
click at [681, 508] on label at bounding box center [688, 514] width 14 height 14
click at [681, 508] on input "checkbox" at bounding box center [687, 514] width 12 height 12
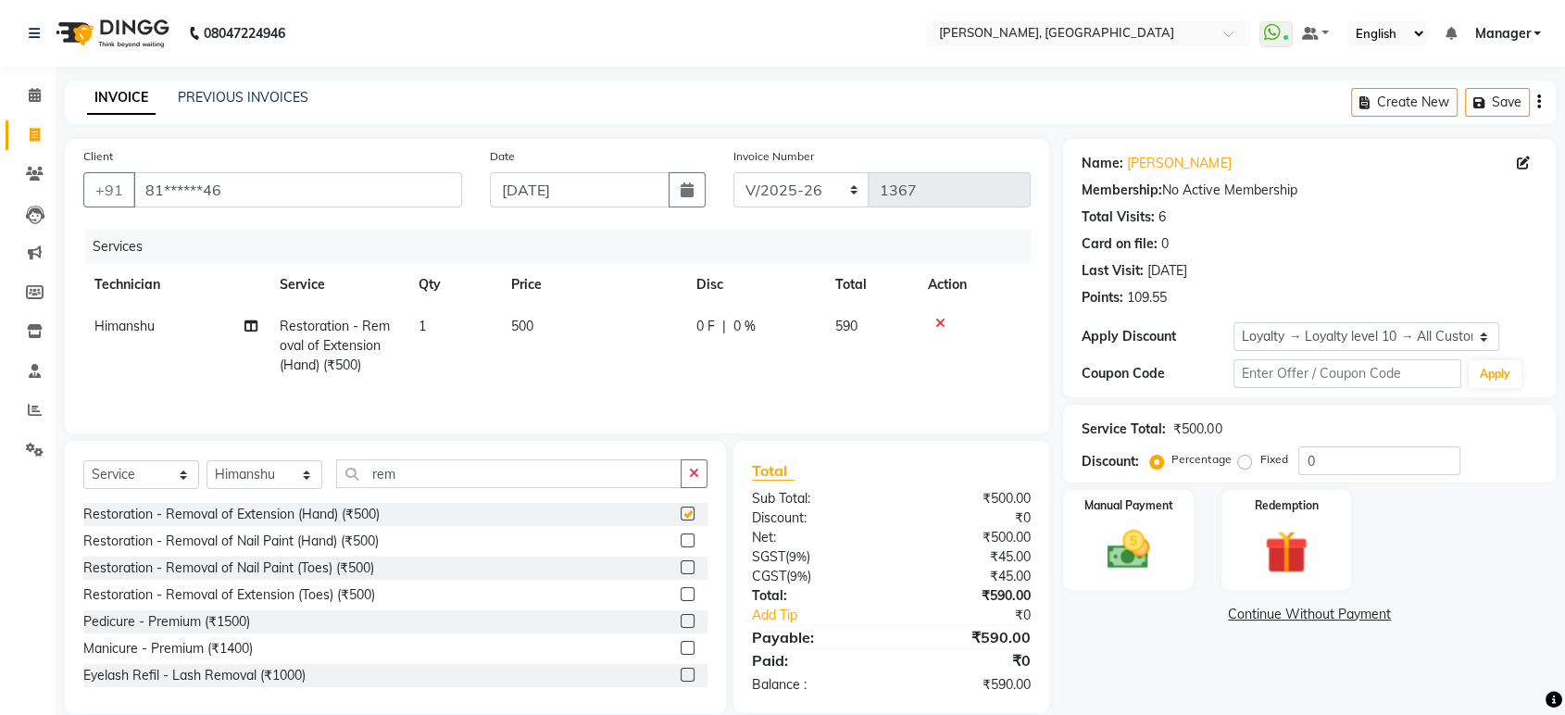
checkbox input "false"
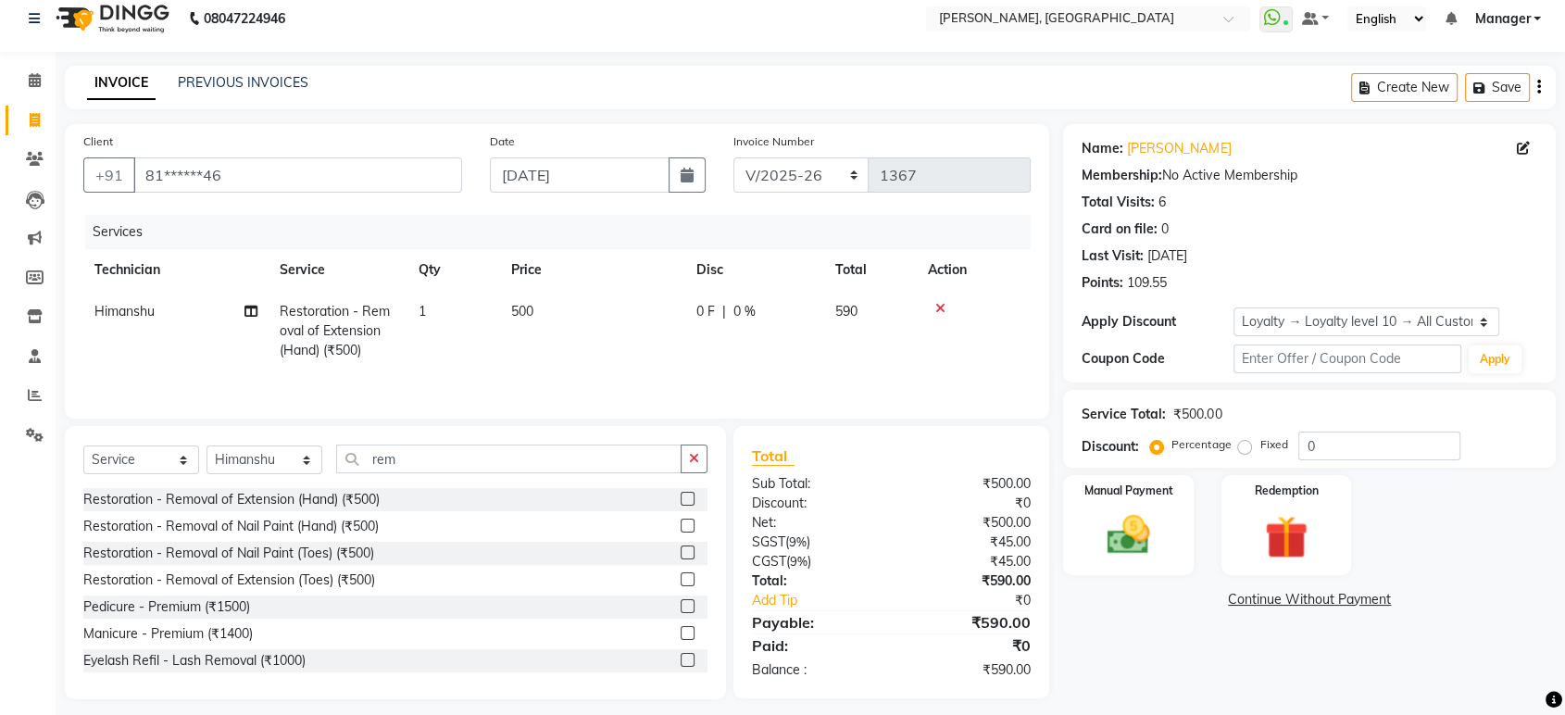
scroll to position [28, 0]
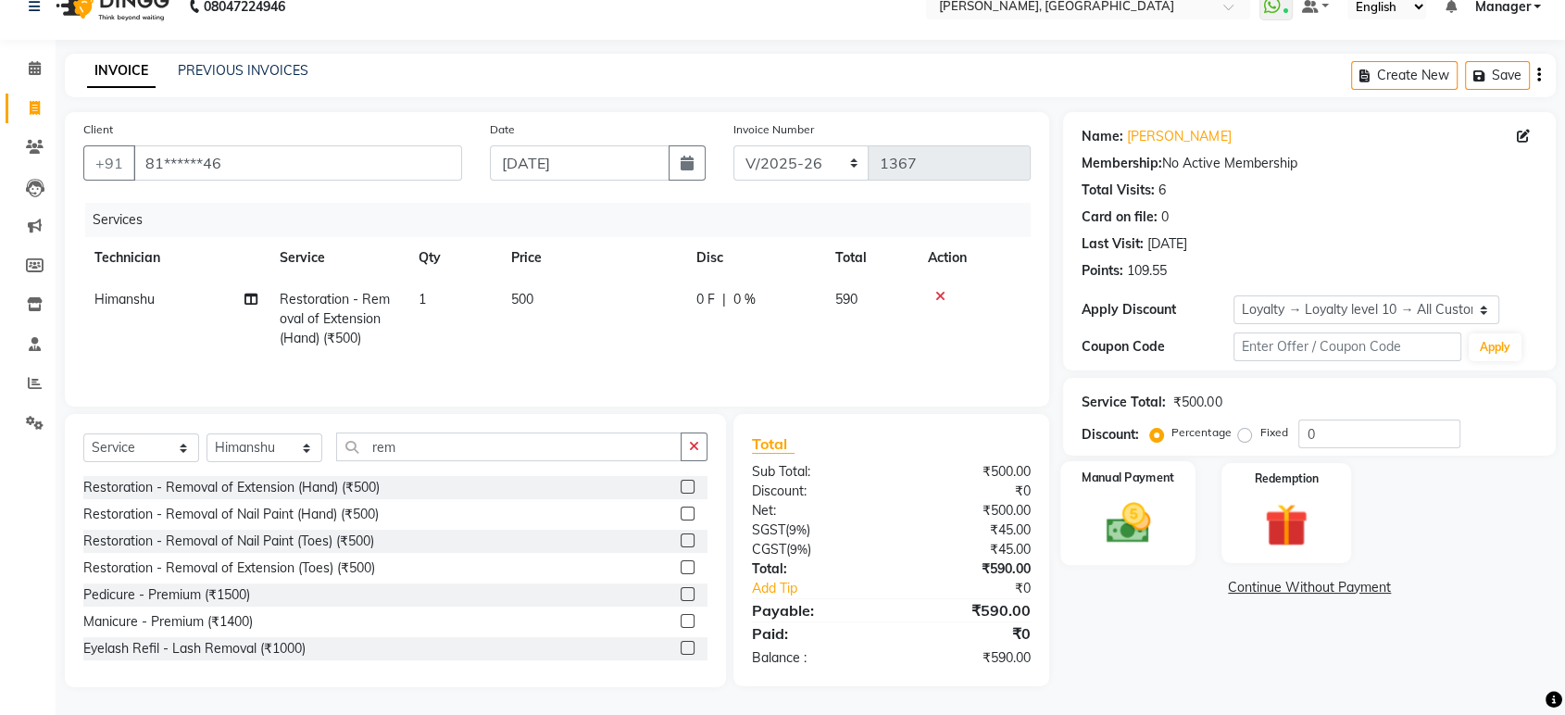
click at [1128, 508] on img at bounding box center [1128, 523] width 72 height 52
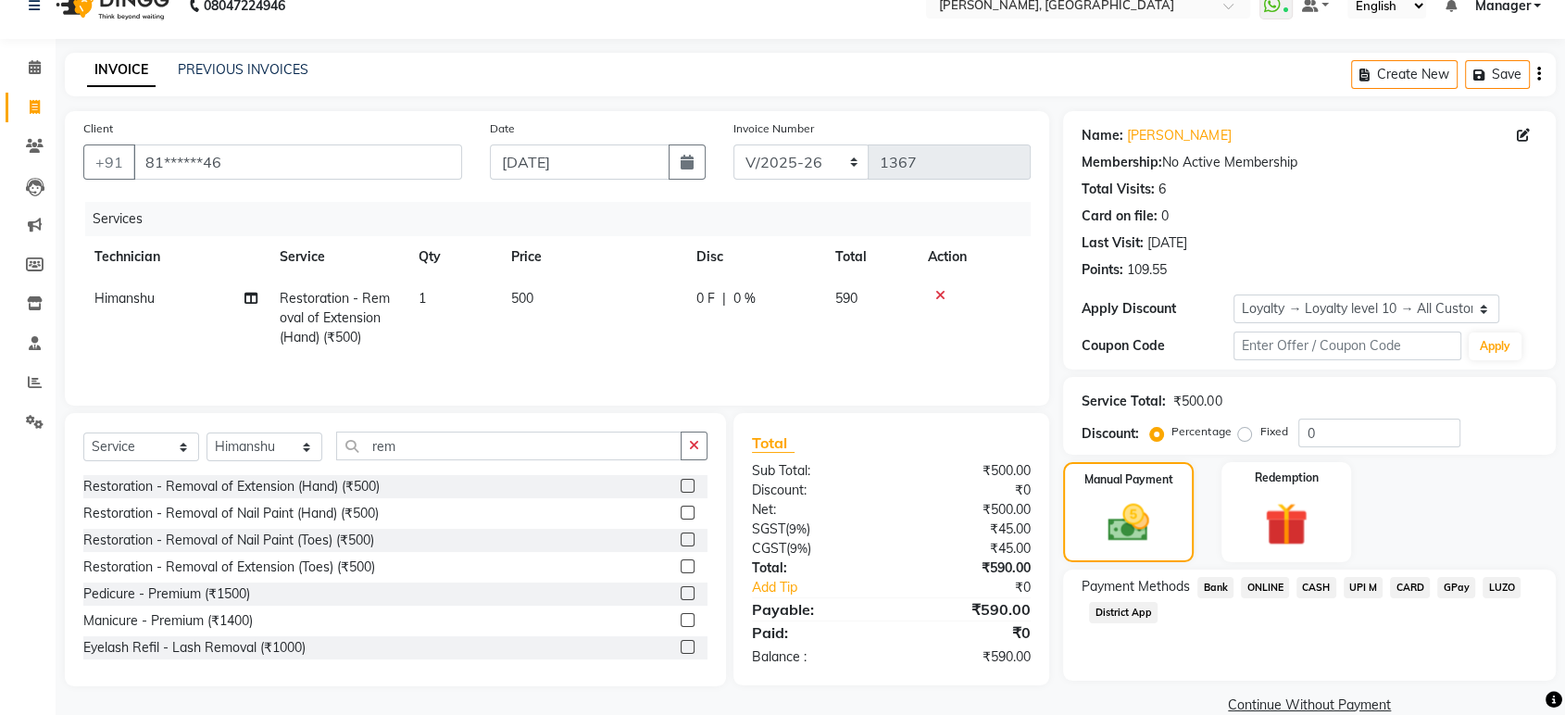
click at [1269, 588] on span "ONLINE" at bounding box center [1265, 587] width 48 height 21
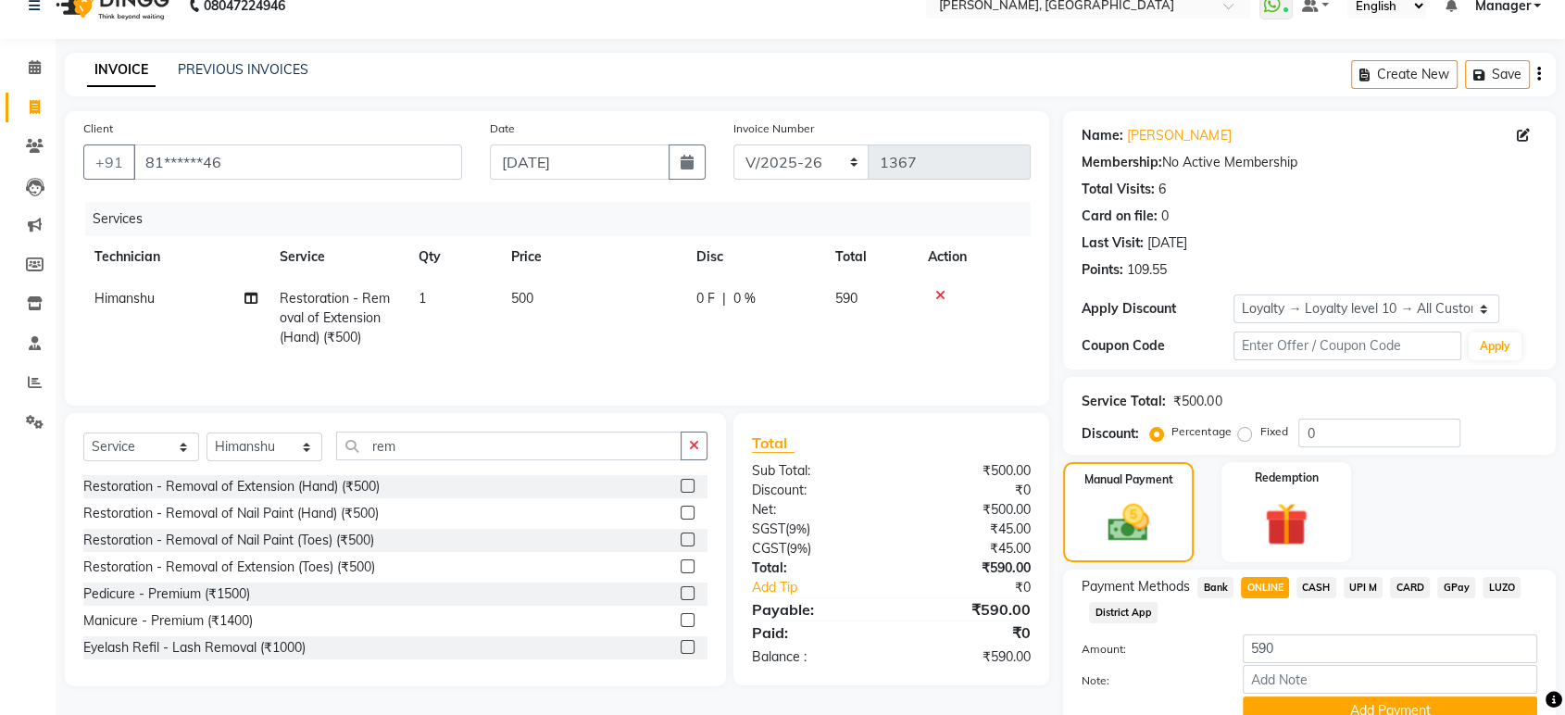
click at [1563, 661] on div "Name: Bhavya Membership: No Active Membership Total Visits: 6 Card on file: 0 L…" at bounding box center [1316, 440] width 507 height 659
click at [1563, 662] on div "Name: Bhavya Membership: No Active Membership Total Visits: 6 Card on file: 0 L…" at bounding box center [1316, 440] width 507 height 659
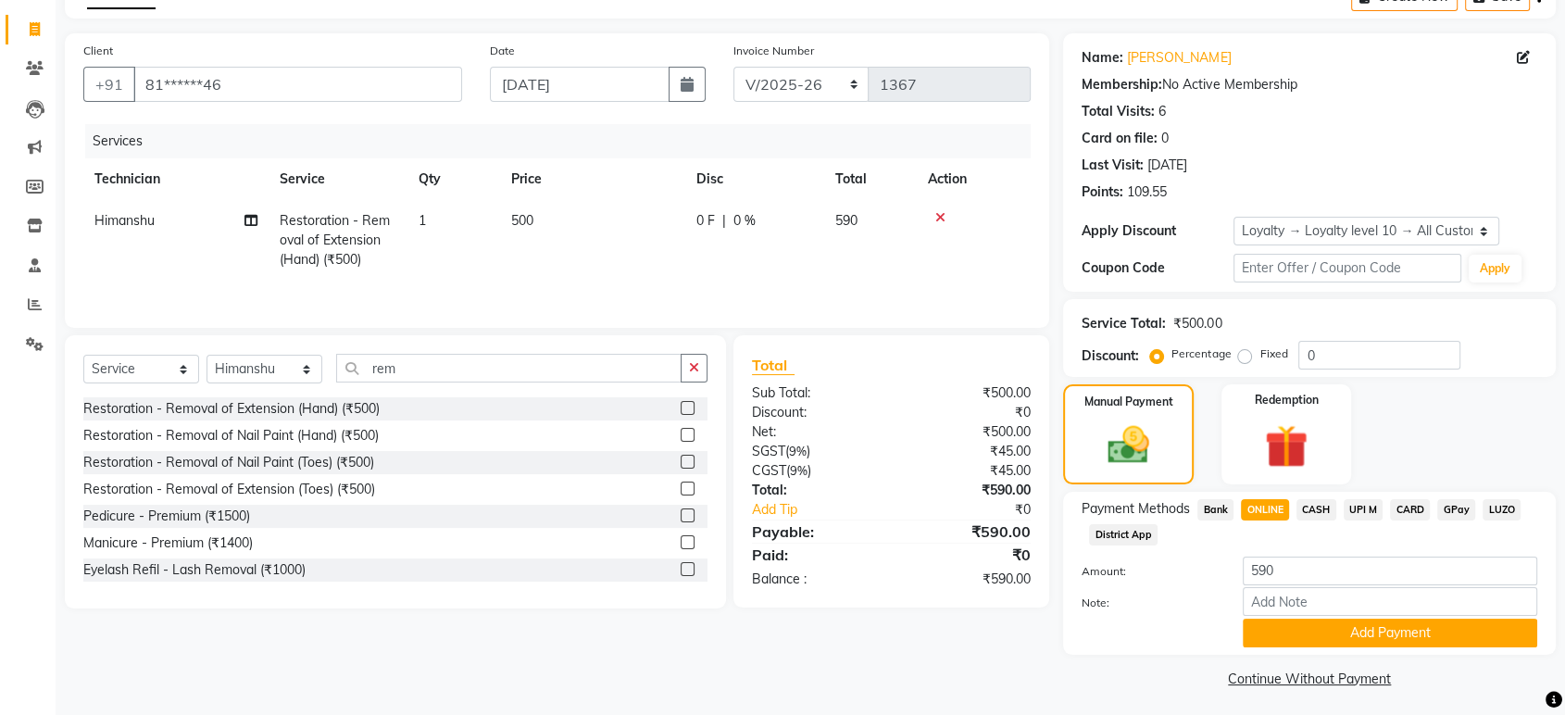
scroll to position [110, 0]
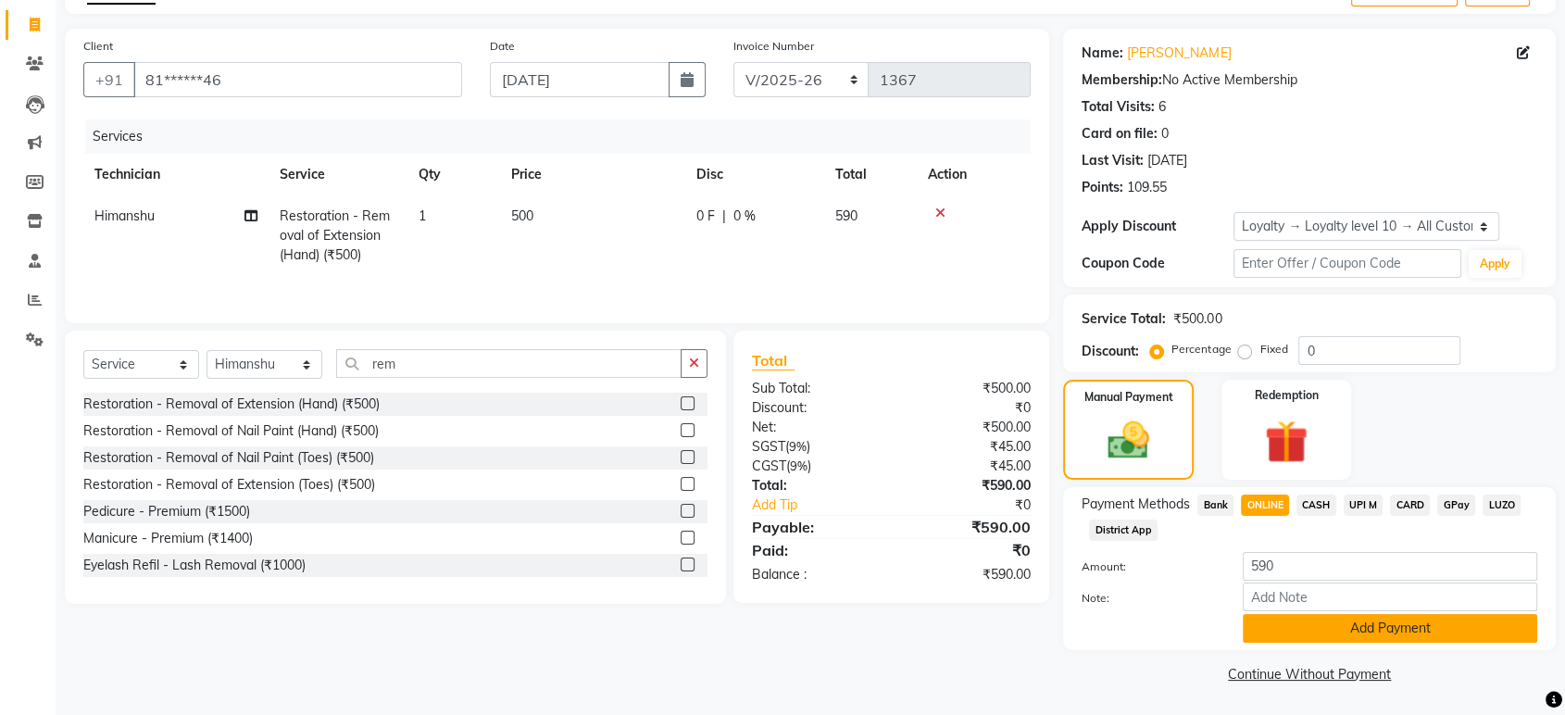
click at [1457, 631] on button "Add Payment" at bounding box center [1390, 628] width 295 height 29
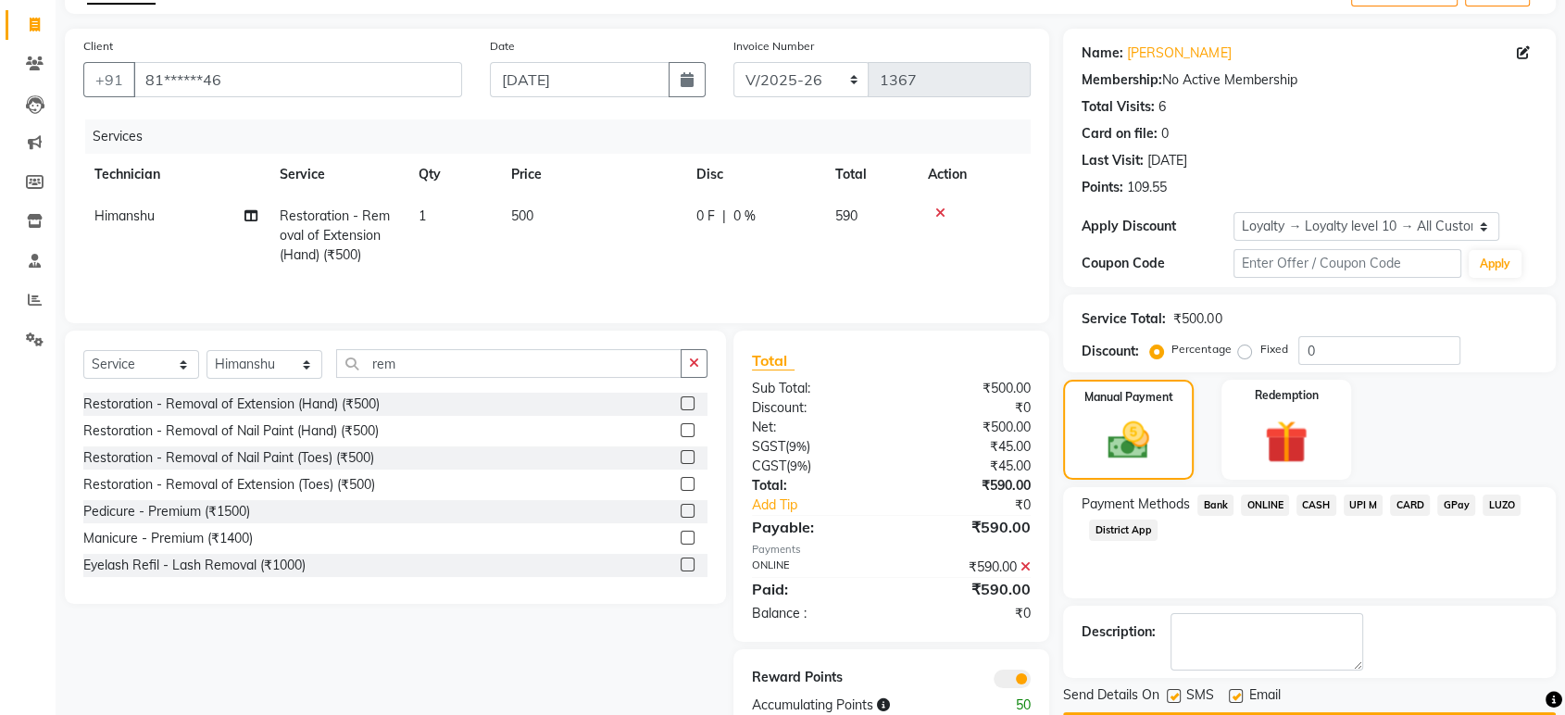
scroll to position [162, 0]
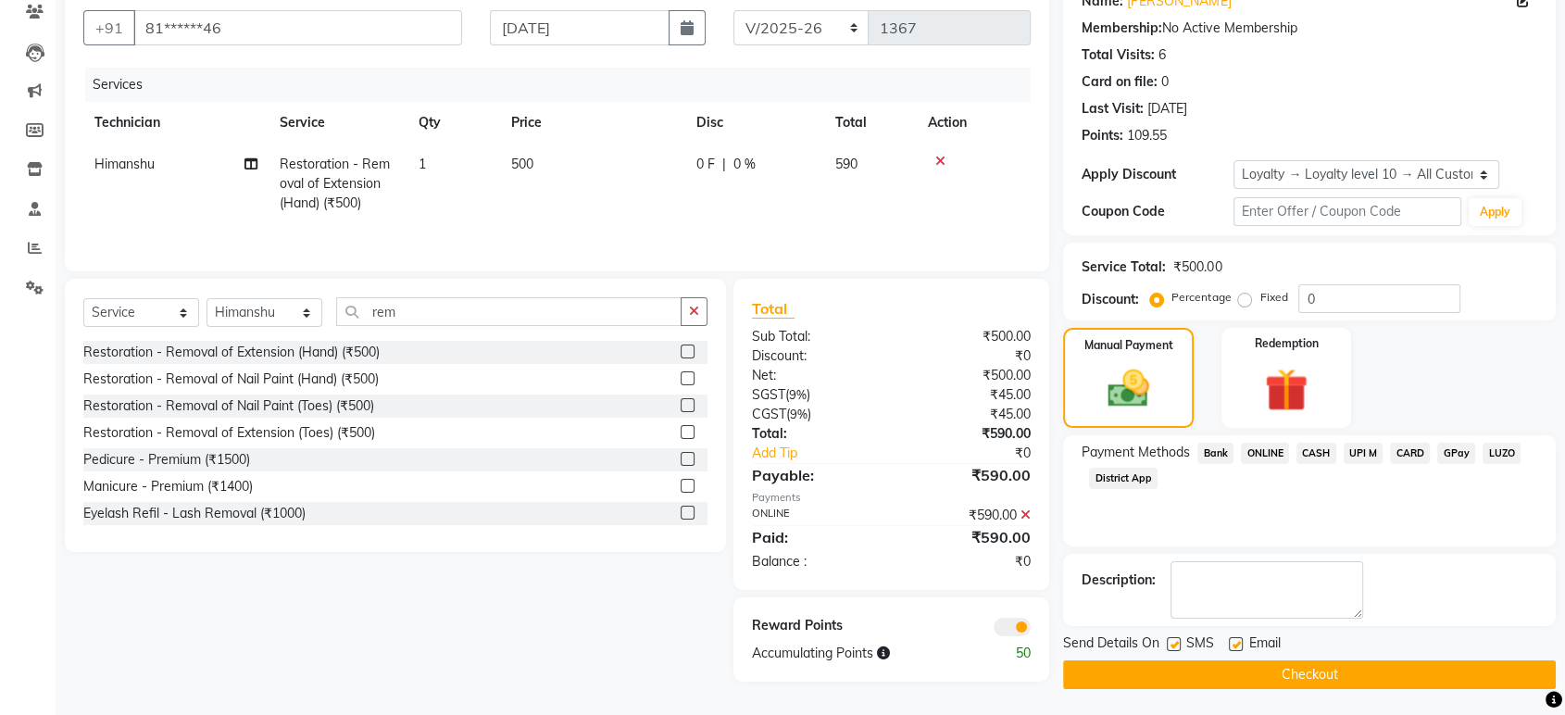
click at [1332, 667] on button "Checkout" at bounding box center [1309, 674] width 493 height 29
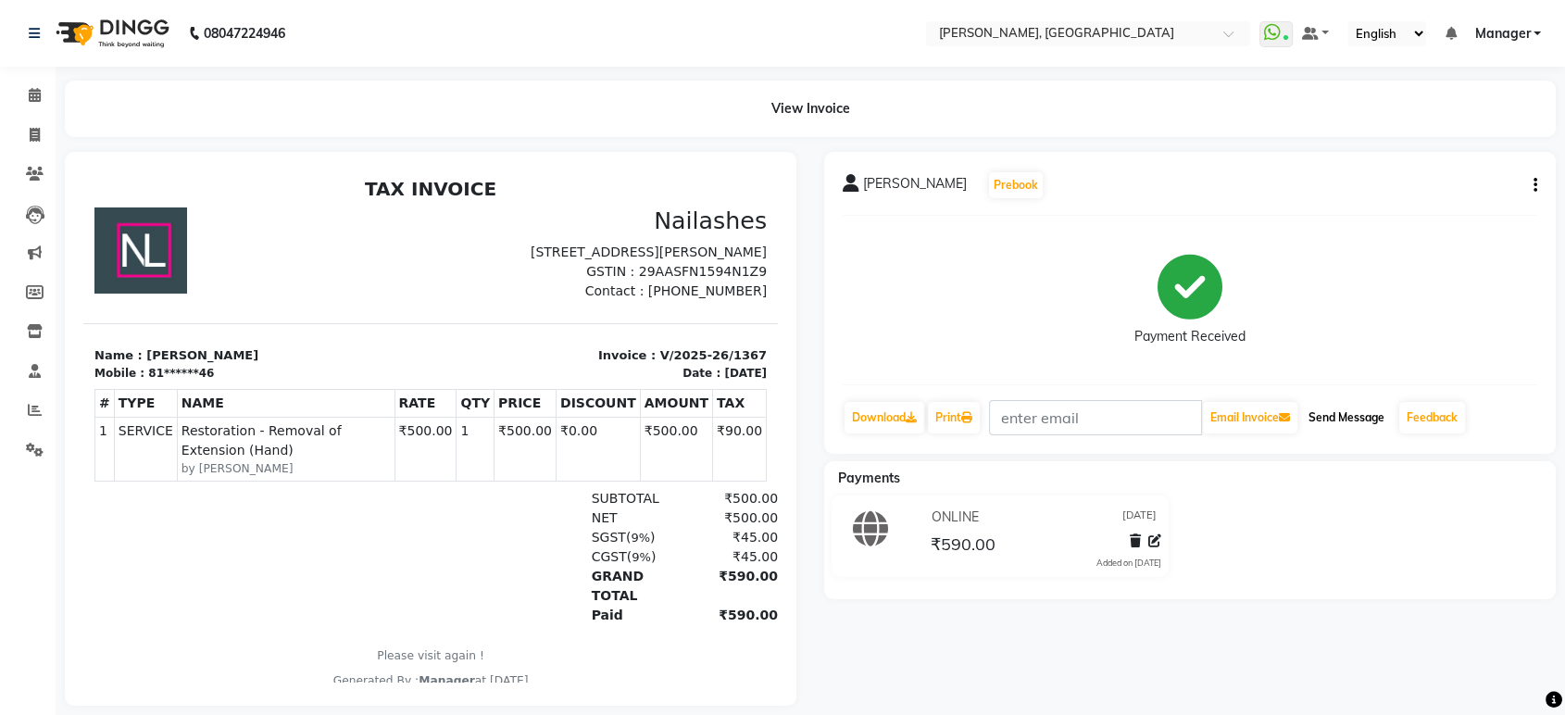
click at [1371, 425] on button "Send Message" at bounding box center [1346, 417] width 91 height 31
click at [1270, 429] on button "Email Invoice" at bounding box center [1250, 417] width 94 height 31
click at [33, 135] on icon at bounding box center [35, 135] width 10 height 14
select select "service"
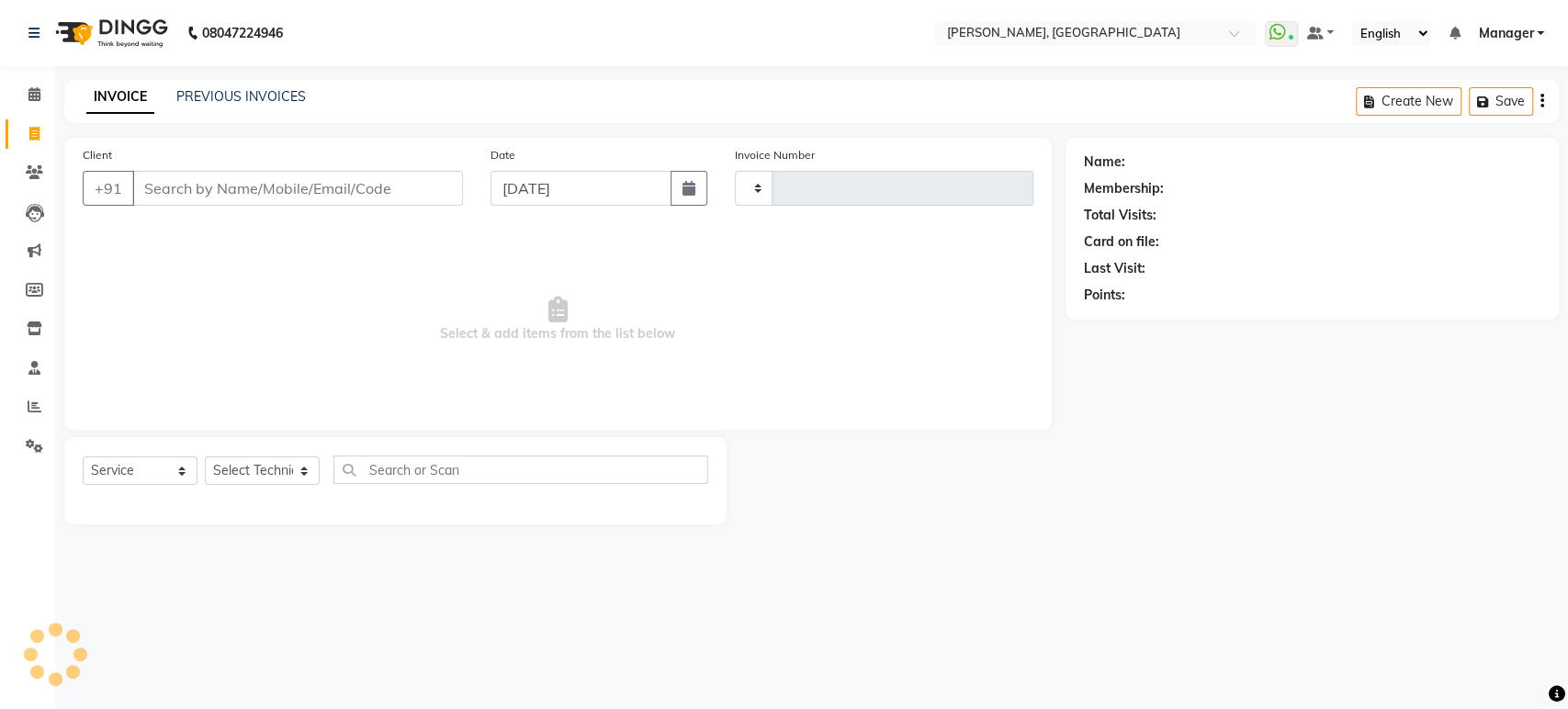
type input "1368"
select select "4998"
click at [178, 177] on input "Client" at bounding box center [297, 187] width 330 height 35
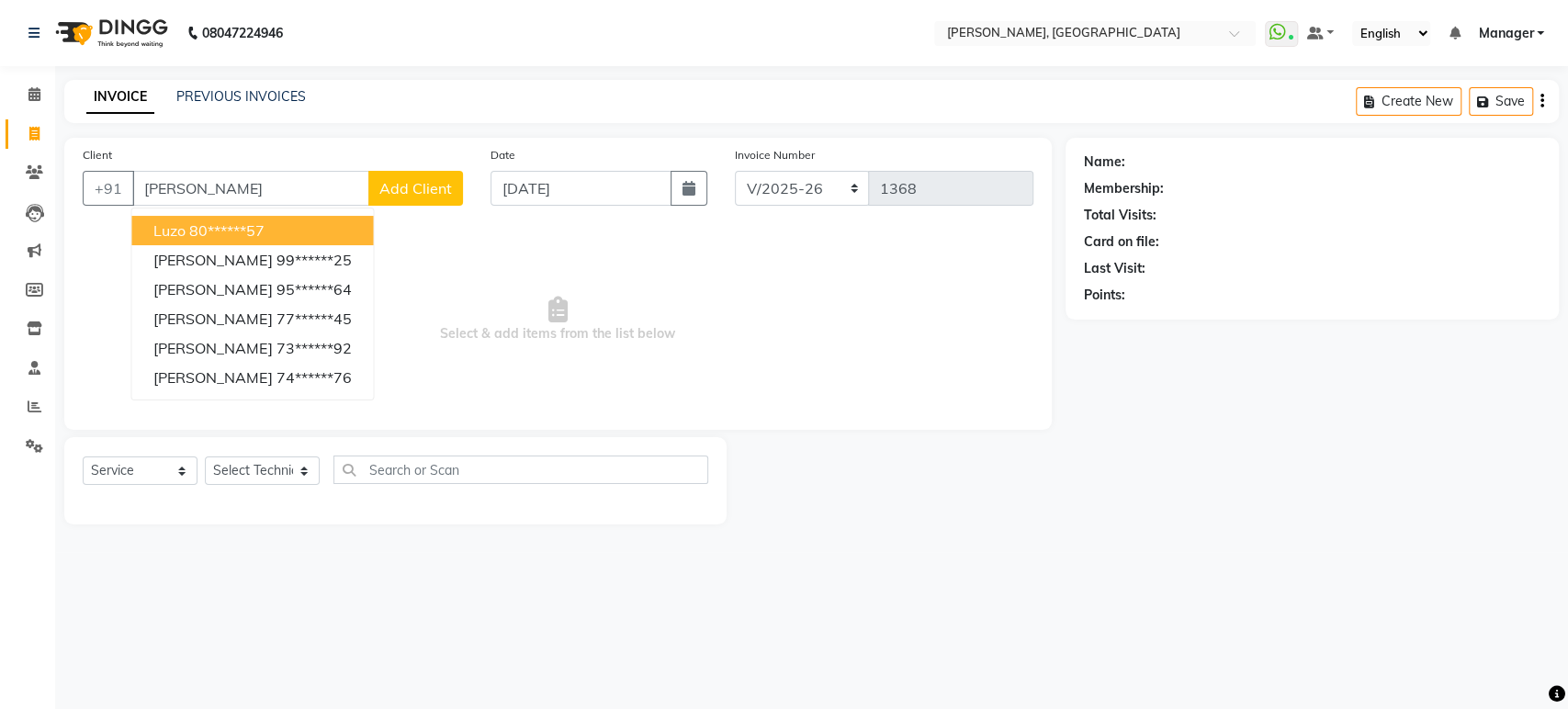
click at [192, 221] on ngb-highlight "80******57" at bounding box center [227, 230] width 75 height 19
type input "80******57"
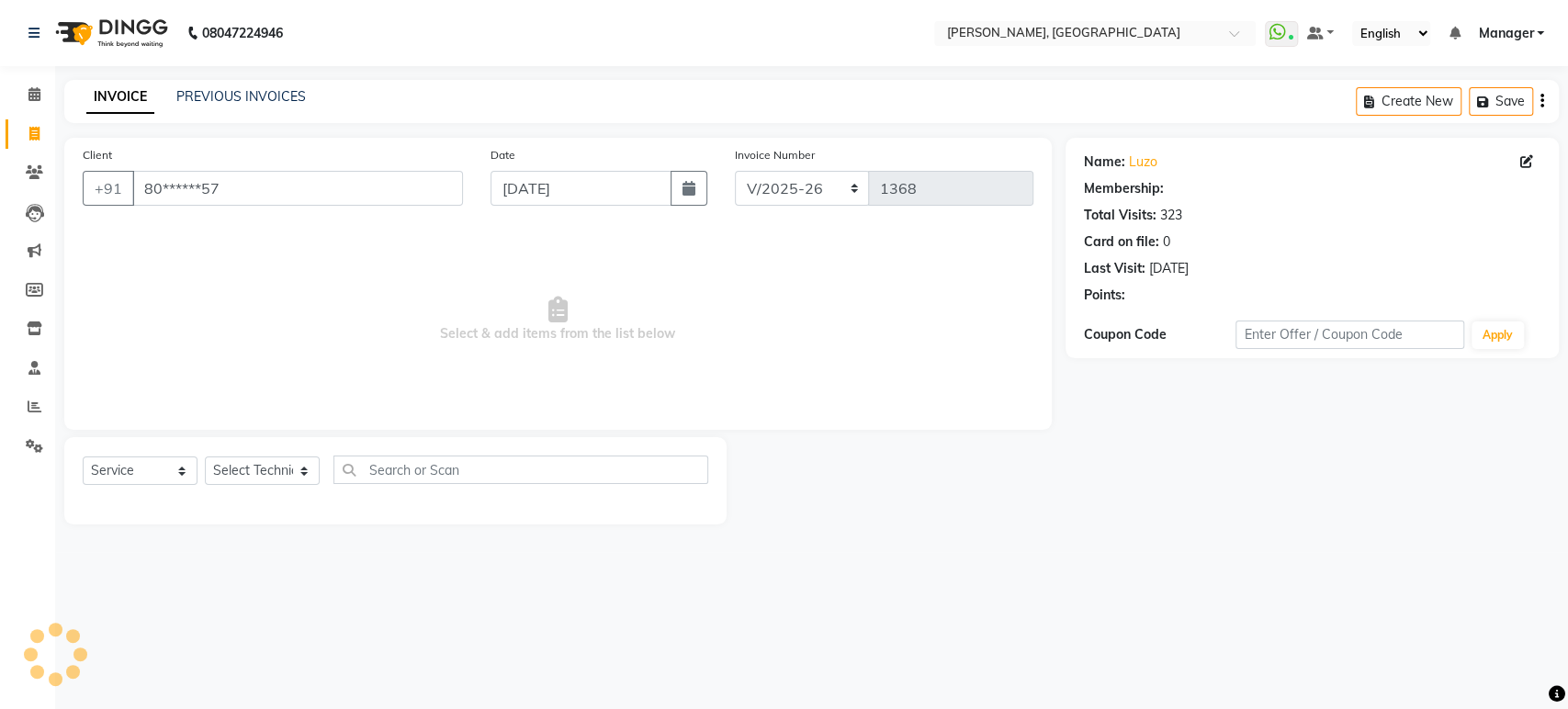
select select "1: Object"
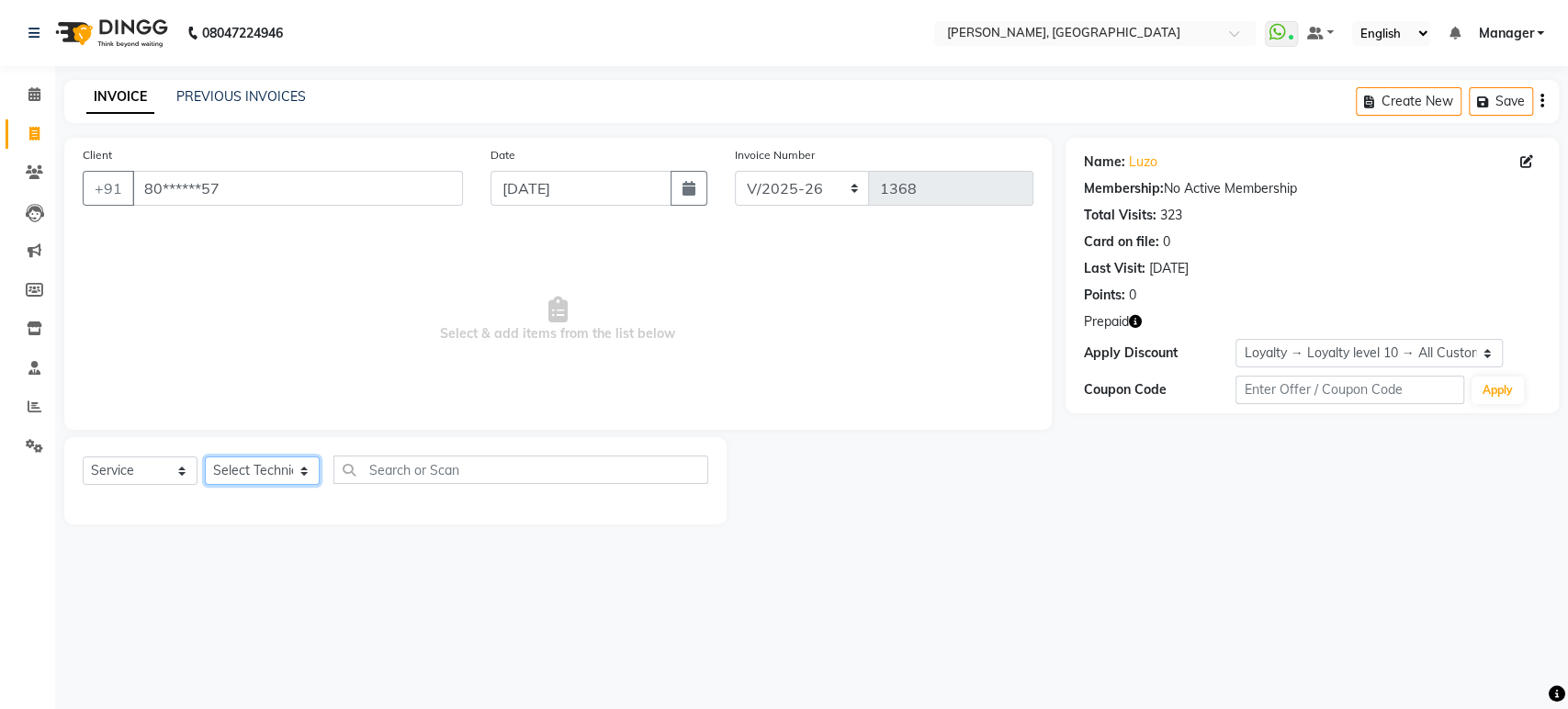
click at [302, 469] on select "Select Technician Himanshu Manager Suraj Vikash" at bounding box center [263, 470] width 115 height 29
select select "31341"
click at [205, 456] on select "Select Technician Himanshu Manager Suraj Vikash" at bounding box center [263, 470] width 115 height 29
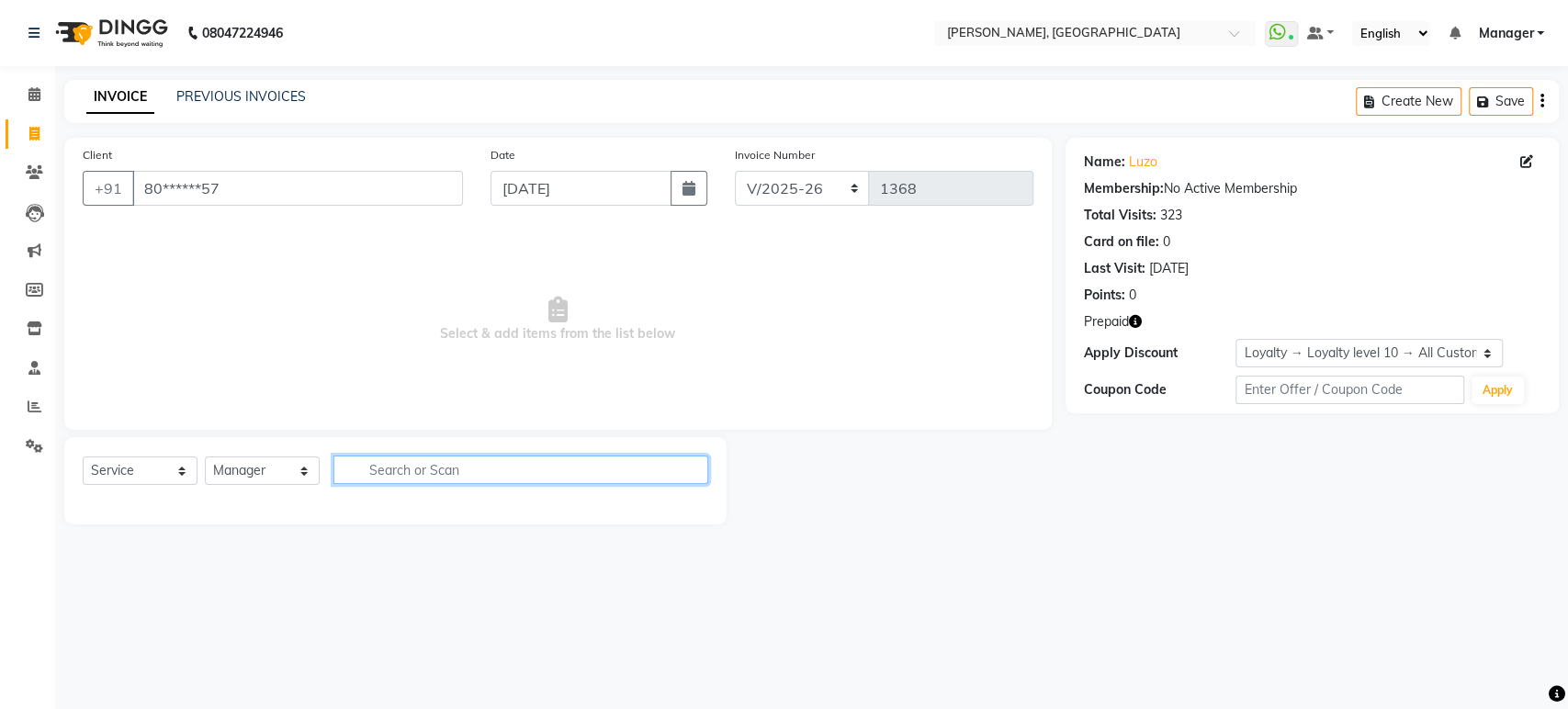
click at [385, 474] on input "text" at bounding box center [521, 469] width 375 height 29
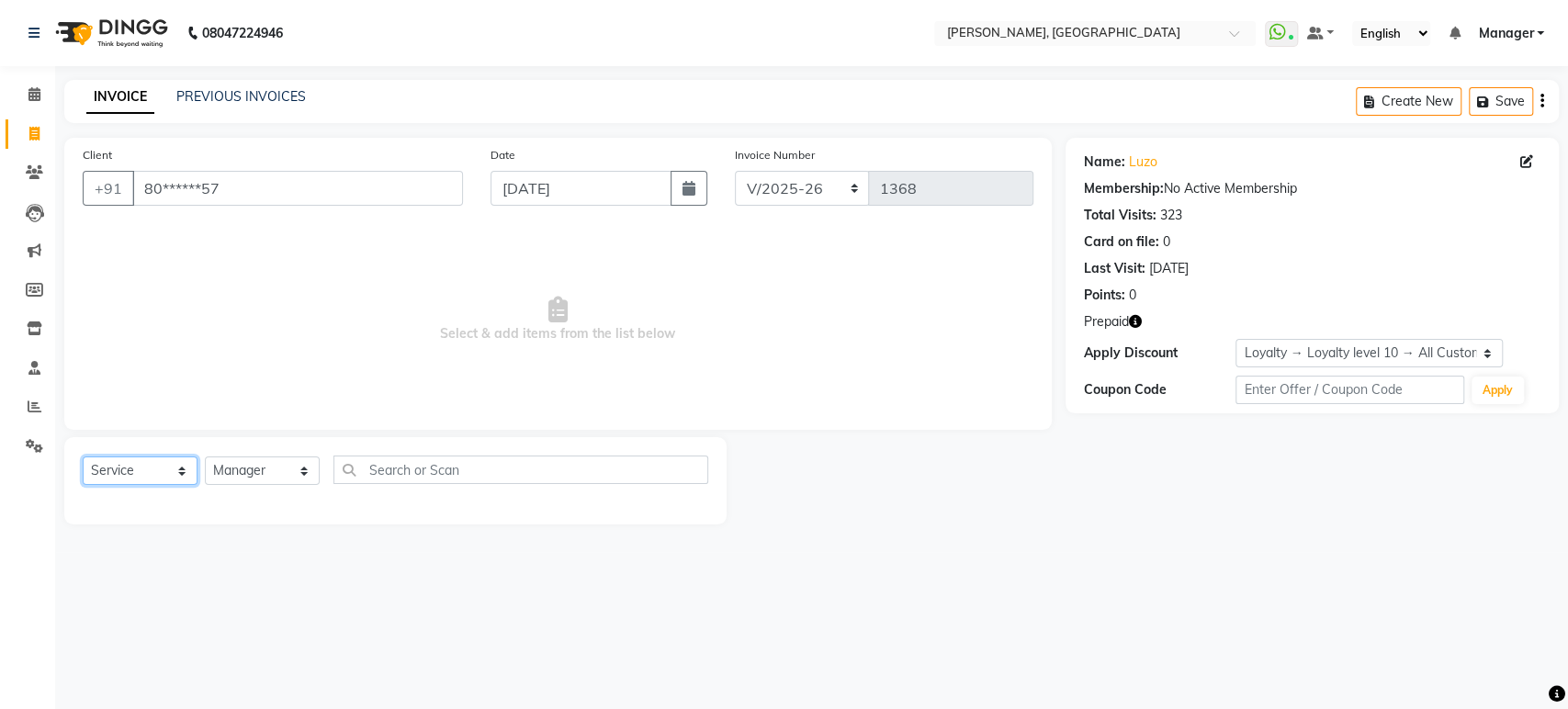
click at [147, 473] on select "Select Service Product Membership Package Voucher Prepaid Gift Card" at bounding box center [140, 470] width 115 height 29
select select "P"
click at [82, 456] on select "Select Service Product Membership Package Voucher Prepaid Gift Card" at bounding box center [140, 470] width 115 height 29
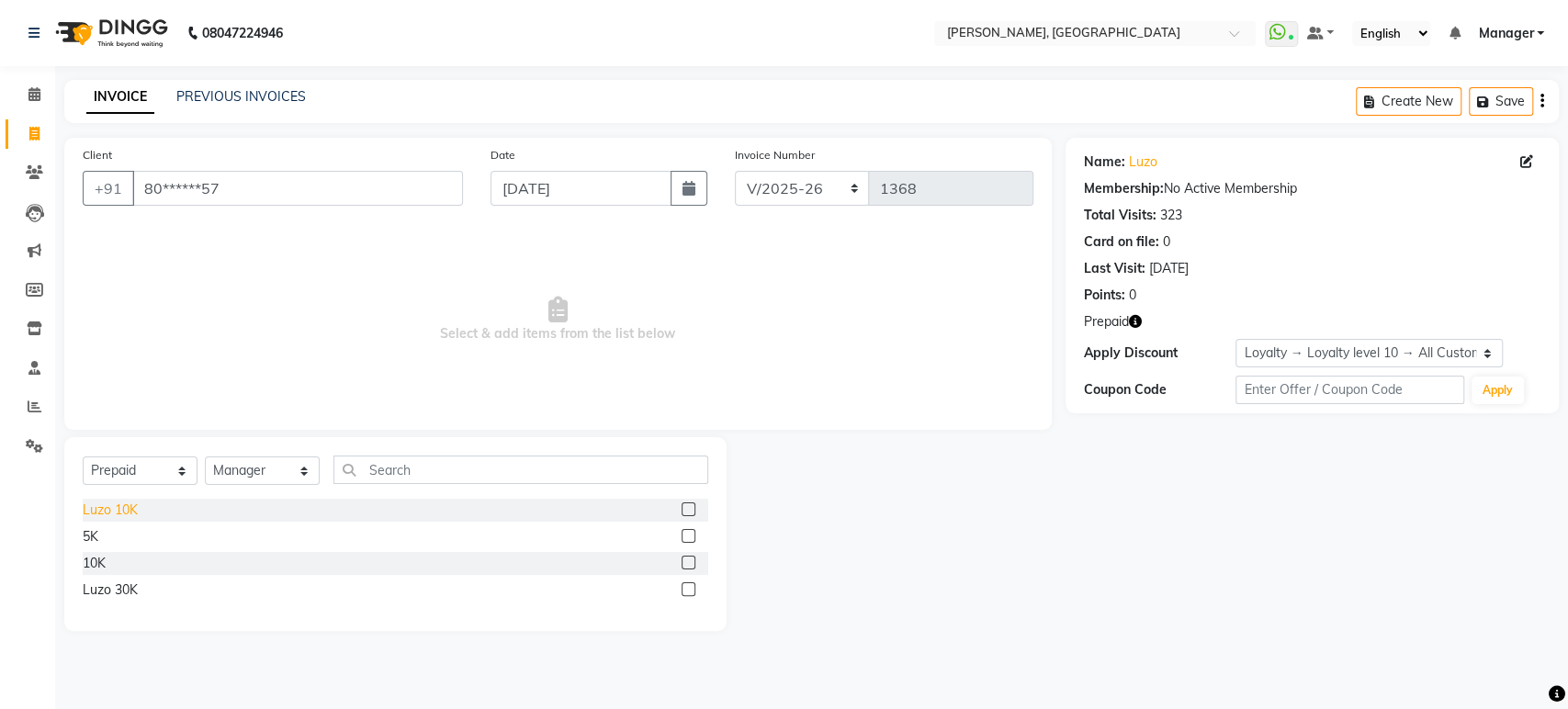
click at [118, 516] on div "Luzo 10K" at bounding box center [110, 510] width 56 height 19
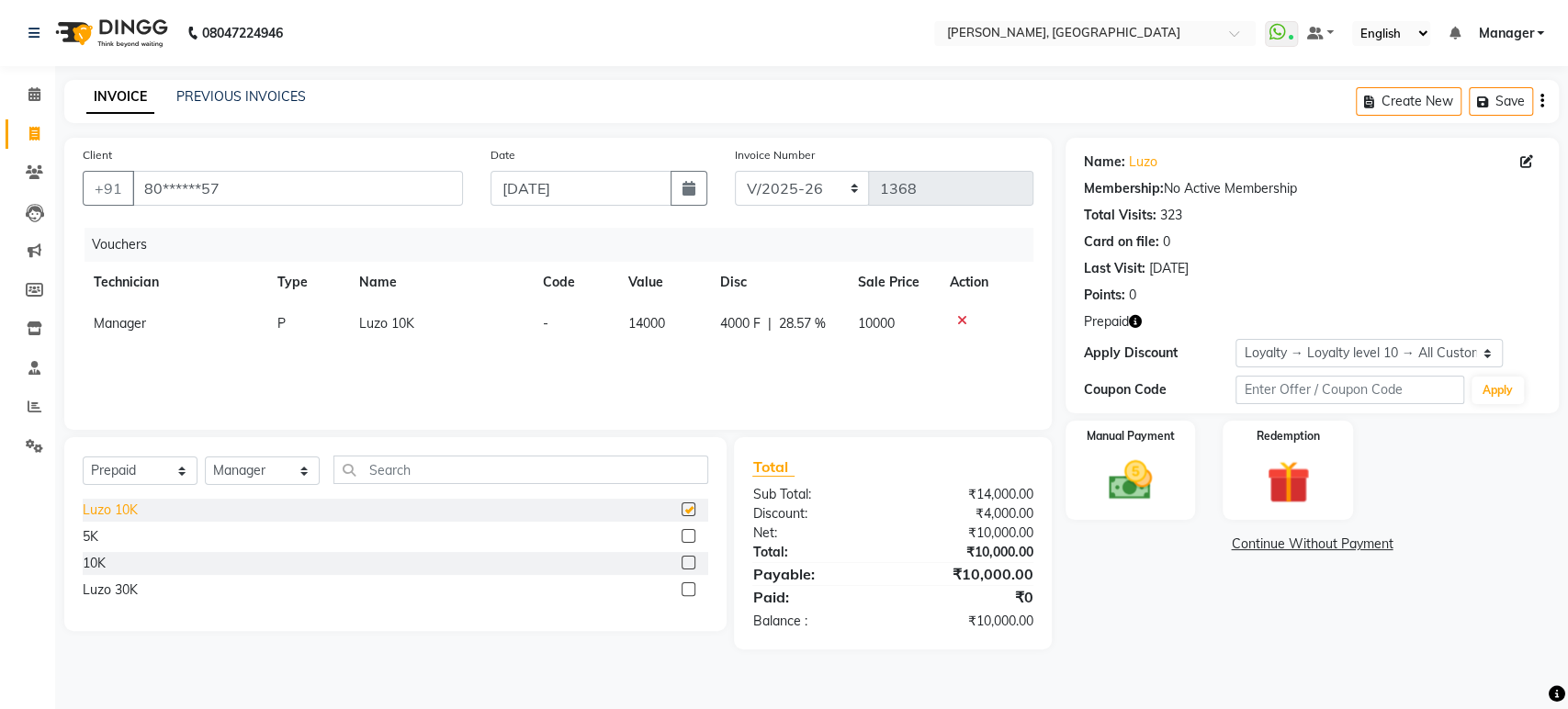
checkbox input "false"
click at [37, 102] on span at bounding box center [35, 94] width 32 height 21
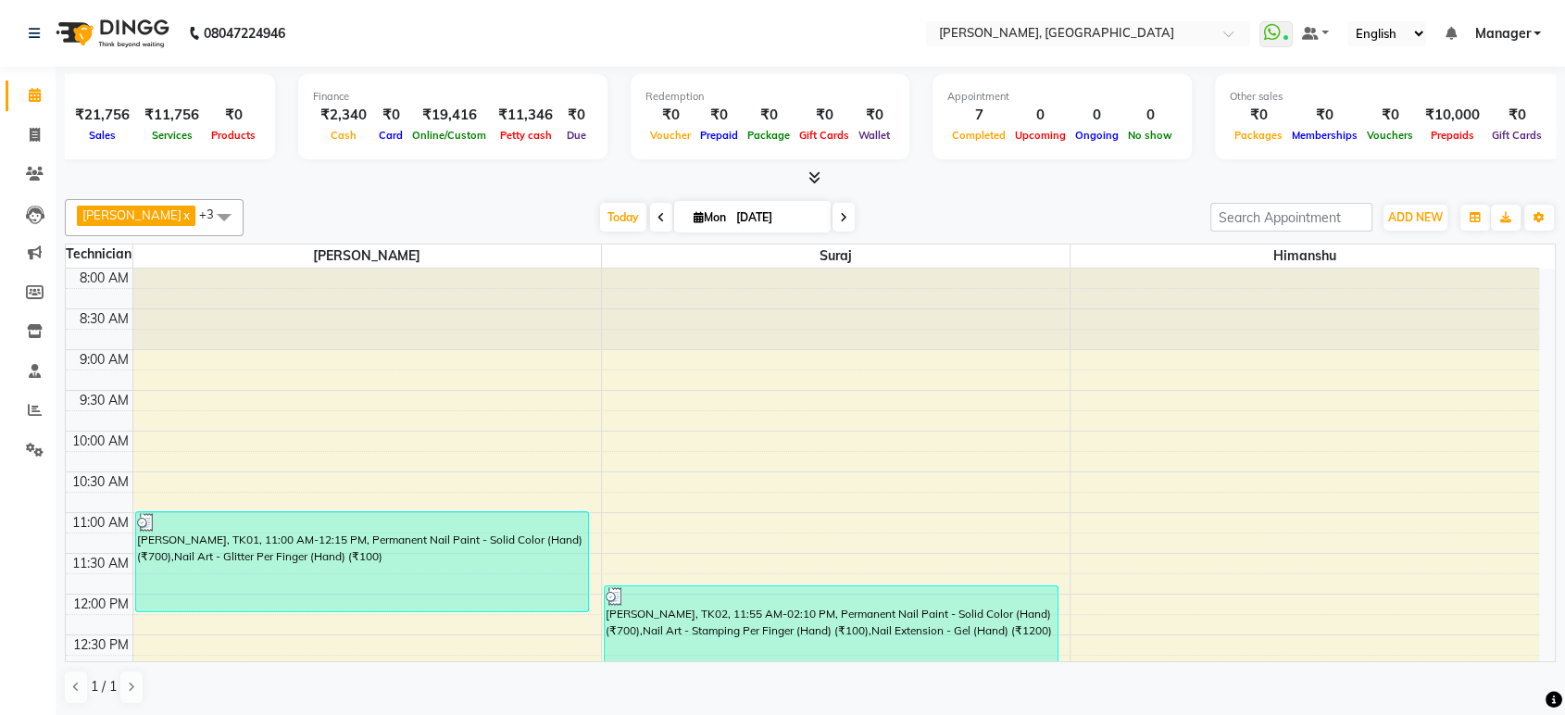
scroll to position [0, 68]
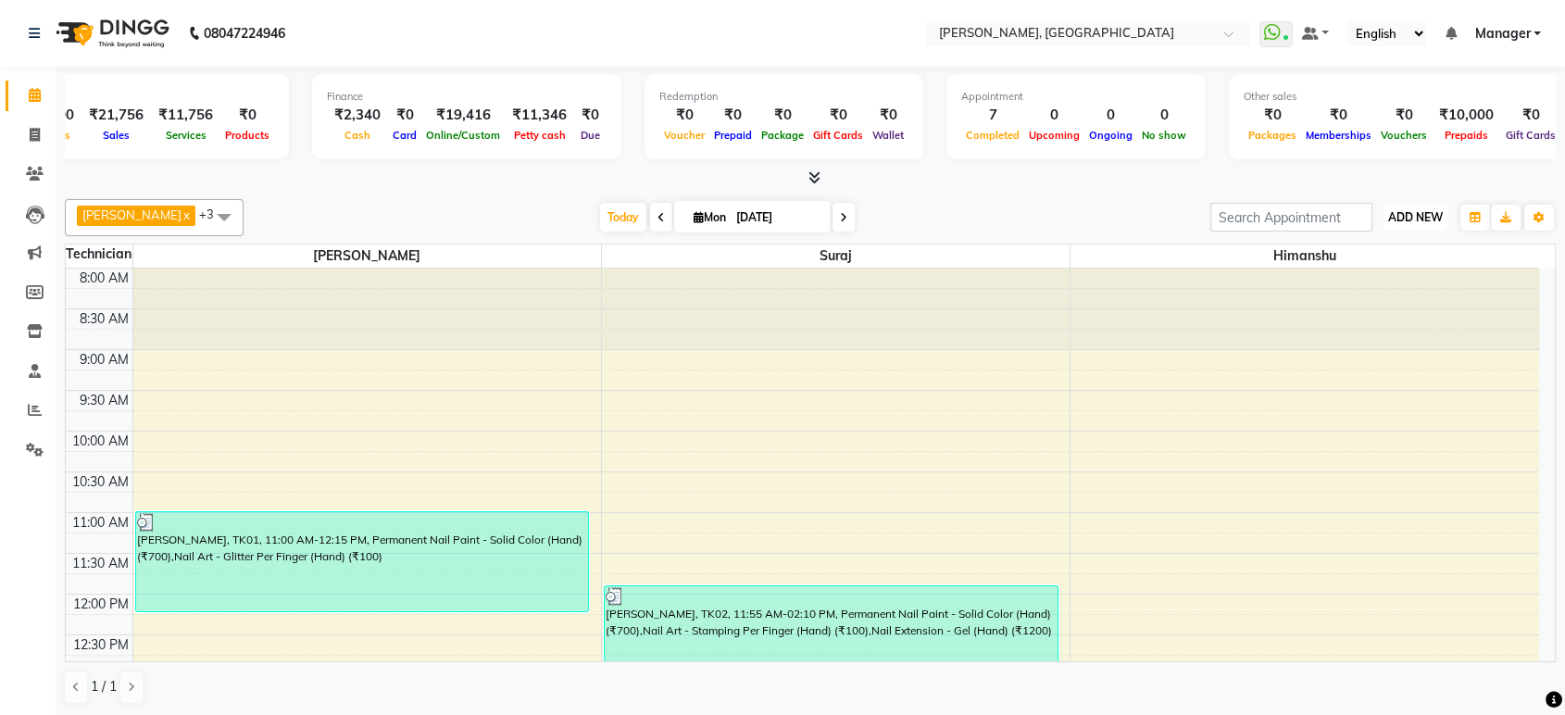
click at [1405, 216] on span "ADD NEW" at bounding box center [1415, 217] width 55 height 14
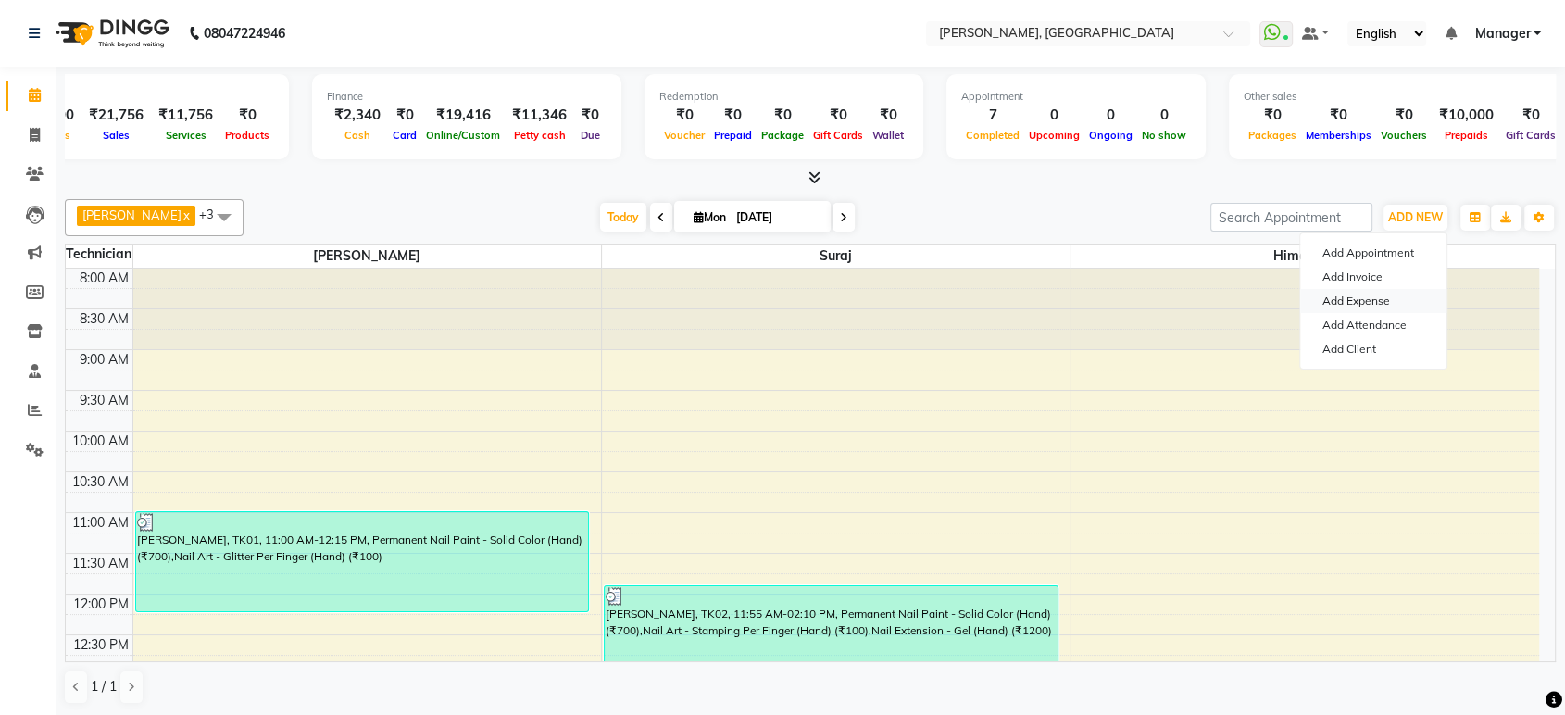
click at [1383, 305] on link "Add Expense" at bounding box center [1373, 301] width 146 height 24
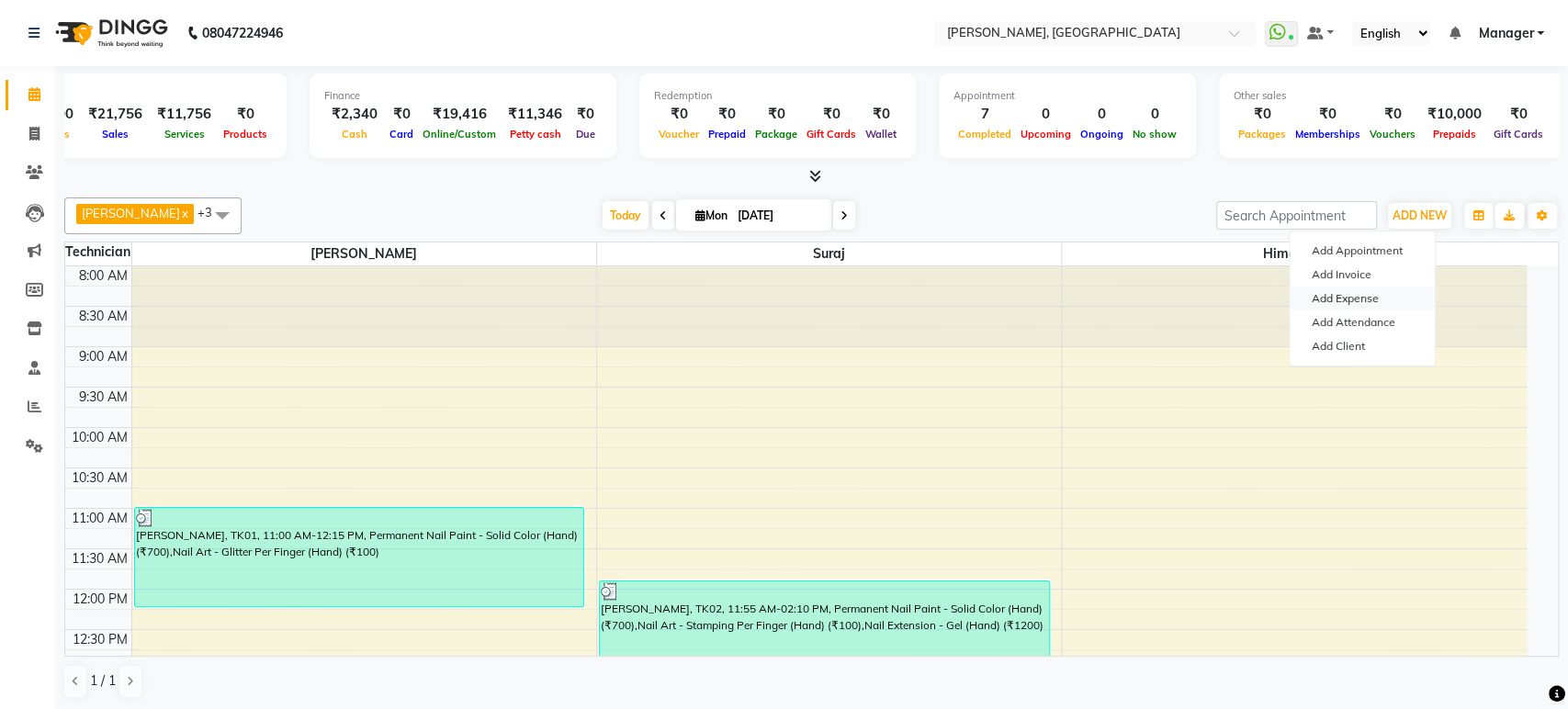
select select "1"
select select "3887"
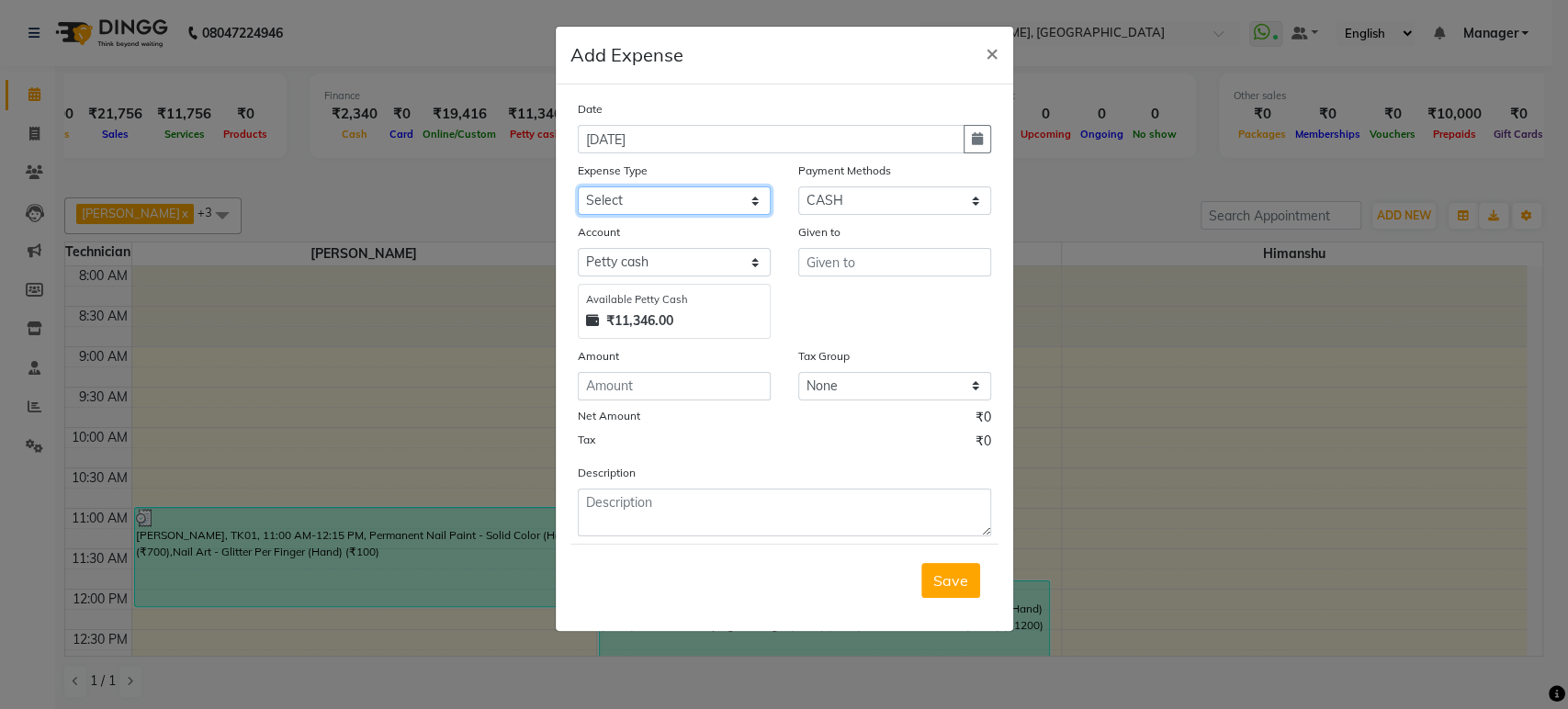
click at [641, 199] on select "Select acetone Advance Salary bank deposite BBMP Beauty products Bed charges BI…" at bounding box center [674, 200] width 192 height 29
select select "16936"
click at [578, 186] on select "Select acetone Advance Salary bank deposite BBMP Beauty products Bed charges BI…" at bounding box center [674, 200] width 192 height 29
click at [682, 387] on input "number" at bounding box center [674, 386] width 192 height 29
type input "16"
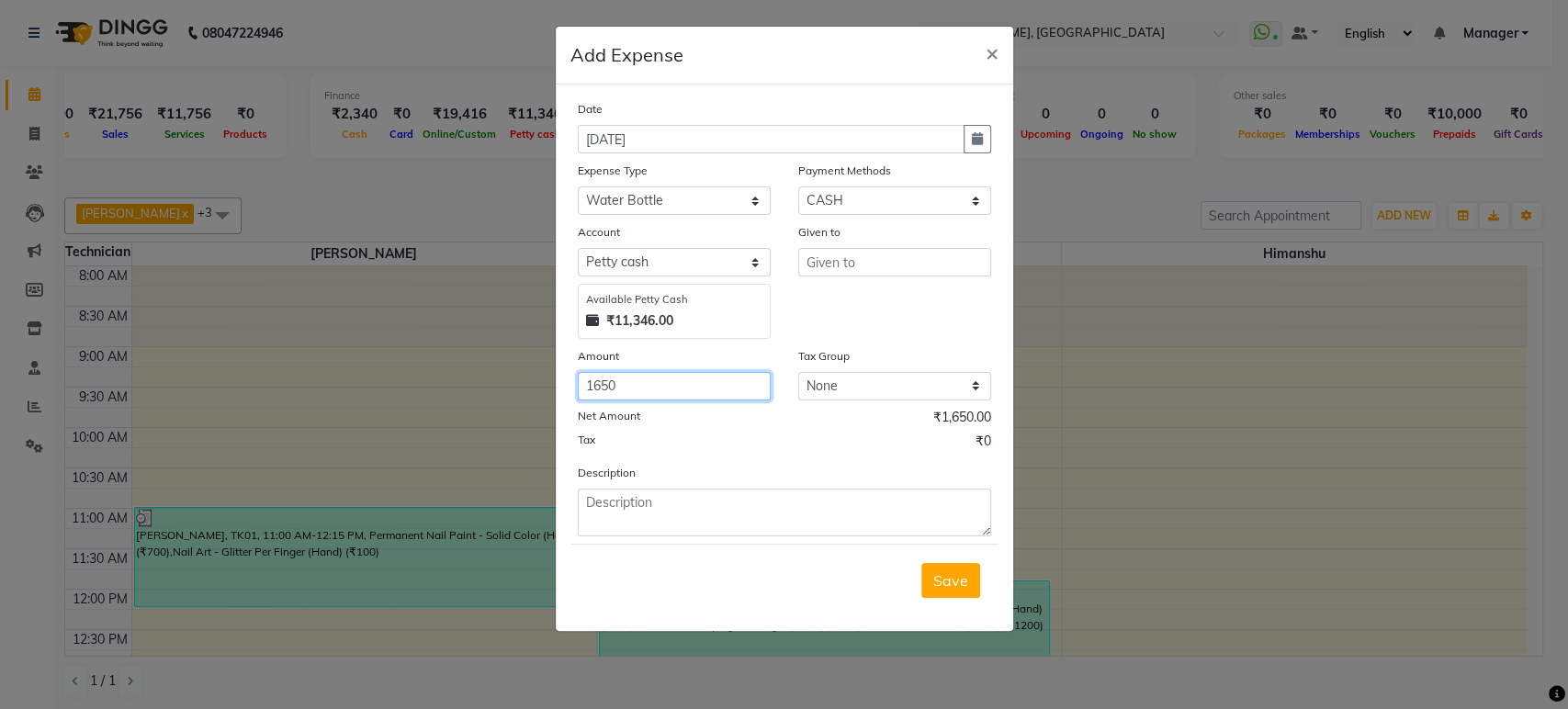
type input "1650"
click at [864, 263] on input "text" at bounding box center [895, 262] width 192 height 29
type input "s"
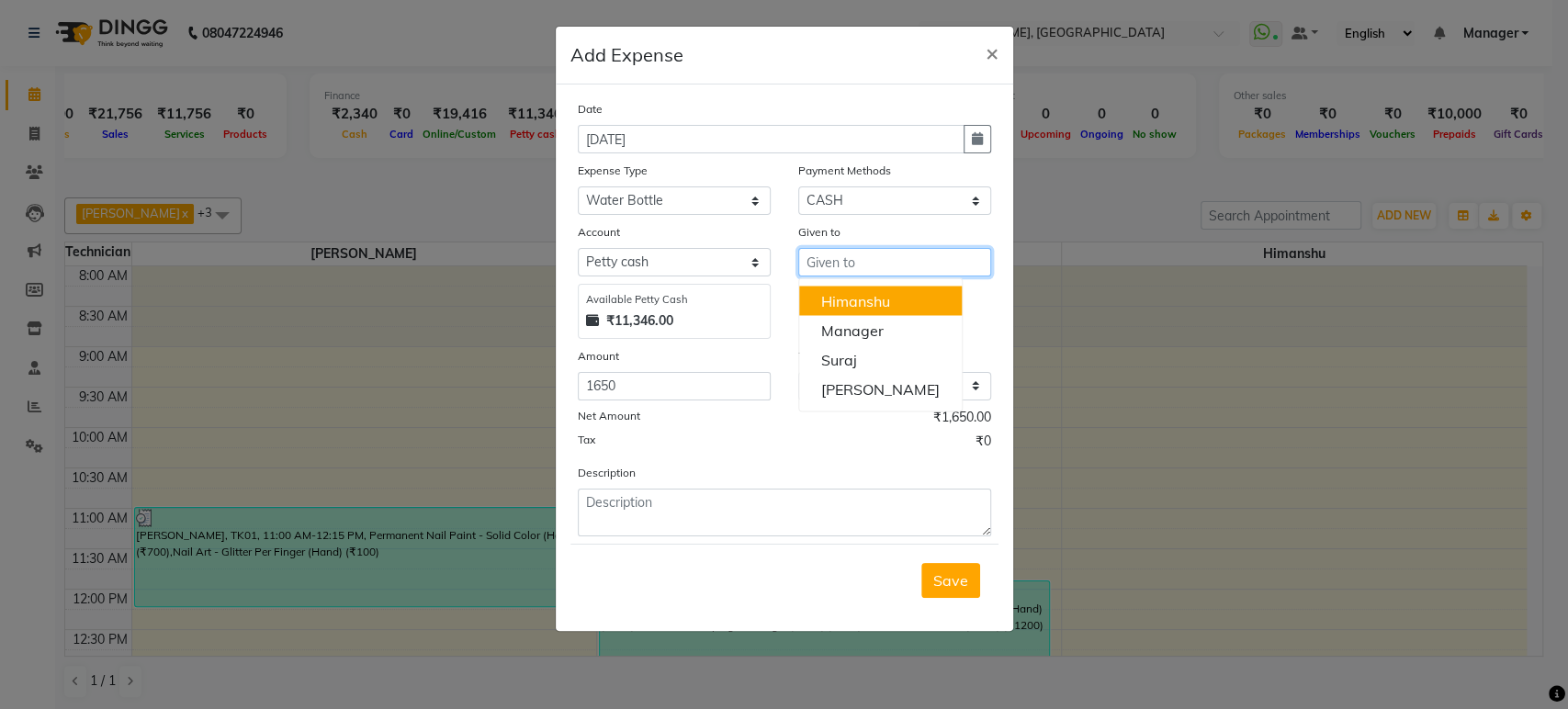
click at [864, 257] on input "text" at bounding box center [895, 262] width 192 height 29
type input "a"
type input "Asha"
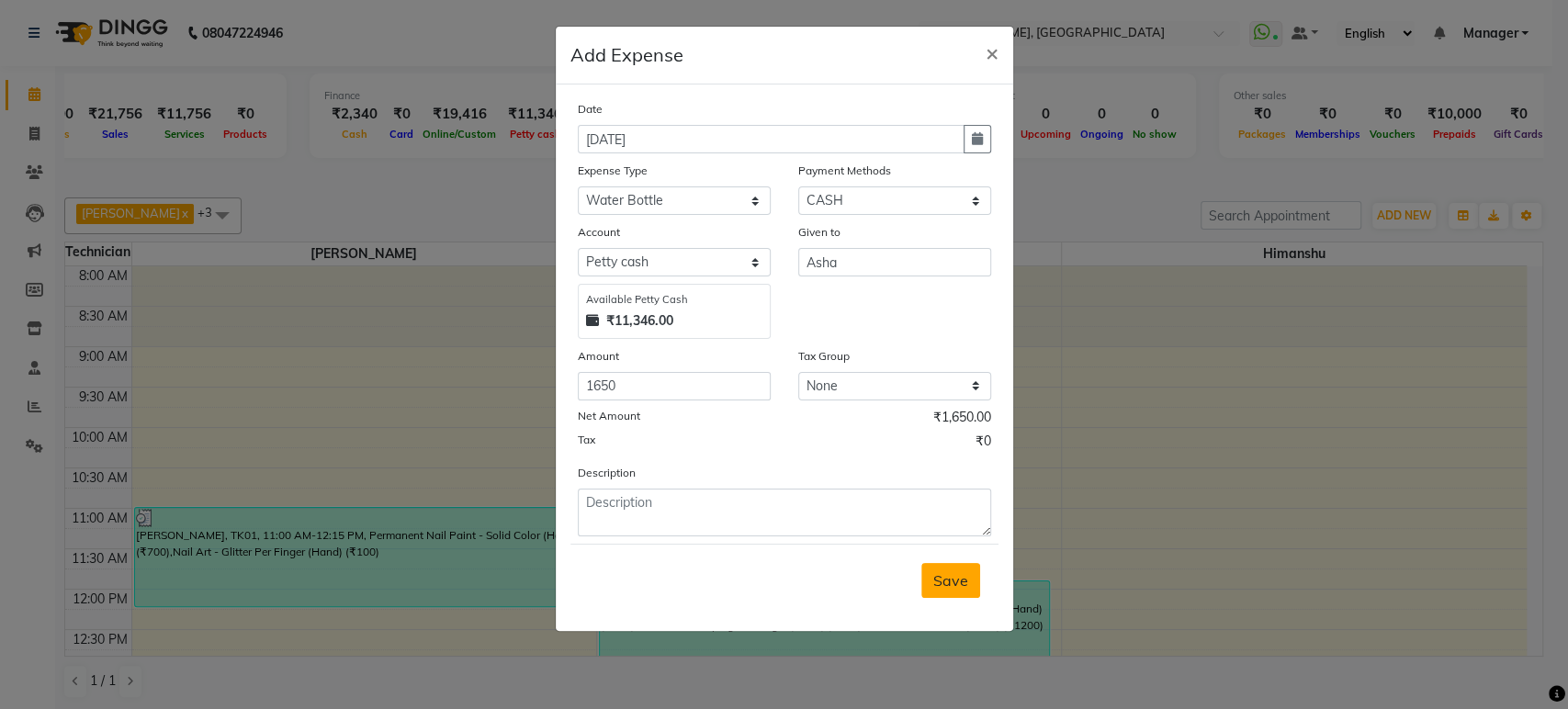
click at [938, 566] on button "Save" at bounding box center [950, 580] width 59 height 35
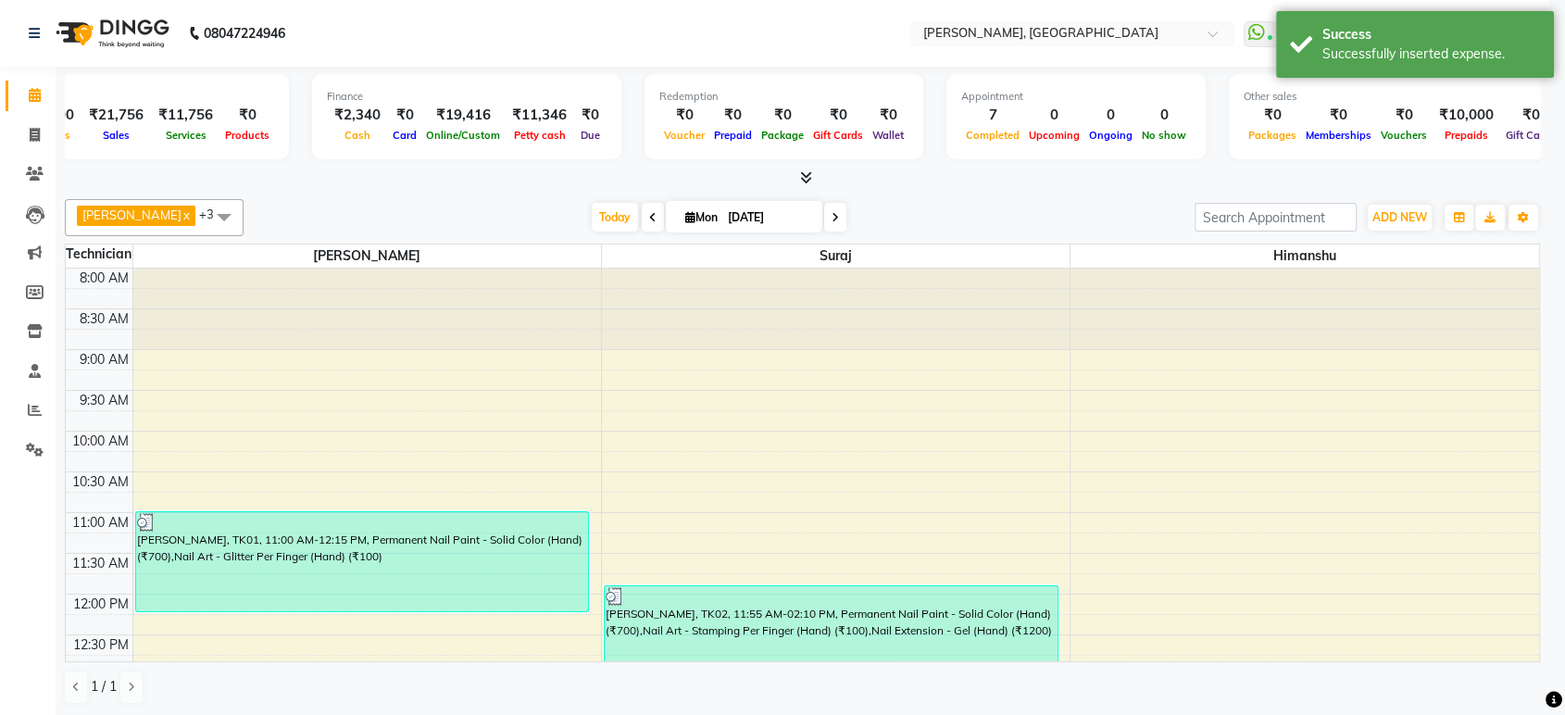
scroll to position [0, 67]
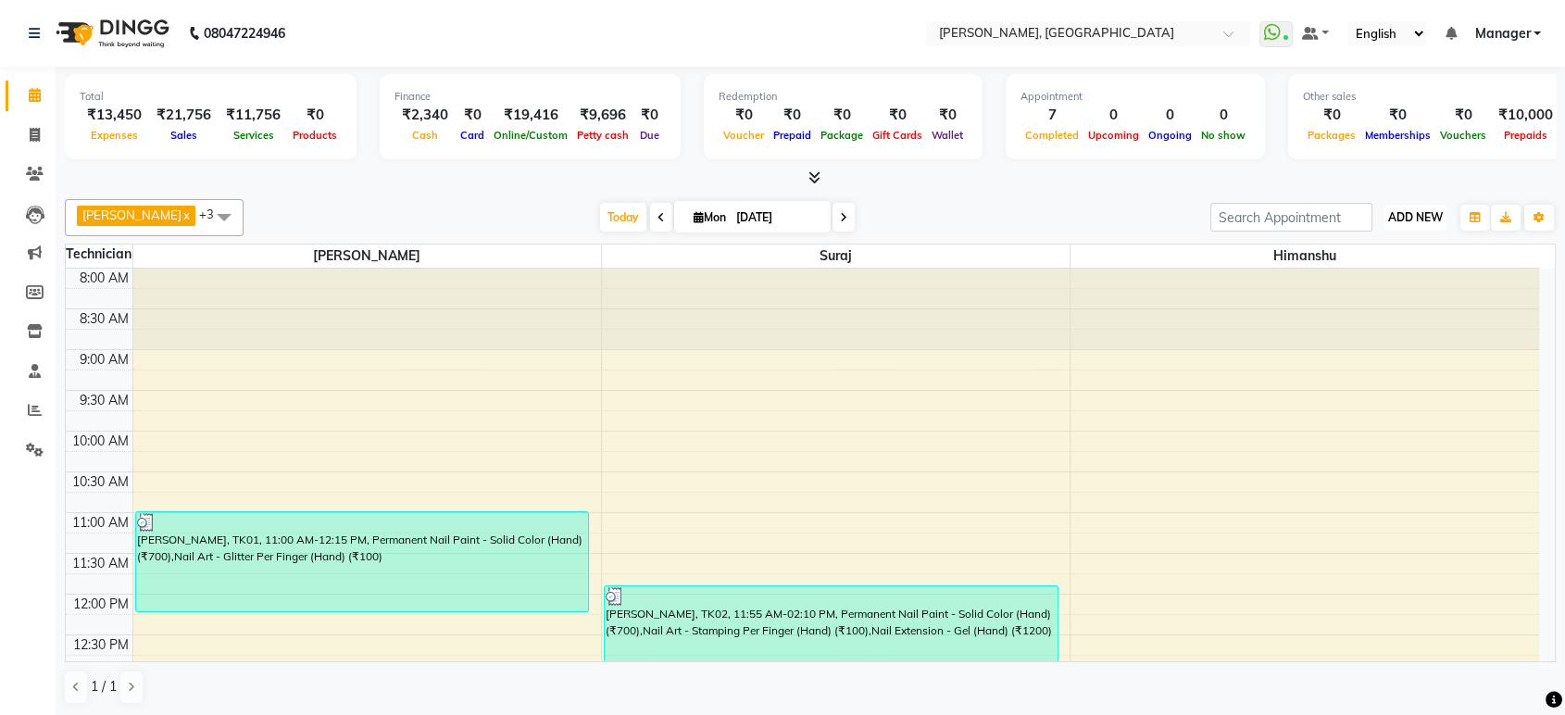
click at [1432, 223] on span "ADD NEW" at bounding box center [1415, 217] width 55 height 14
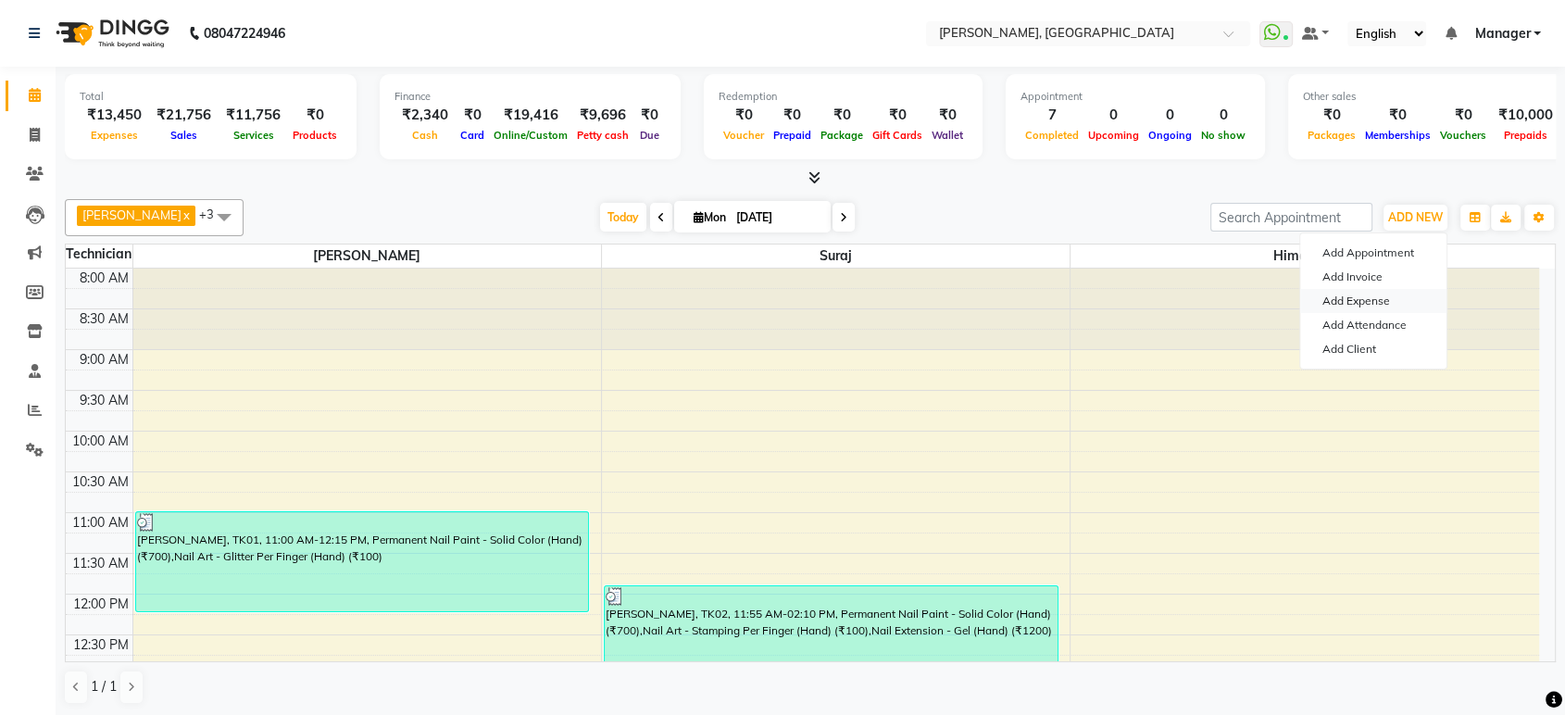
click at [1366, 302] on link "Add Expense" at bounding box center [1373, 301] width 146 height 24
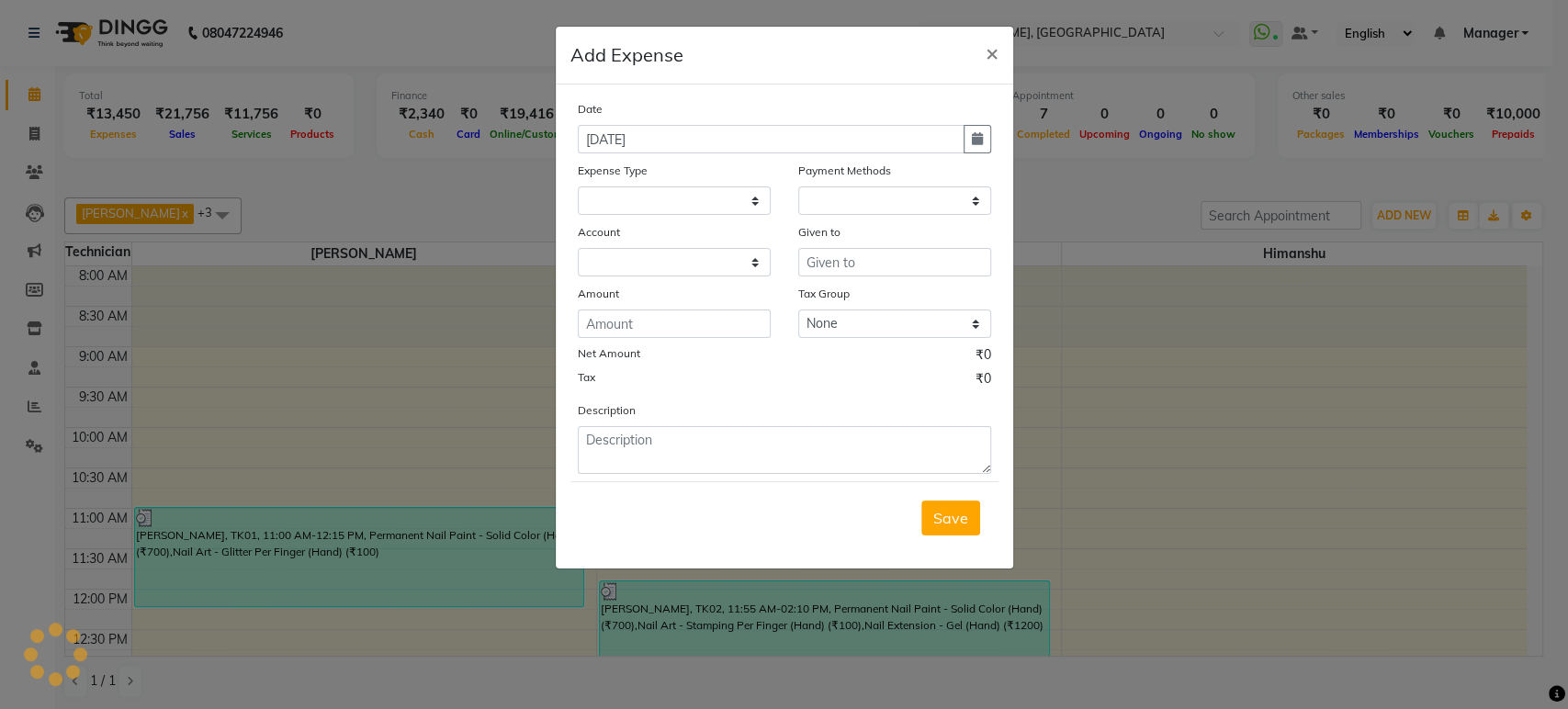
select select
select select "1"
select select "3887"
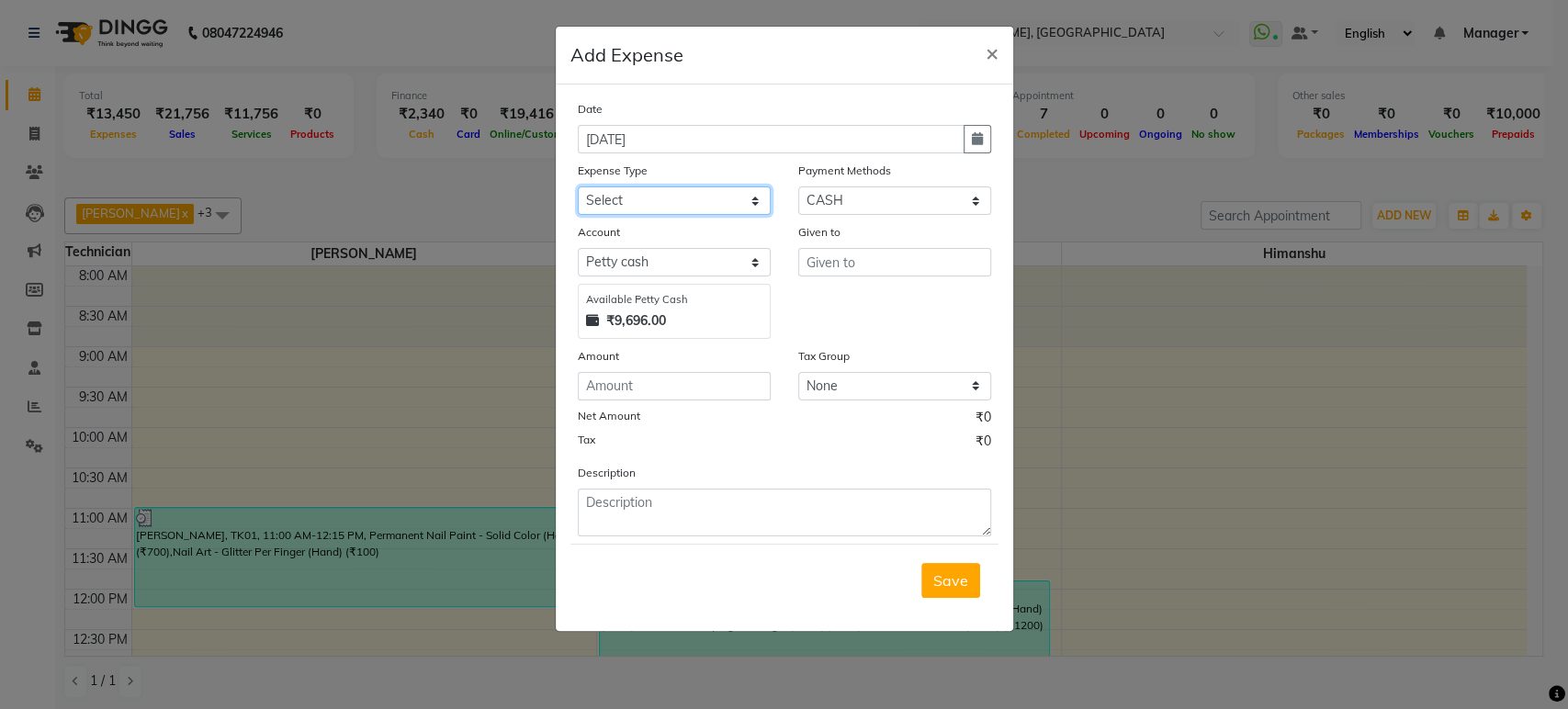
click at [754, 196] on select "Select acetone Advance Salary bank deposite BBMP Beauty products Bed charges BI…" at bounding box center [674, 200] width 192 height 29
